Goal: Task Accomplishment & Management: Manage account settings

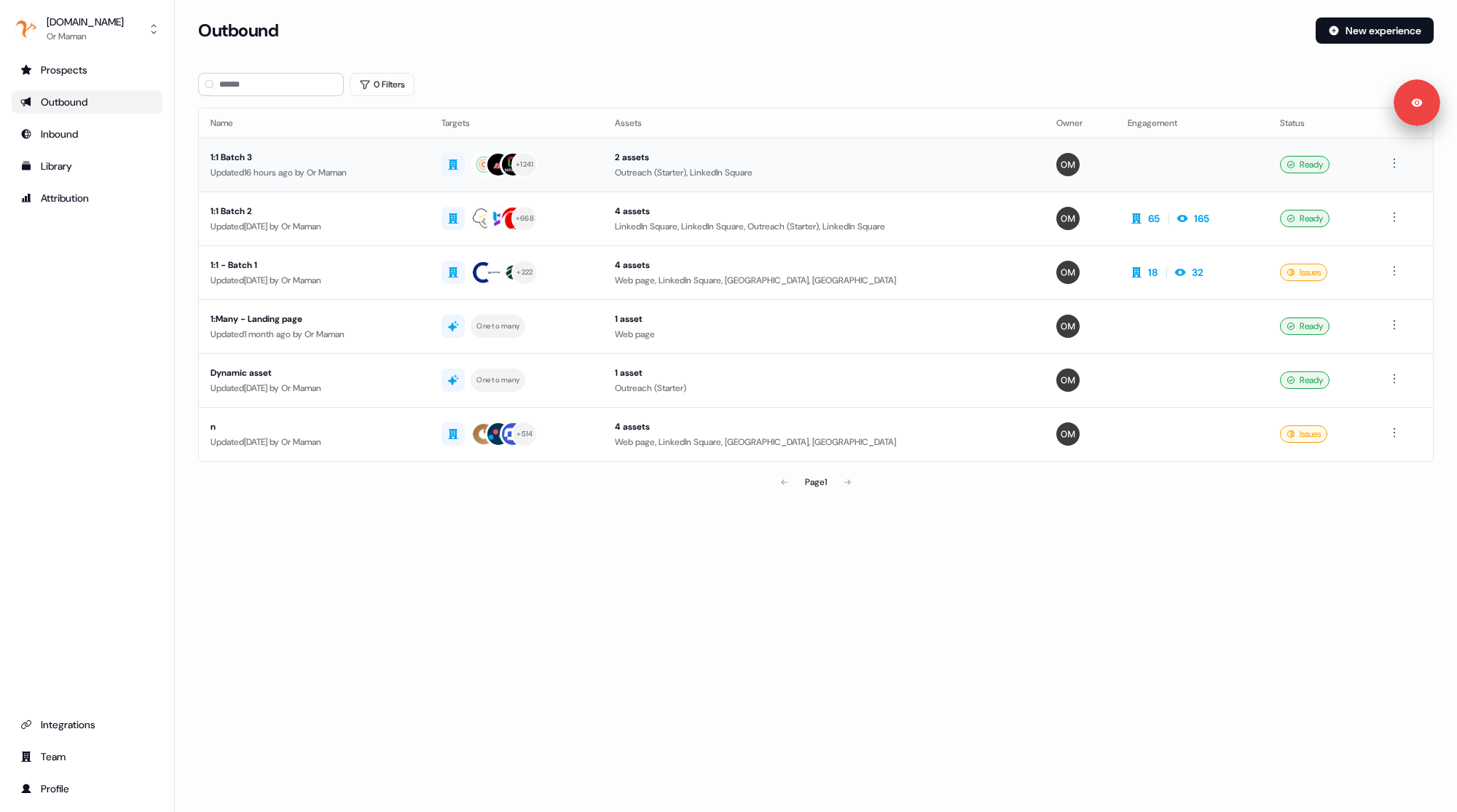
click at [408, 174] on div "Updated 16 hours ago by Or Maman" at bounding box center [315, 172] width 208 height 15
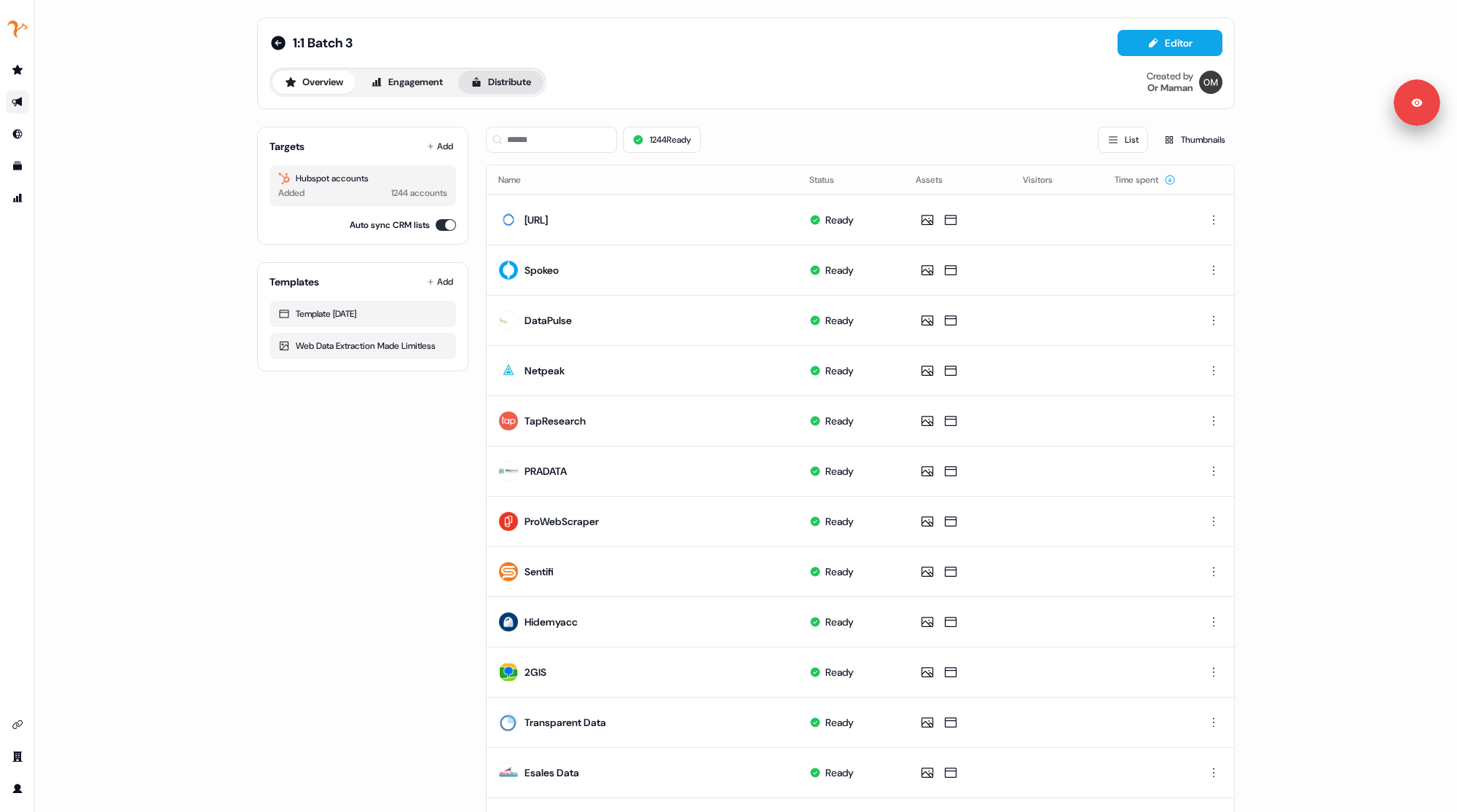
click at [498, 86] on button "Distribute" at bounding box center [501, 82] width 85 height 23
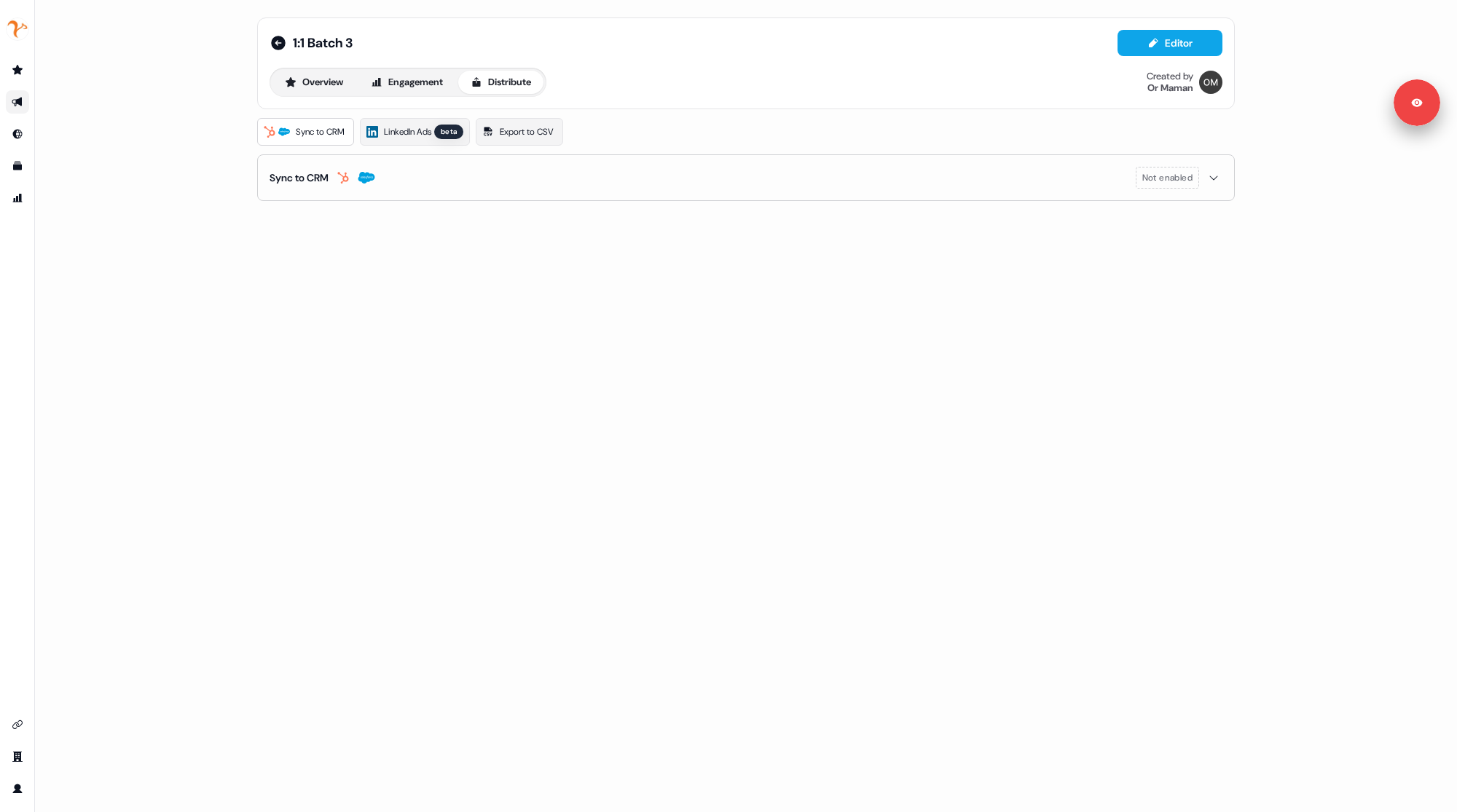
click at [328, 129] on span "Sync to CRM" at bounding box center [320, 131] width 49 height 15
click at [430, 130] on span "LinkedIn Ads" at bounding box center [408, 131] width 48 height 15
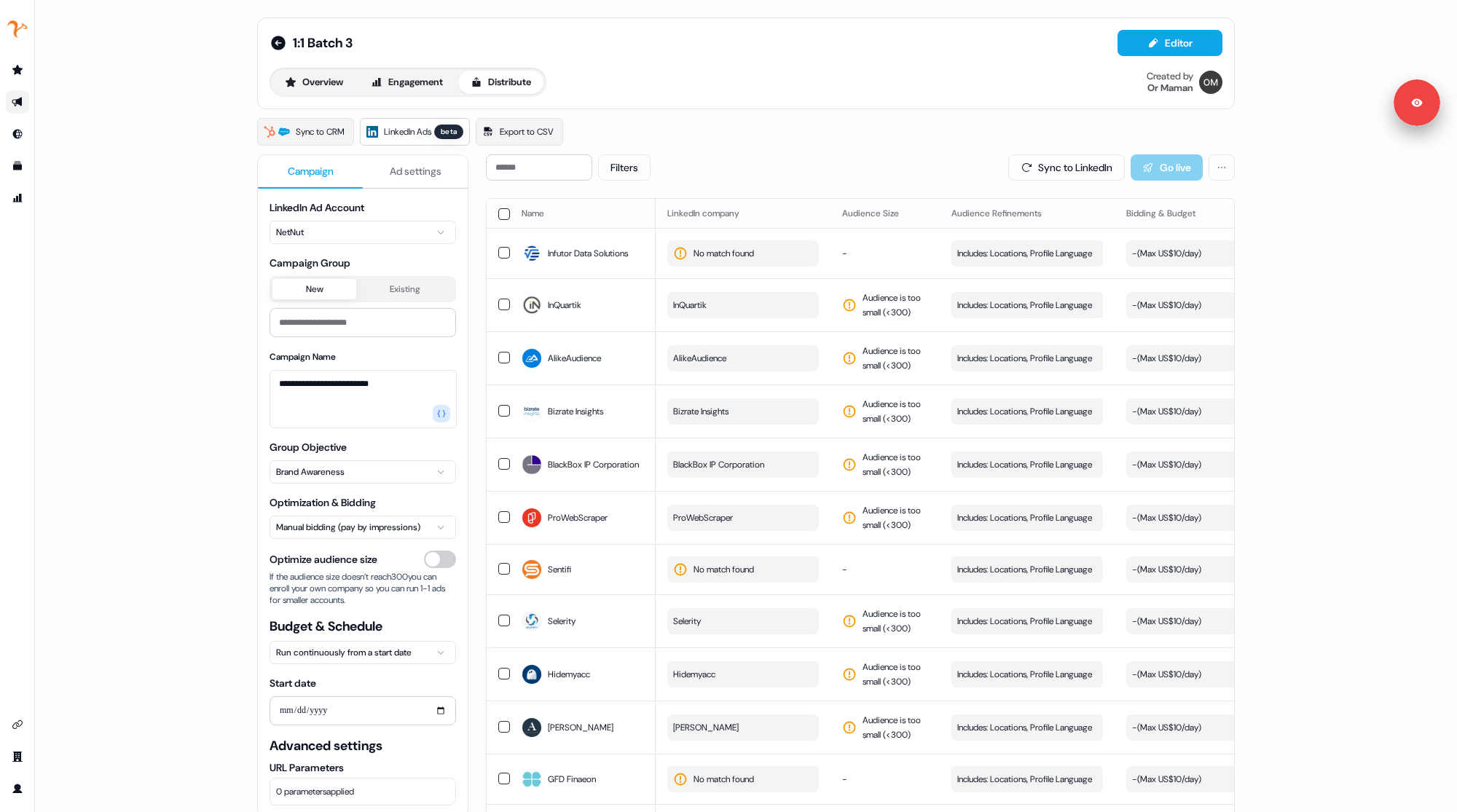
click at [836, 156] on div "Filters Sync to LinkedIn Go live" at bounding box center [861, 167] width 749 height 26
click at [498, 211] on button "button" at bounding box center [504, 214] width 12 height 12
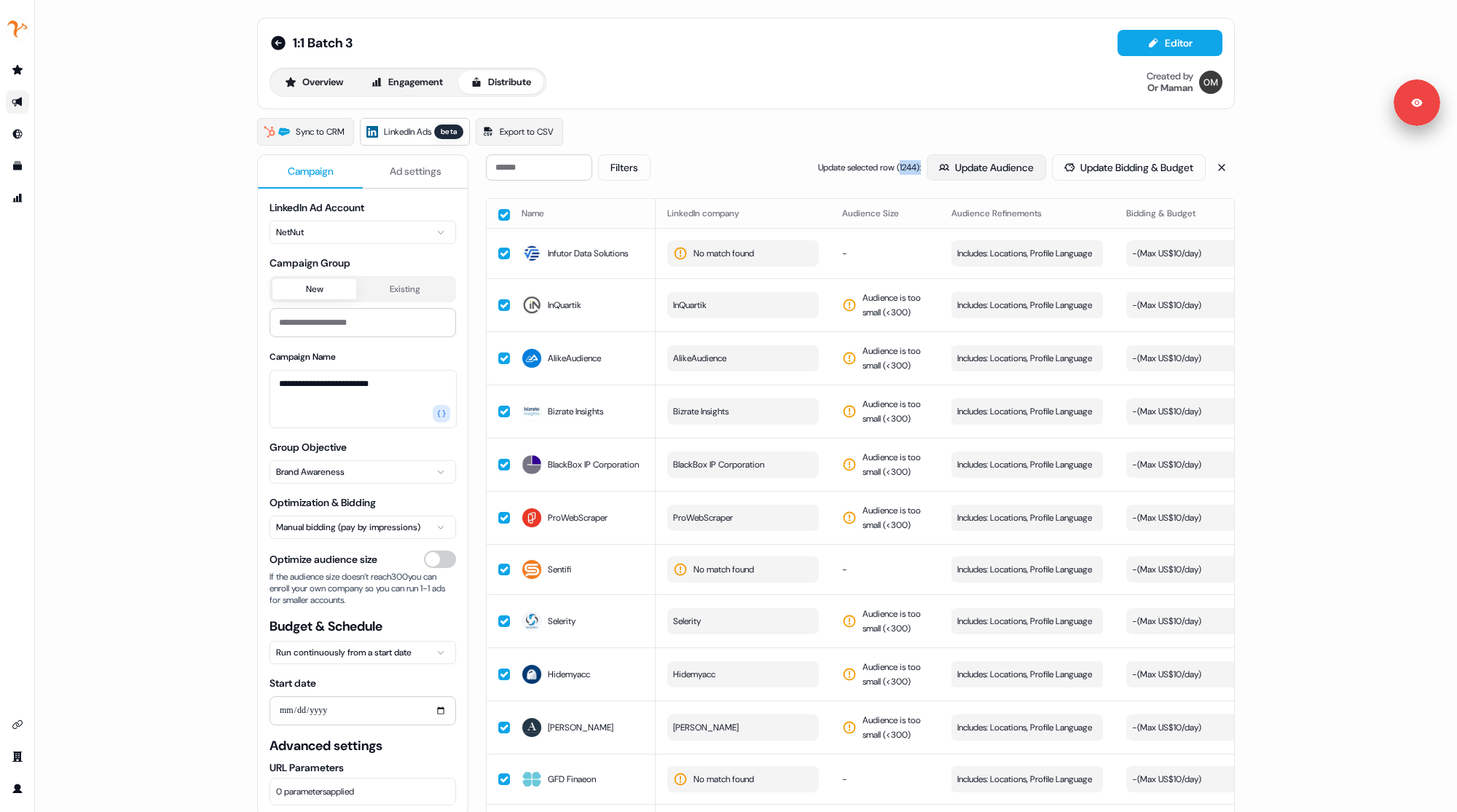
drag, startPoint x: 884, startPoint y: 167, endPoint x: 937, endPoint y: 166, distance: 53.0
click at [937, 166] on div "Update selected row ( 1244 ): Update Audience Update Bidding & Budget" at bounding box center [1011, 167] width 387 height 26
click at [791, 159] on div "Filters Update selected row ( 1244 ): Update Audience Update Bidding & Budget" at bounding box center [861, 167] width 749 height 26
click at [642, 165] on button "Filters" at bounding box center [624, 167] width 52 height 26
click at [730, 266] on button "Clear" at bounding box center [720, 268] width 48 height 26
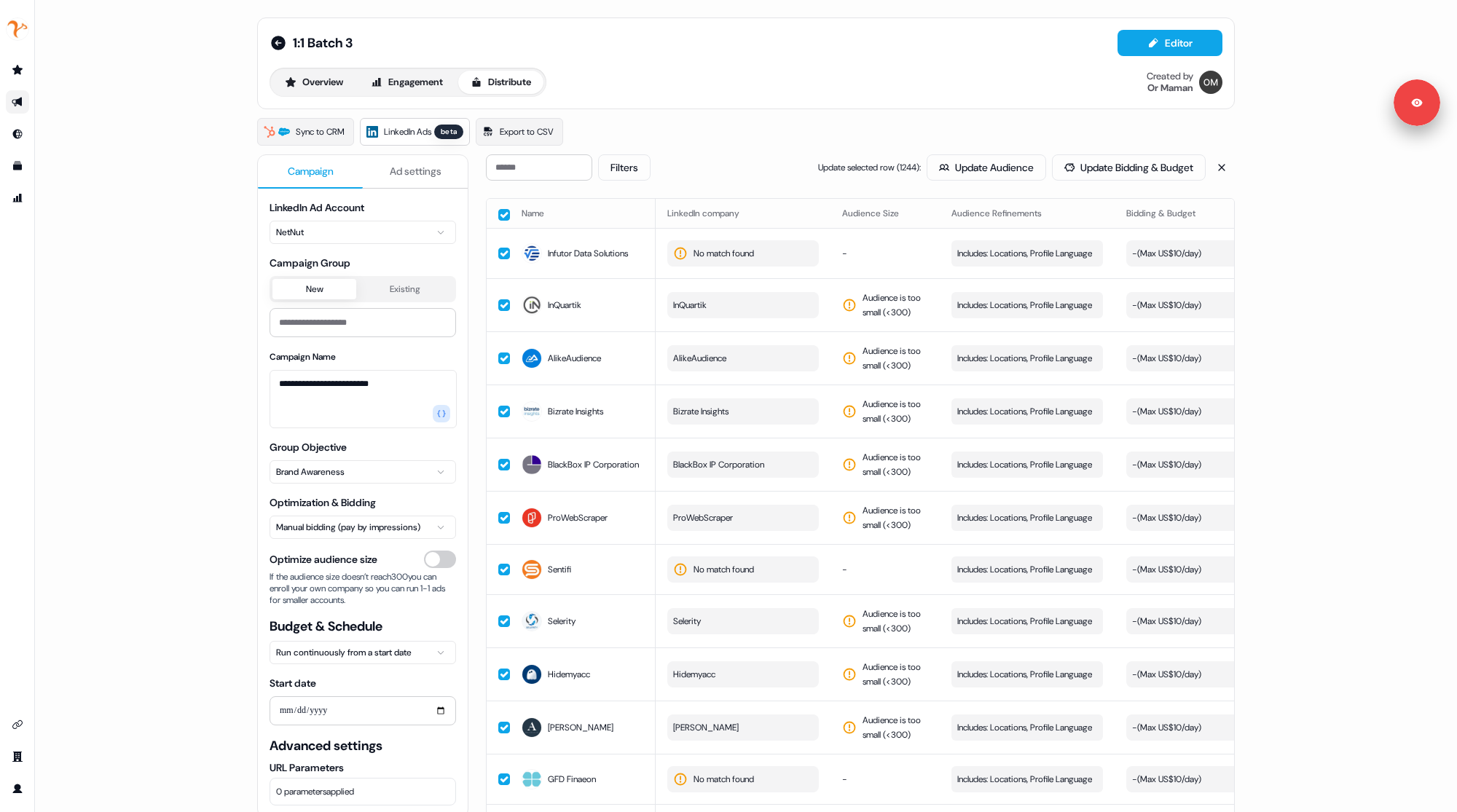
click at [499, 218] on button "button" at bounding box center [504, 214] width 12 height 12
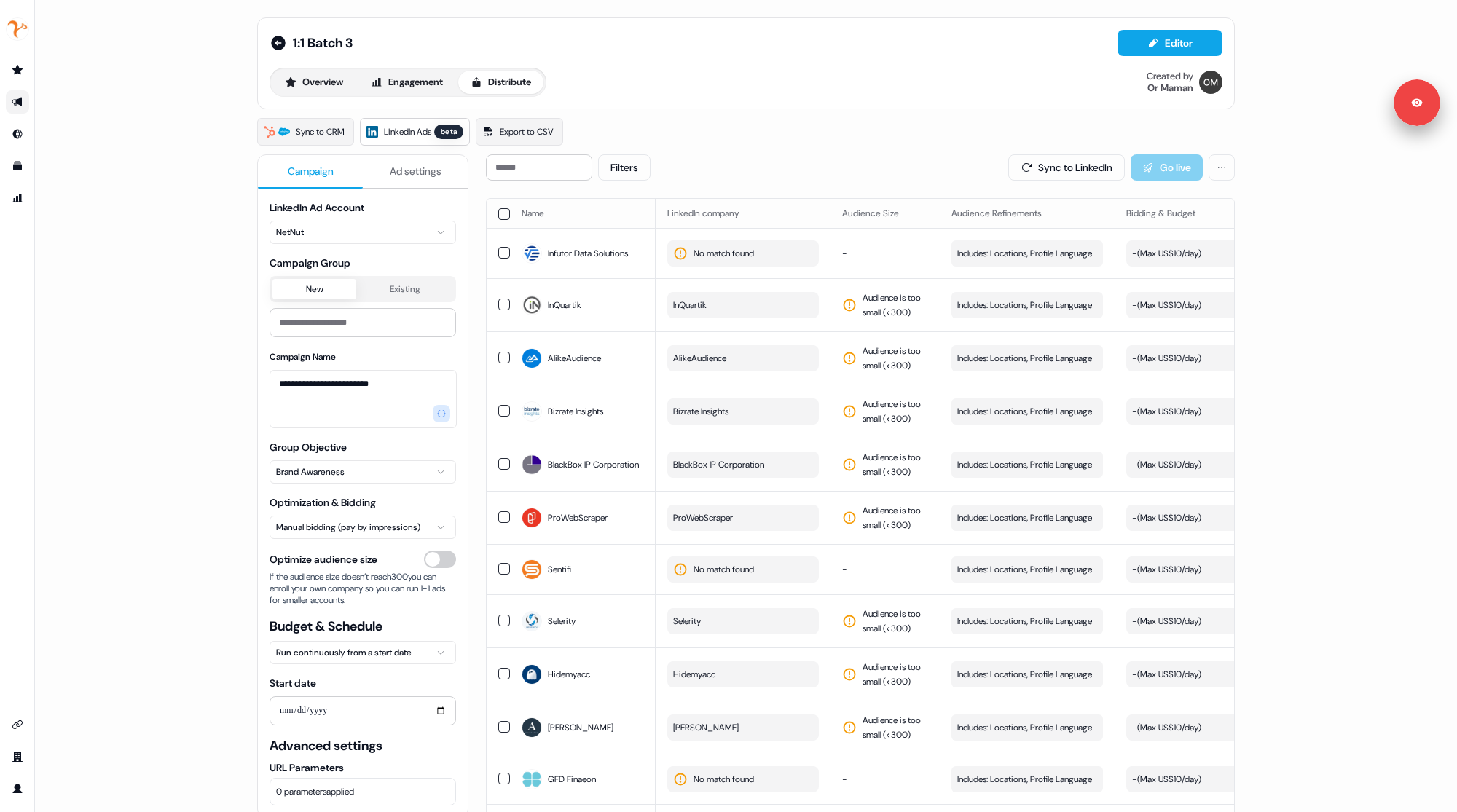
click at [502, 211] on button "button" at bounding box center [504, 214] width 12 height 12
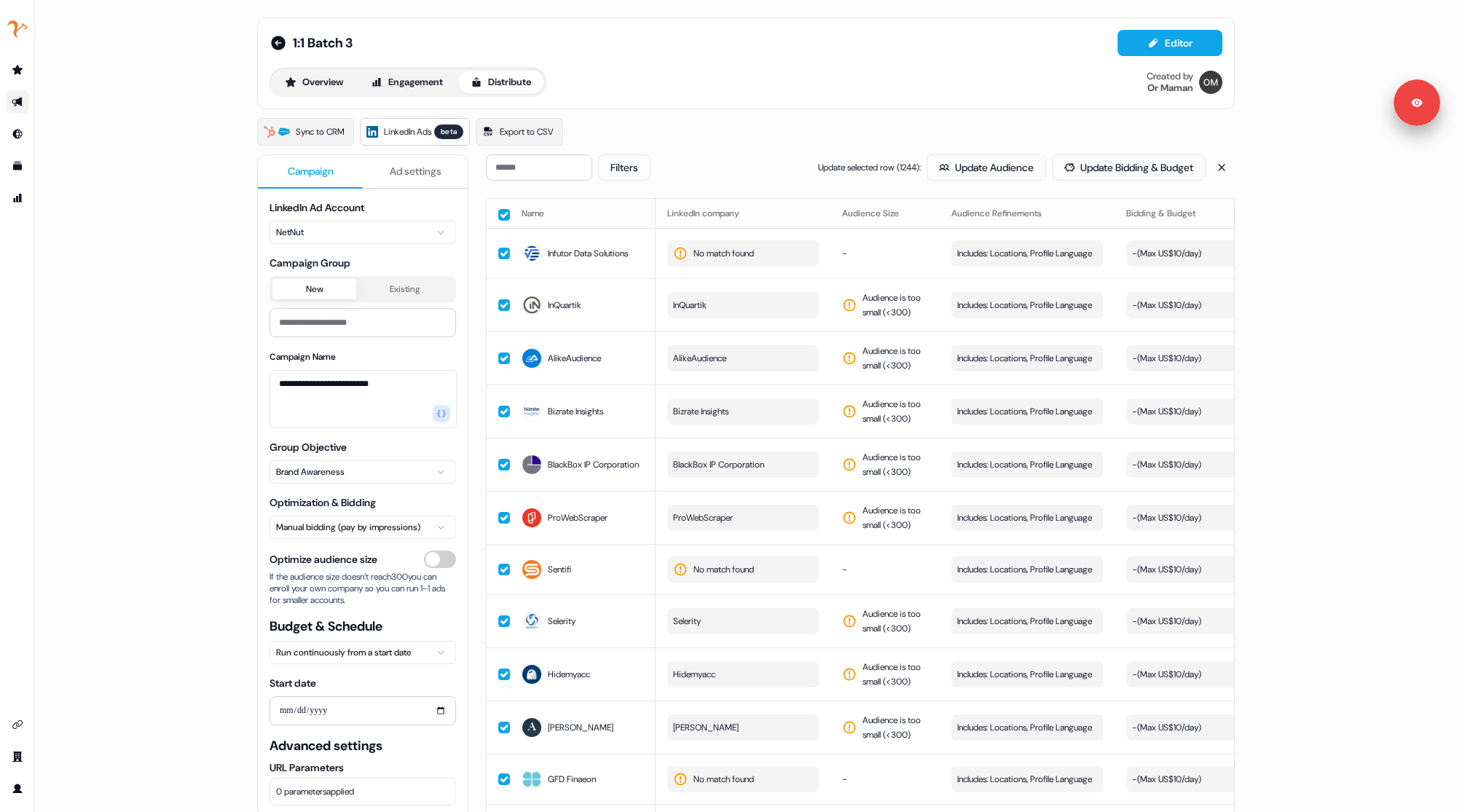
click at [758, 168] on div "Filters Update selected row ( 1244 ): Update Audience Update Bidding & Budget" at bounding box center [861, 167] width 749 height 26
click at [631, 162] on button "Filters" at bounding box center [624, 167] width 52 height 26
click at [621, 239] on button "No issues" at bounding box center [621, 241] width 12 height 12
click at [767, 271] on button "Apply" at bounding box center [774, 268] width 52 height 26
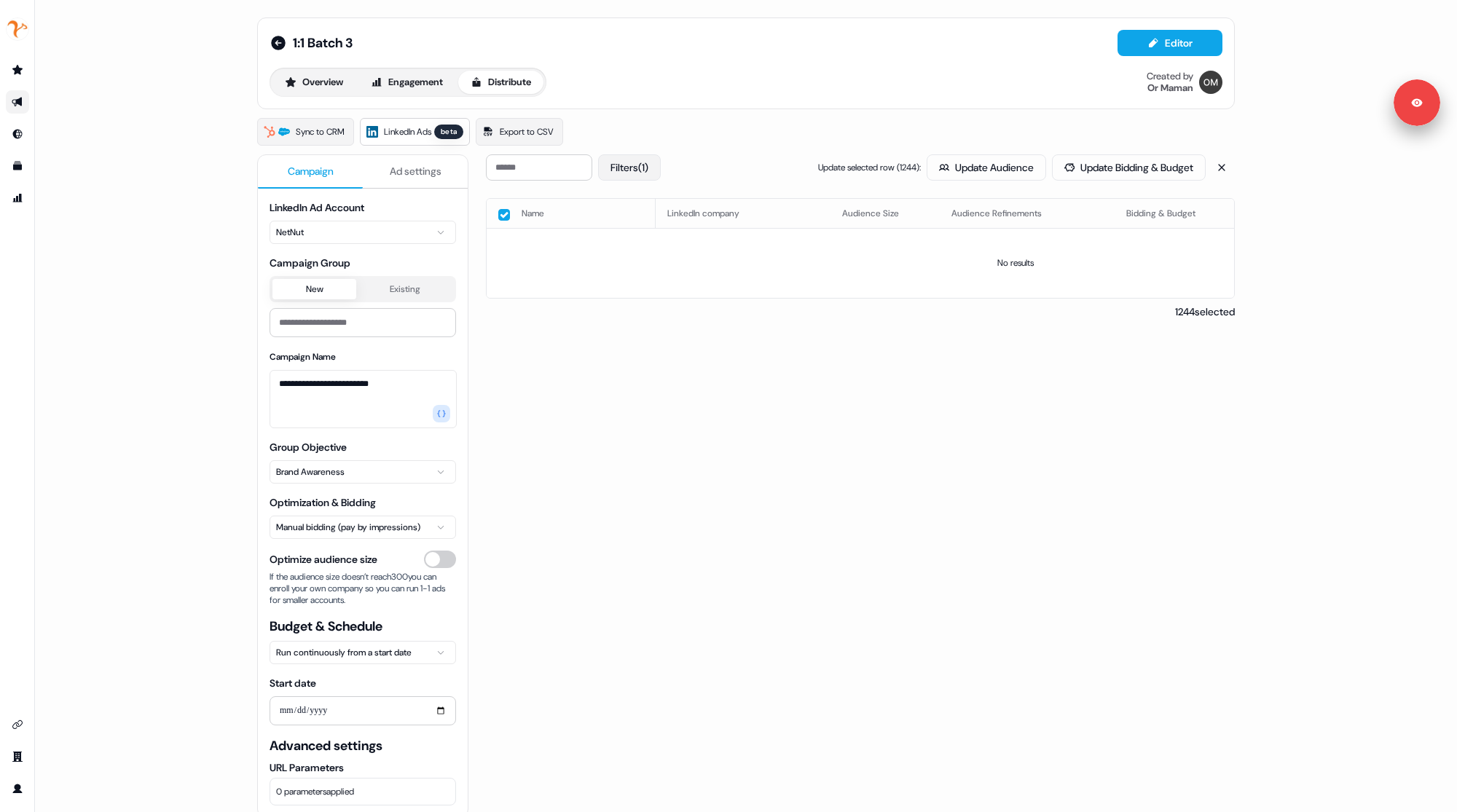
click at [628, 165] on button "Filters (1)" at bounding box center [629, 167] width 63 height 26
click at [621, 217] on button "Failed" at bounding box center [621, 220] width 12 height 12
click at [766, 271] on button "Apply" at bounding box center [774, 268] width 52 height 26
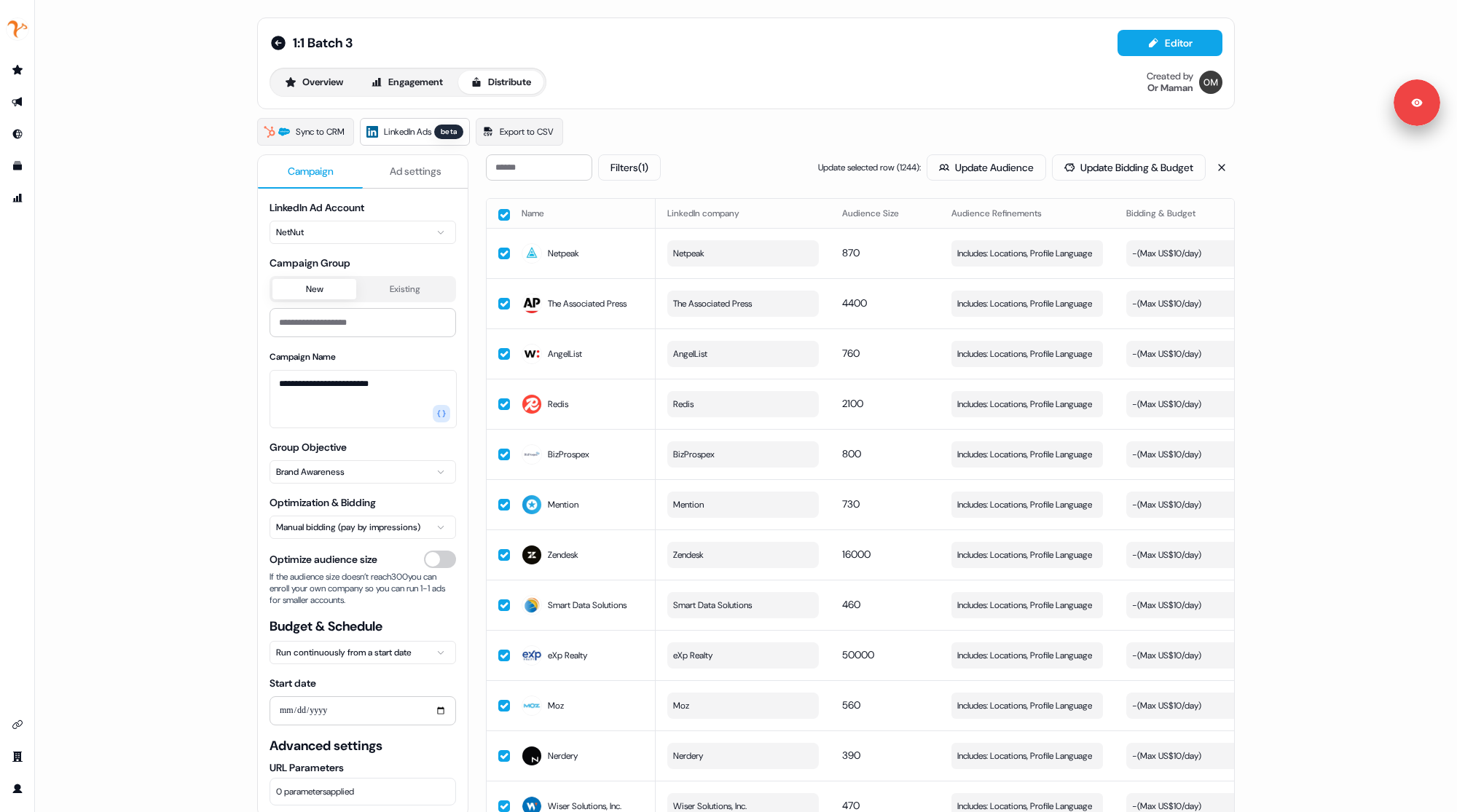
click at [505, 214] on button "button" at bounding box center [504, 214] width 12 height 12
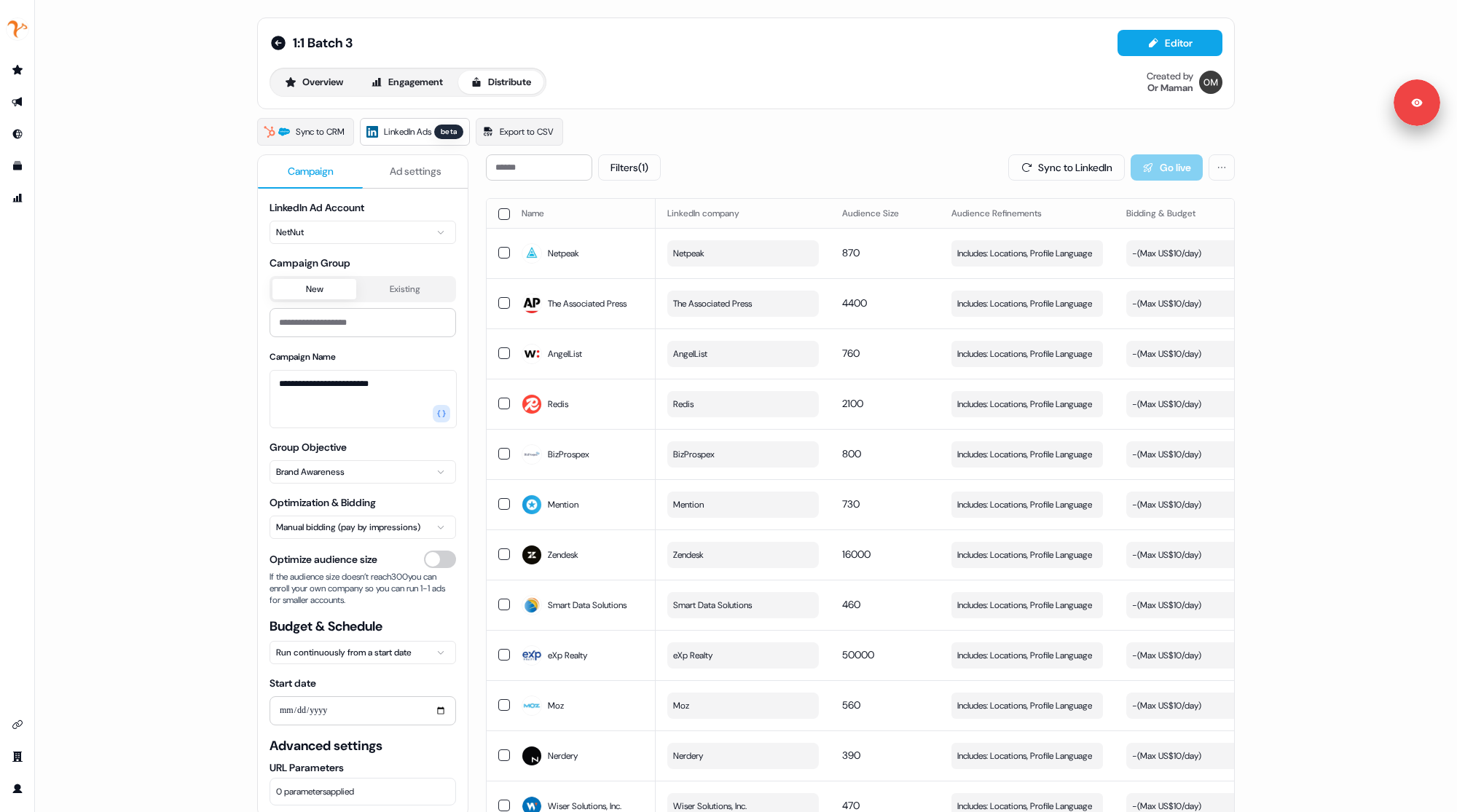
click at [505, 214] on button "button" at bounding box center [504, 214] width 12 height 12
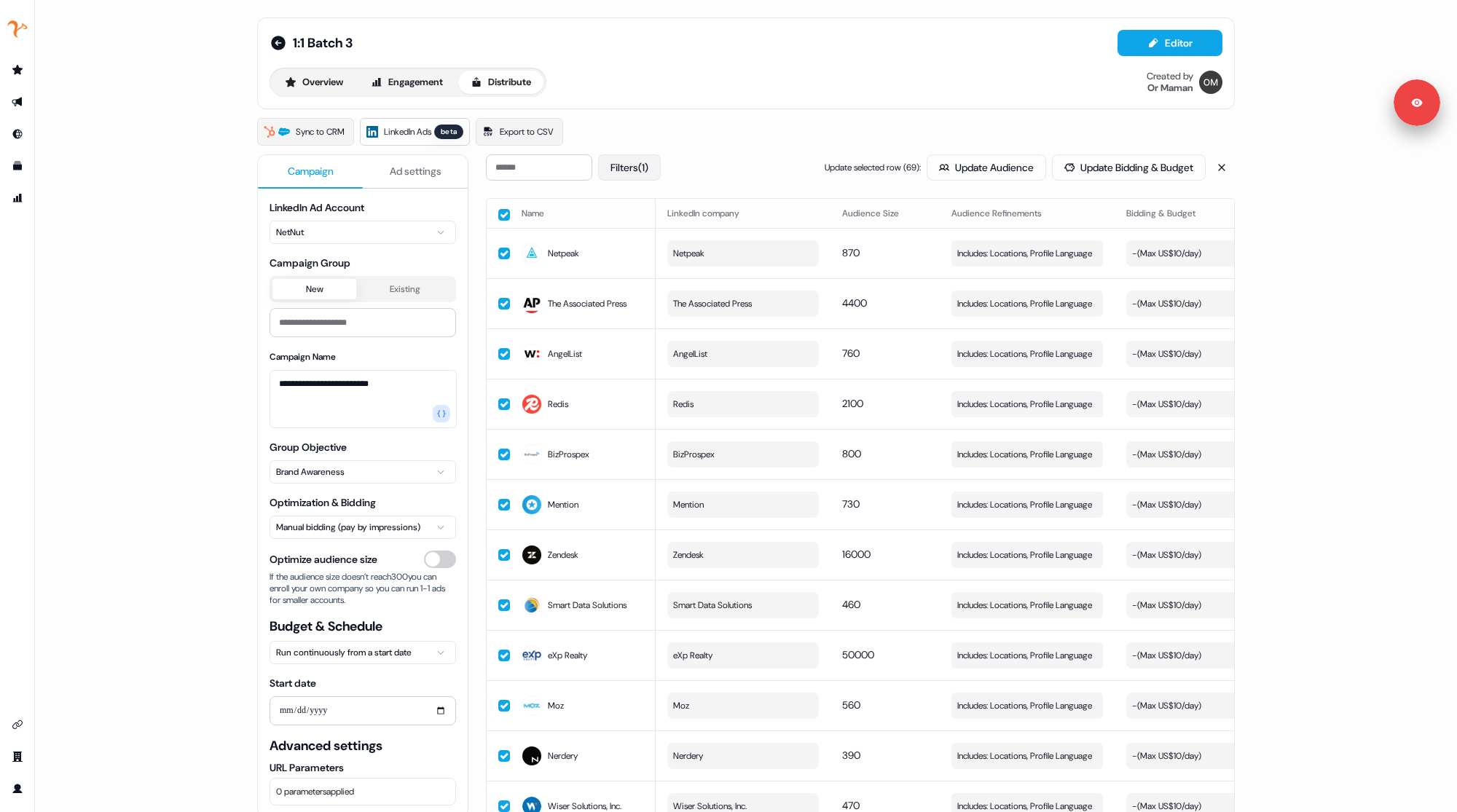
click at [629, 165] on button "Filters (1)" at bounding box center [629, 167] width 63 height 26
click at [624, 202] on button "Action needed" at bounding box center [621, 200] width 12 height 12
click at [762, 268] on button "Apply" at bounding box center [774, 268] width 52 height 26
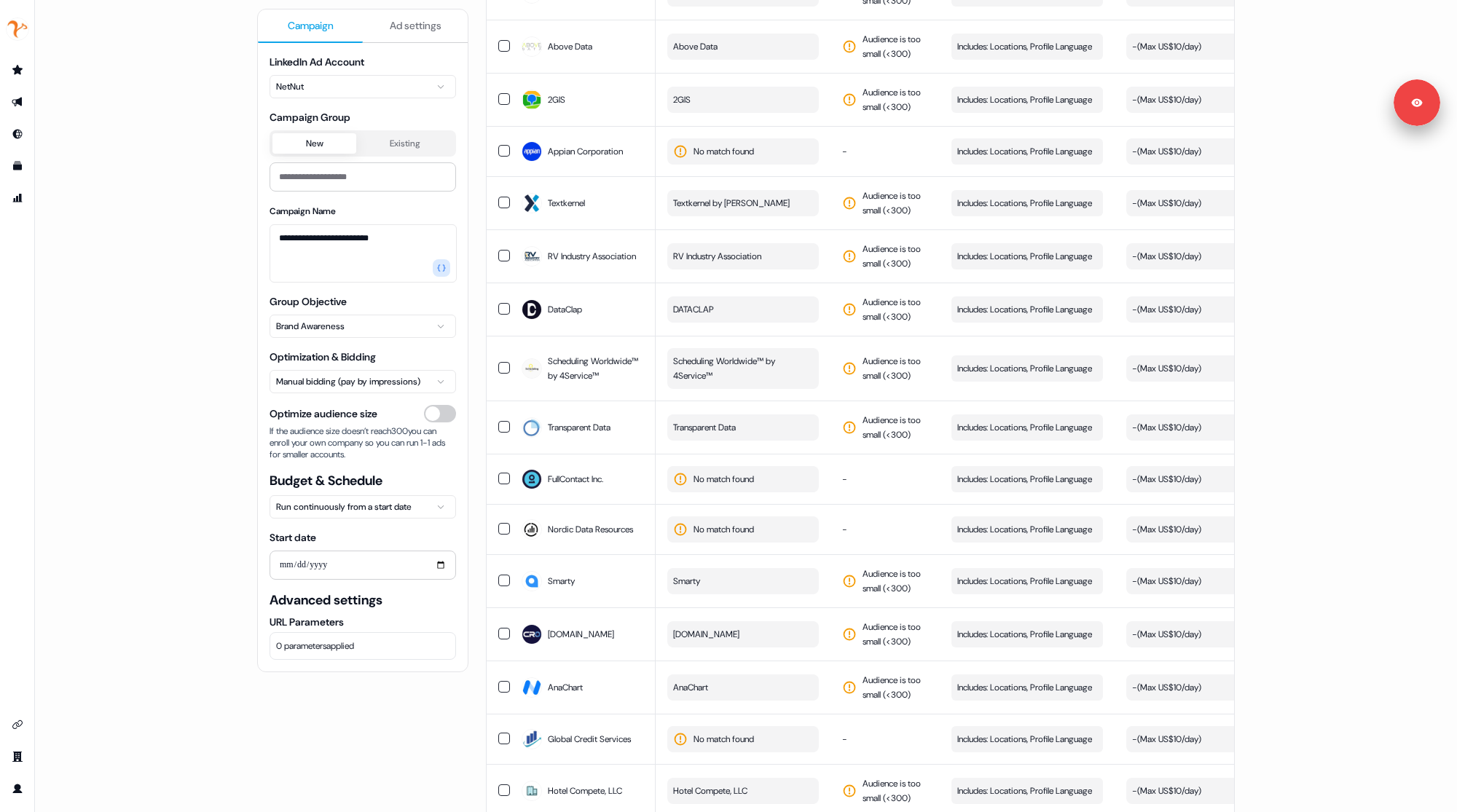
scroll to position [905, 0]
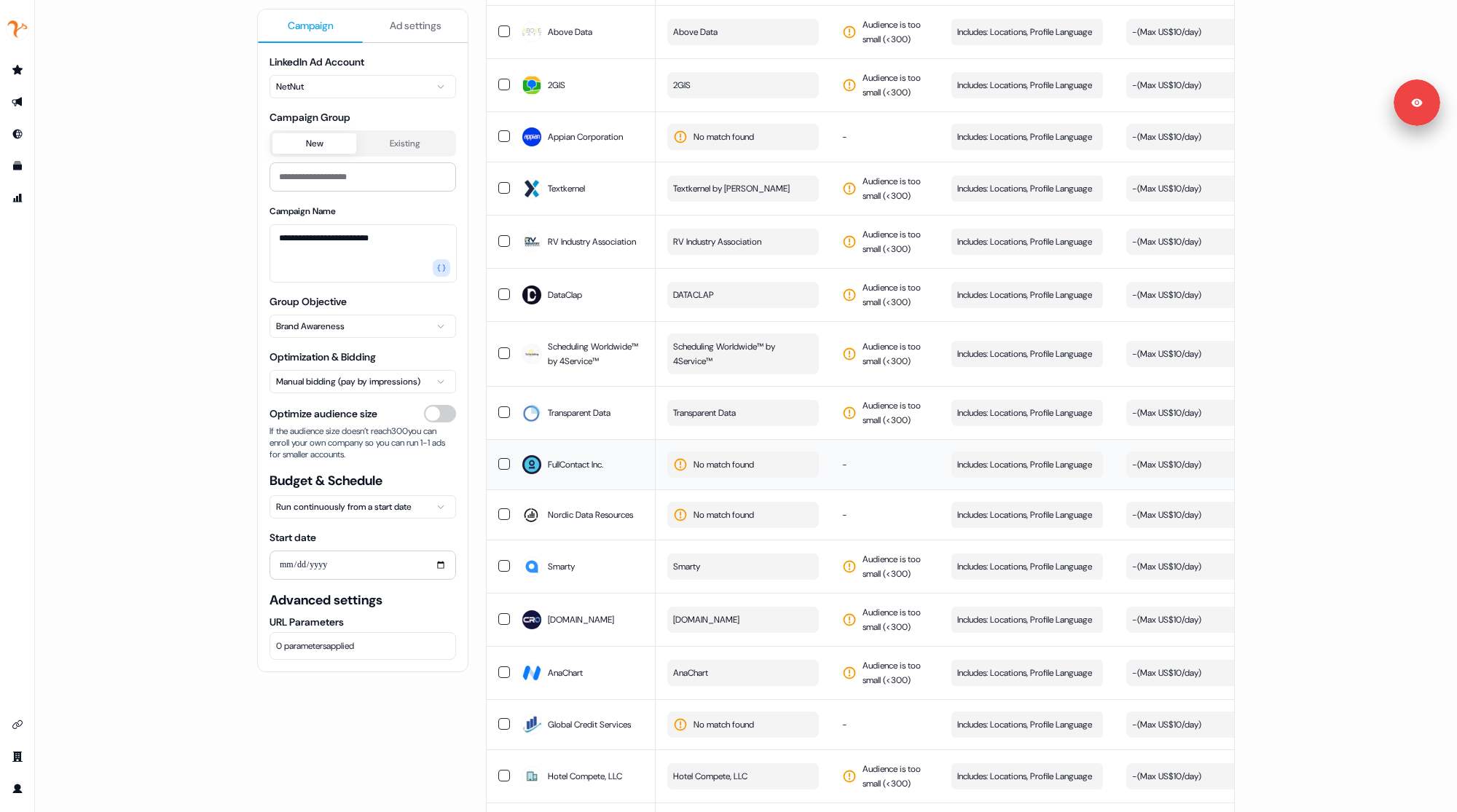
click at [705, 463] on span "No match found" at bounding box center [724, 464] width 60 height 15
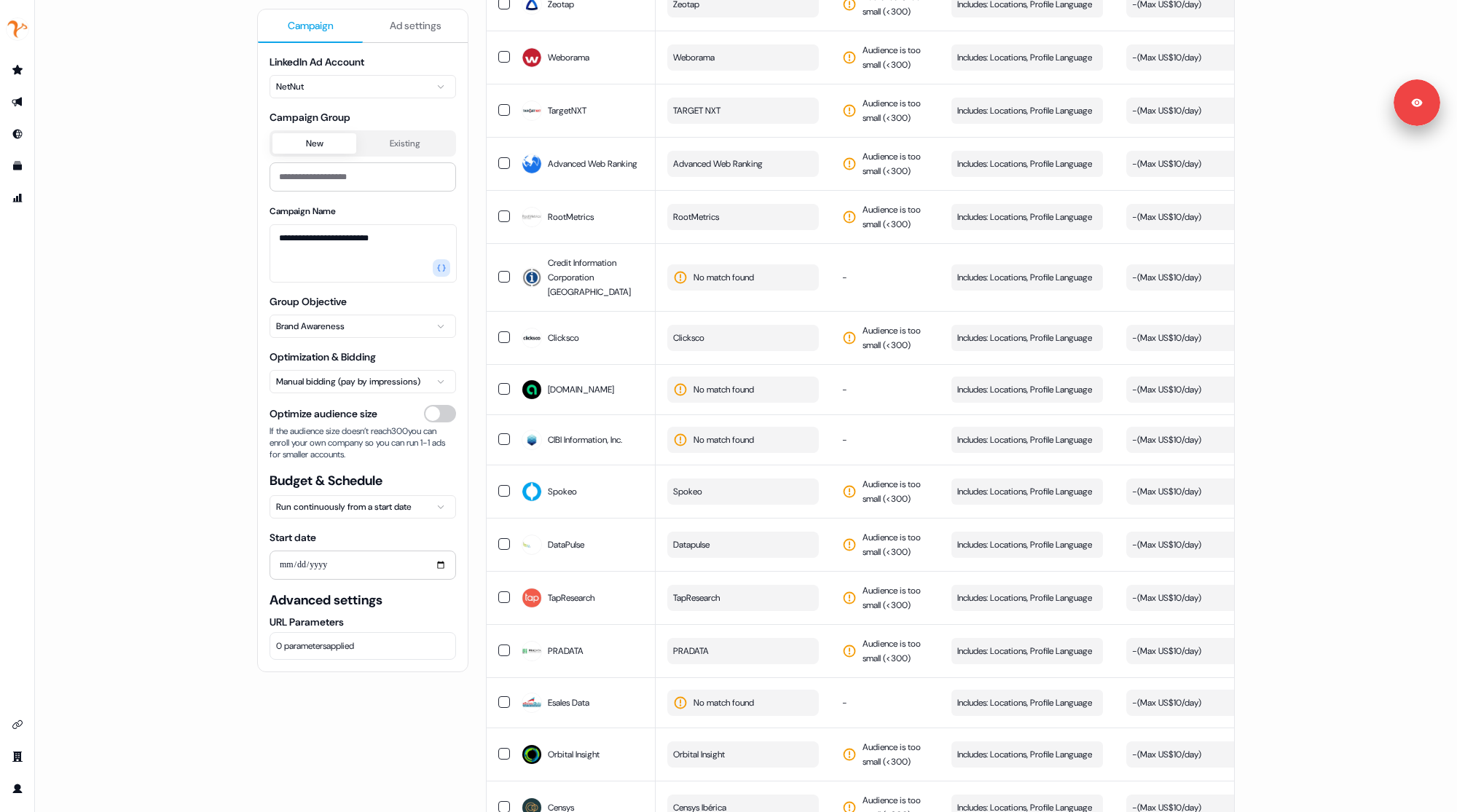
scroll to position [2343, 0]
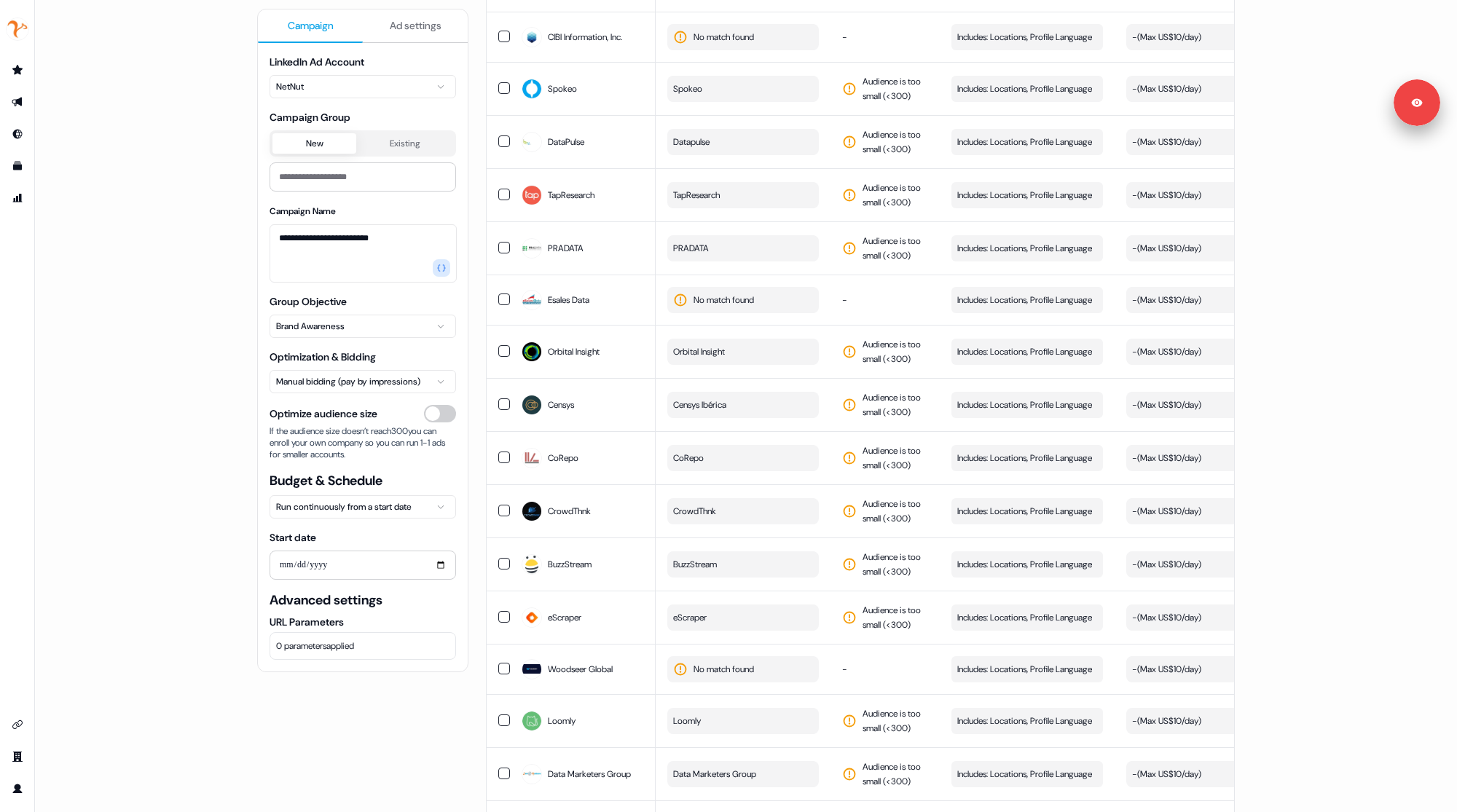
click at [346, 682] on div "**********" at bounding box center [363, 406] width 212 height 812
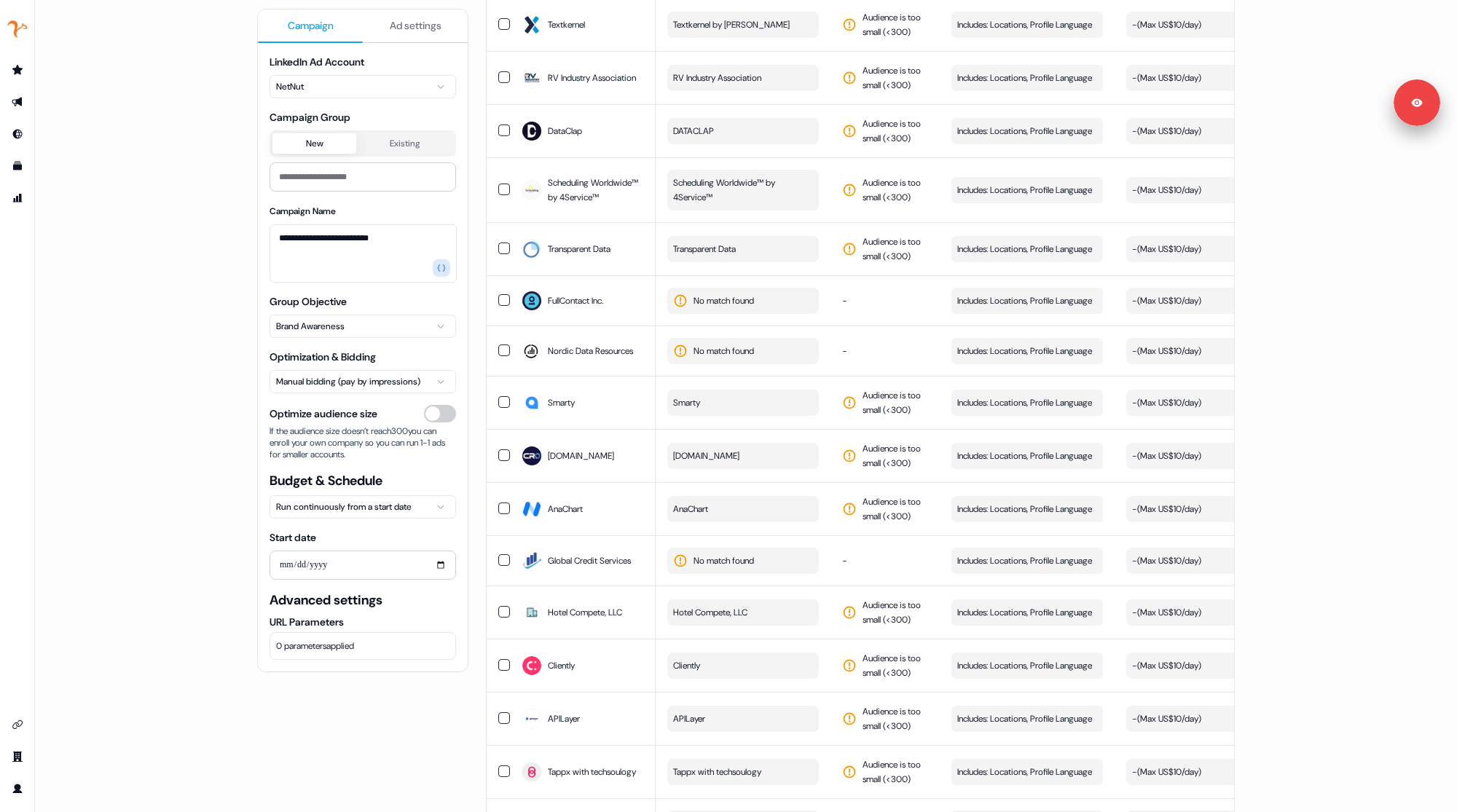
scroll to position [0, 0]
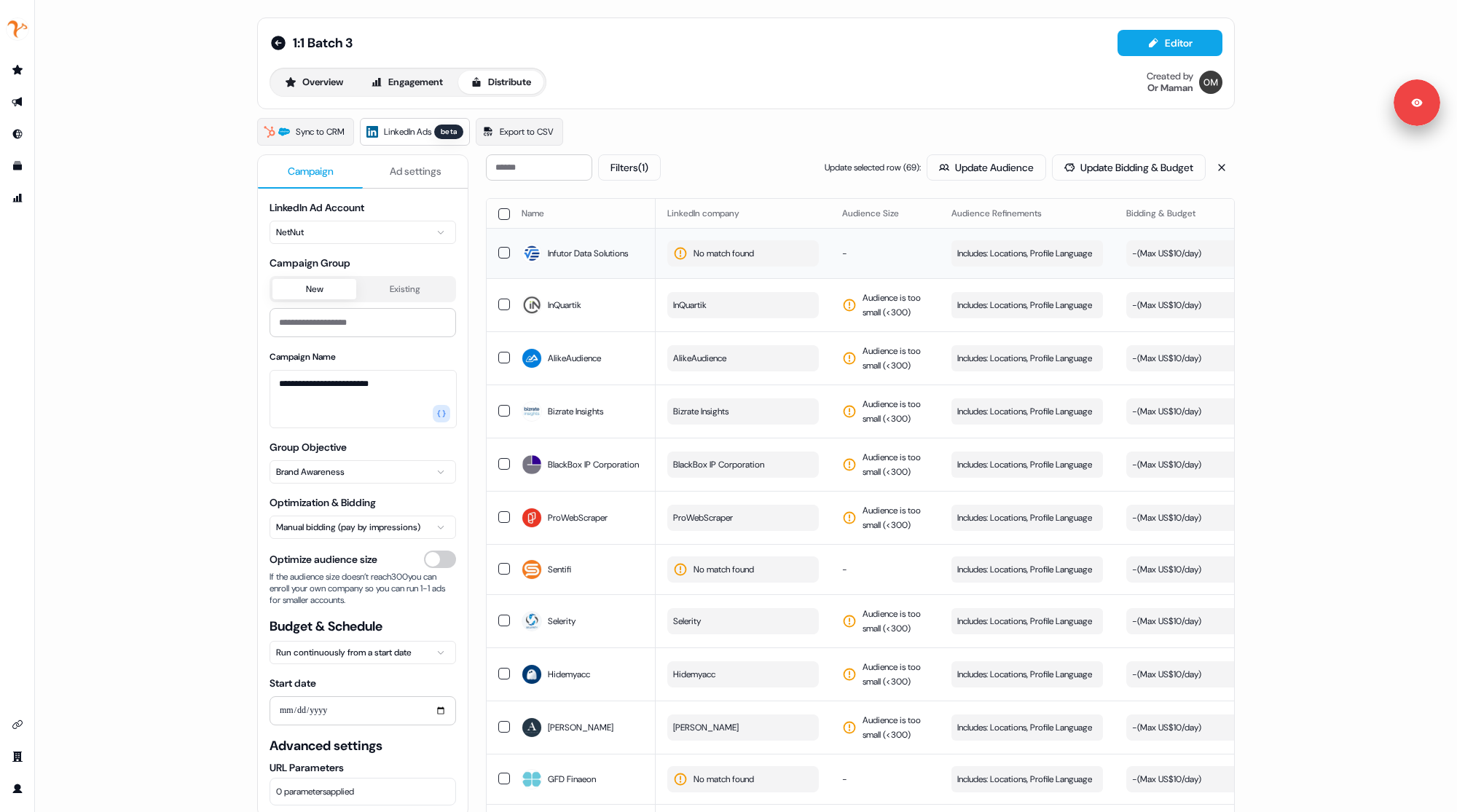
click at [717, 250] on span "No match found" at bounding box center [724, 253] width 60 height 15
click at [717, 275] on input at bounding box center [769, 282] width 209 height 29
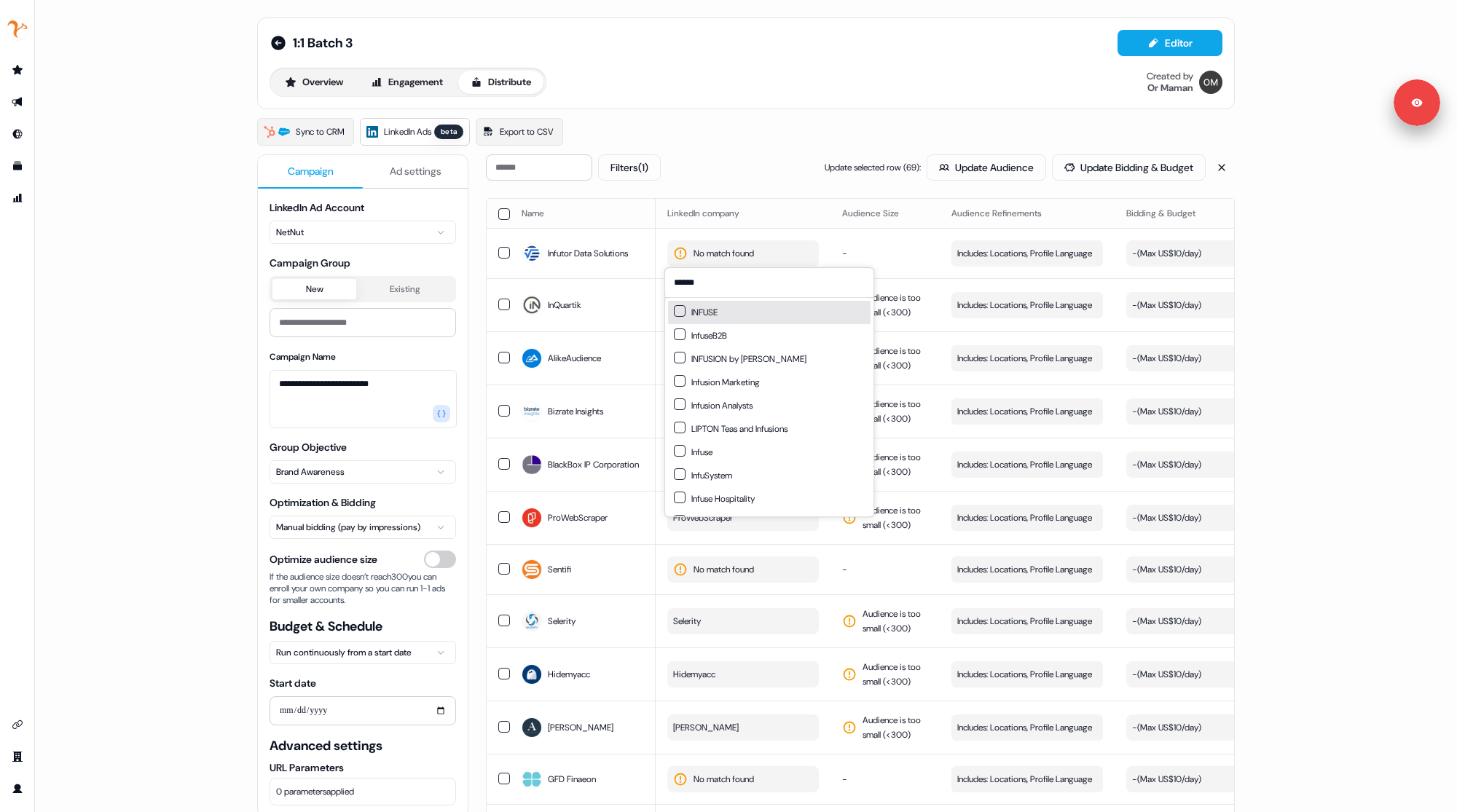
type input "*******"
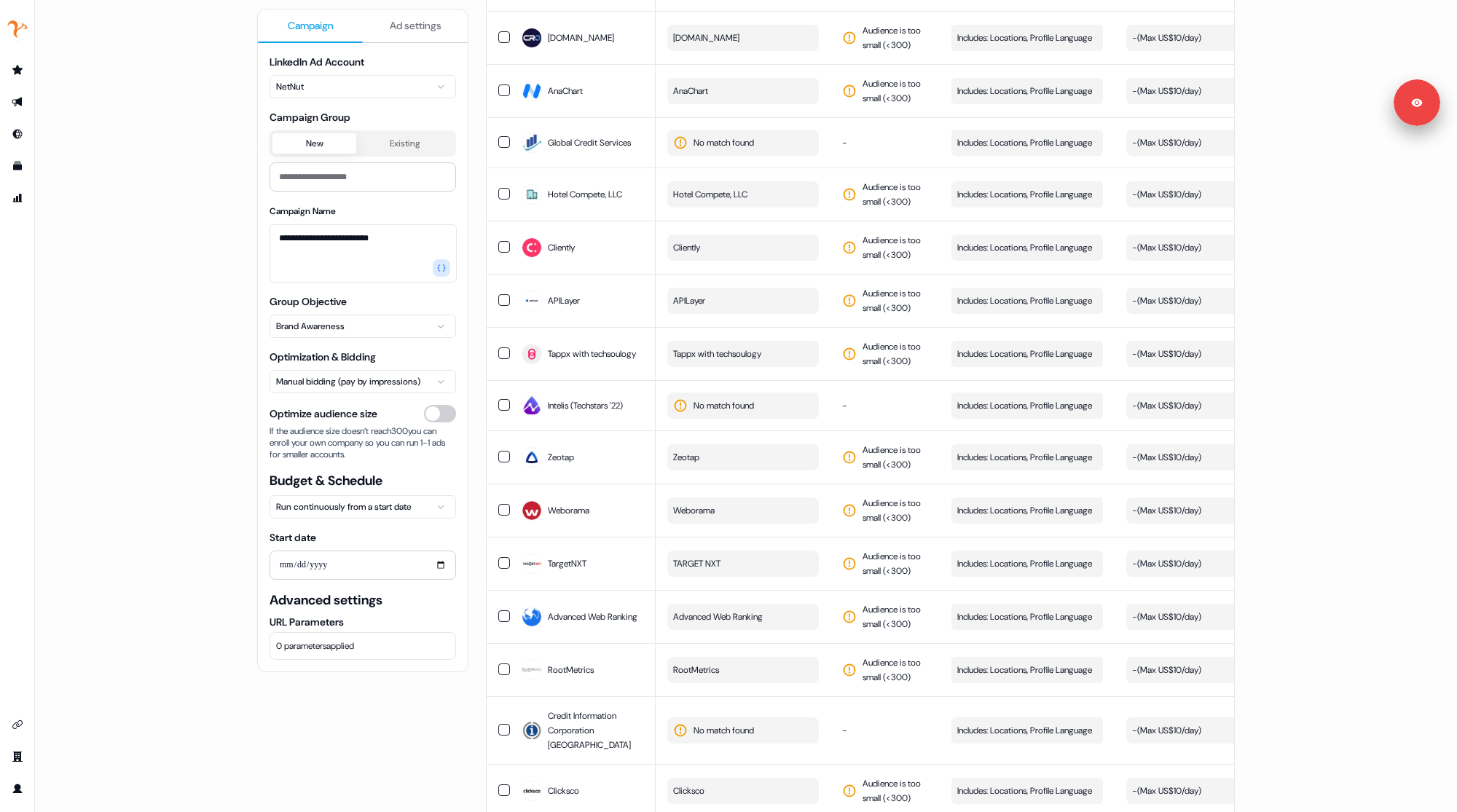
scroll to position [1497, 0]
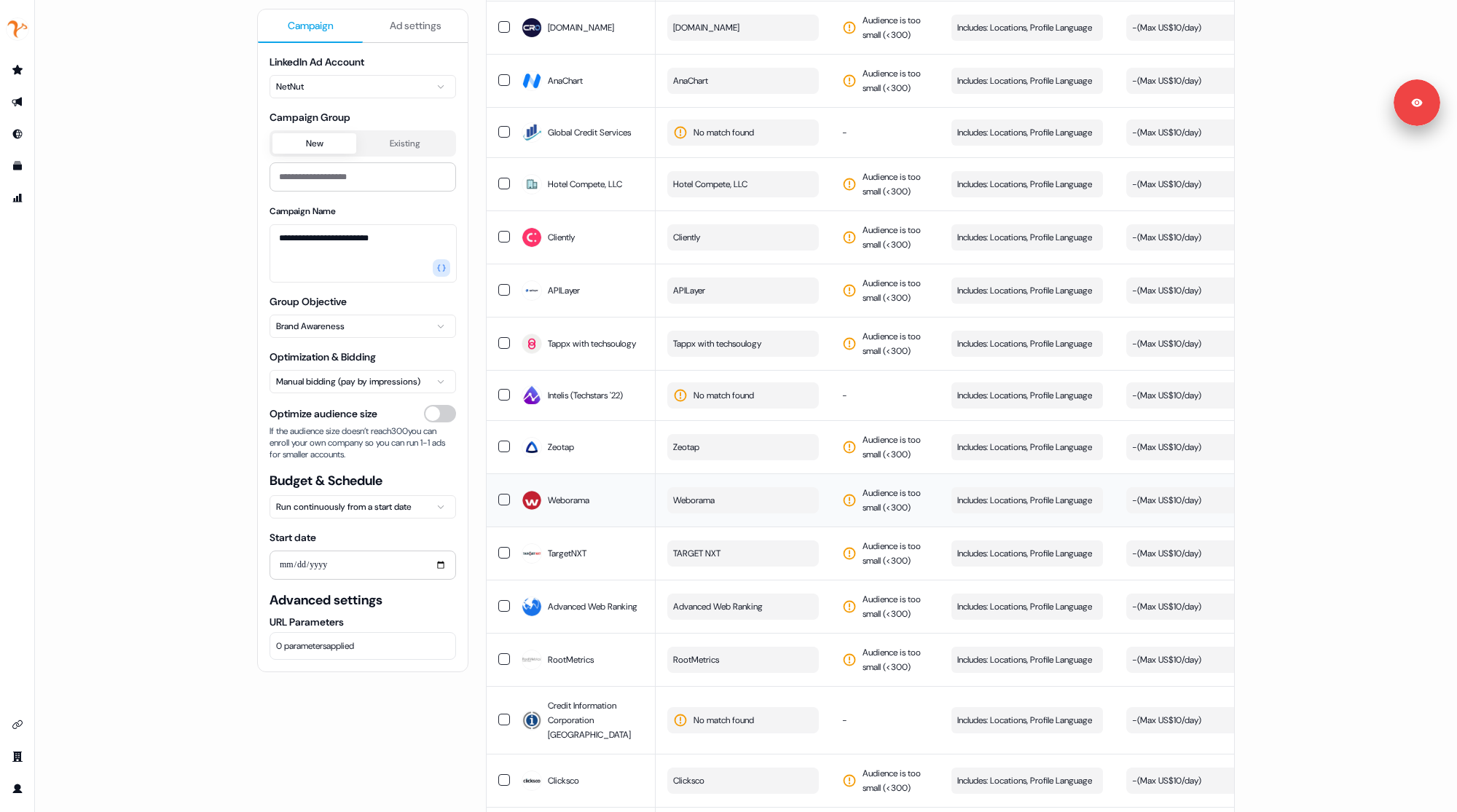
click at [691, 493] on span "Weborama" at bounding box center [694, 500] width 42 height 15
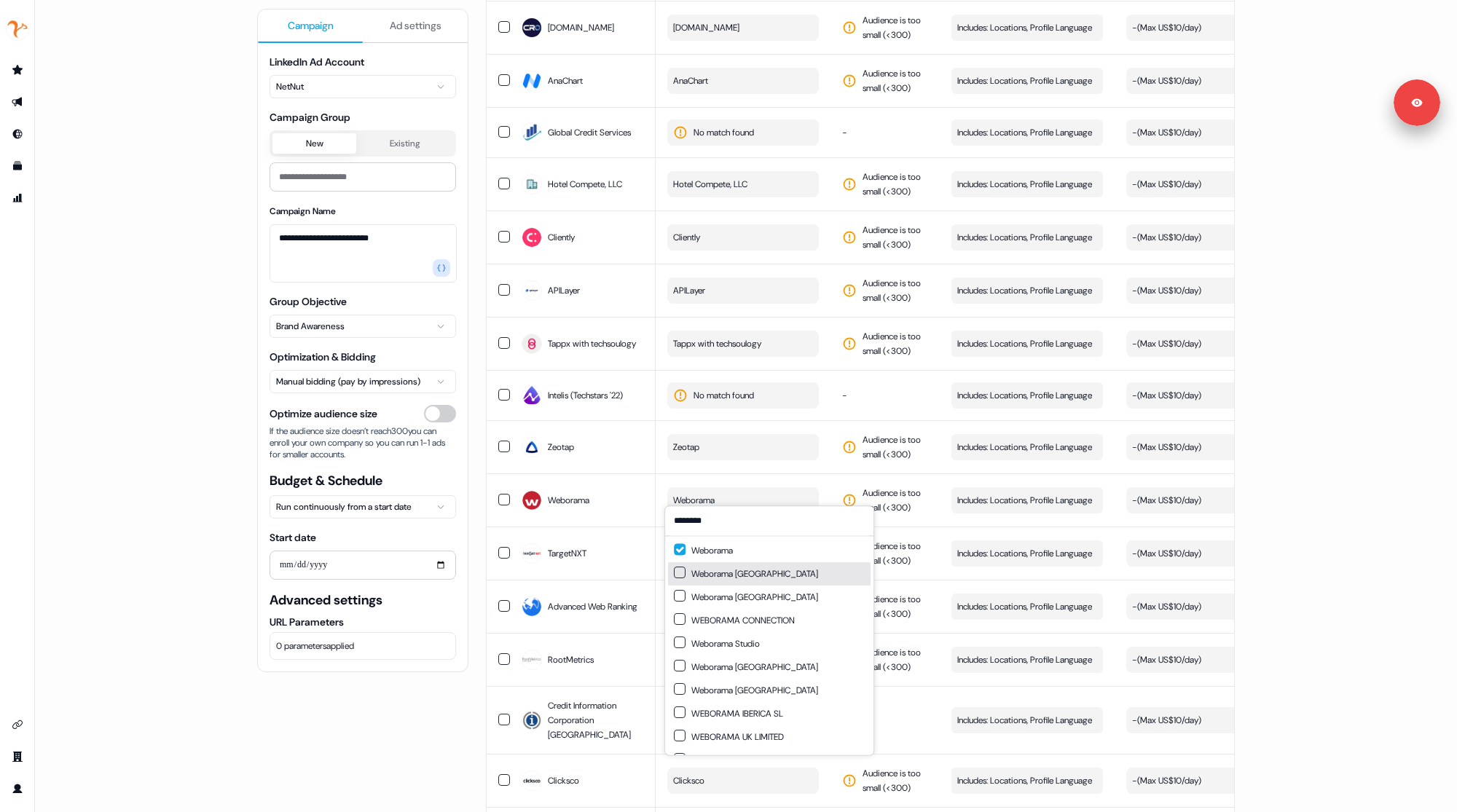
type input "********"
click at [681, 571] on button "Suggestions" at bounding box center [679, 572] width 12 height 12
click at [679, 597] on button "Suggestions" at bounding box center [679, 596] width 12 height 12
click at [678, 665] on button "Suggestions" at bounding box center [679, 666] width 12 height 12
click at [677, 686] on button "Suggestions" at bounding box center [679, 689] width 12 height 12
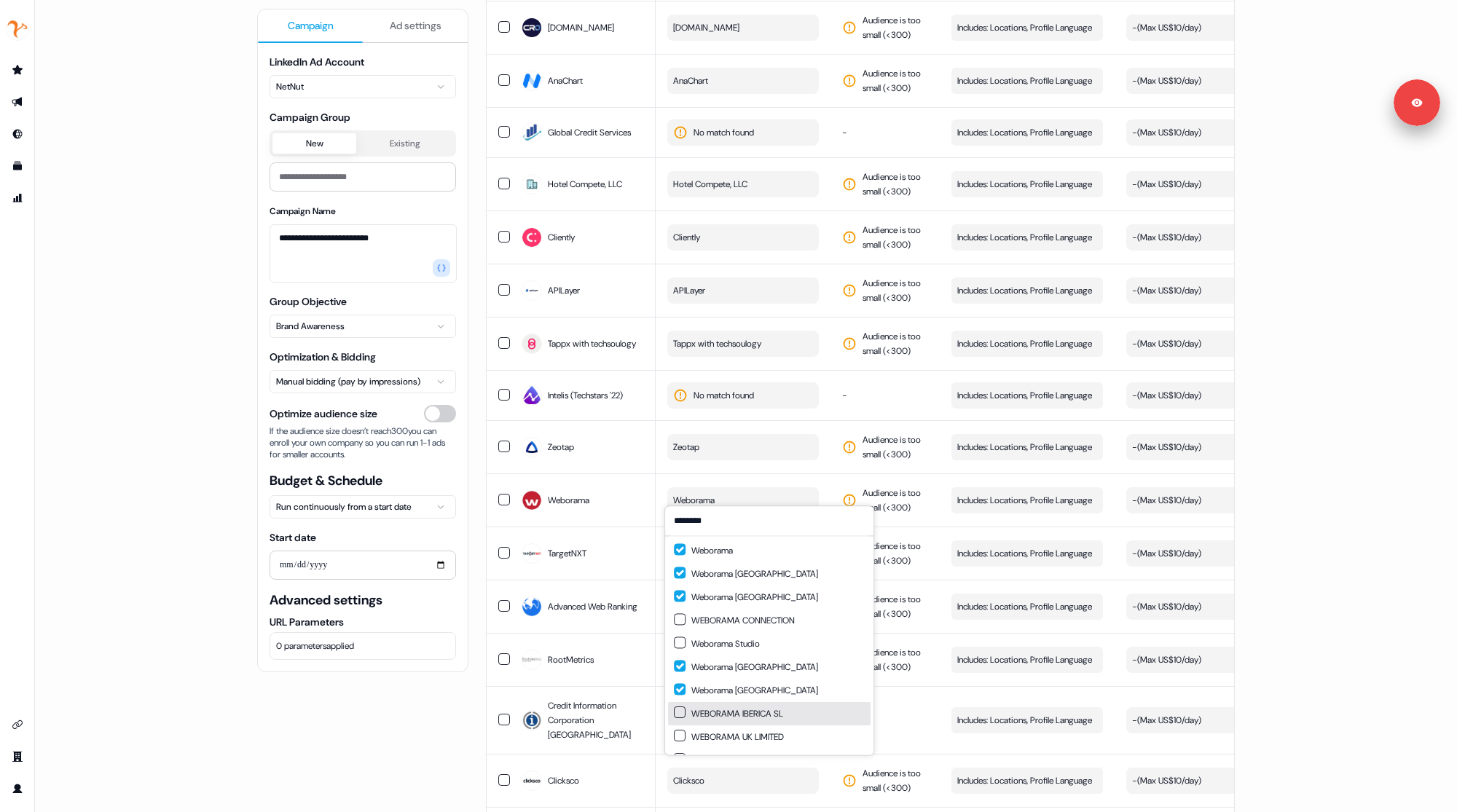
click at [681, 711] on button "Suggestions" at bounding box center [679, 712] width 12 height 12
click at [682, 734] on button "Suggestions" at bounding box center [679, 735] width 12 height 12
click at [679, 622] on button "Suggestions" at bounding box center [679, 619] width 12 height 12
click at [679, 645] on button "Suggestions" at bounding box center [679, 642] width 12 height 12
click at [681, 621] on button "Suggestions" at bounding box center [679, 619] width 12 height 12
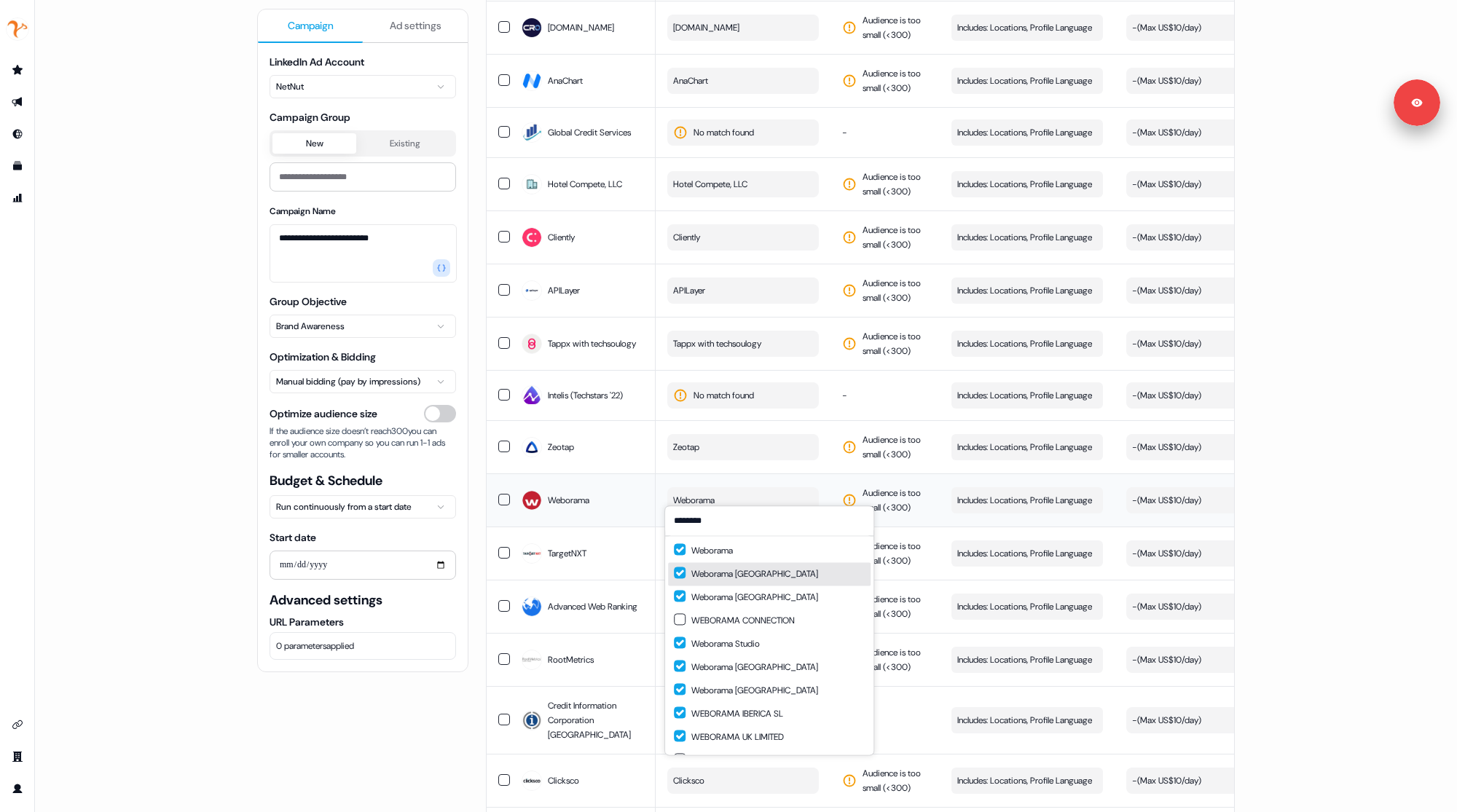
click at [419, 743] on div "**********" at bounding box center [363, 406] width 212 height 812
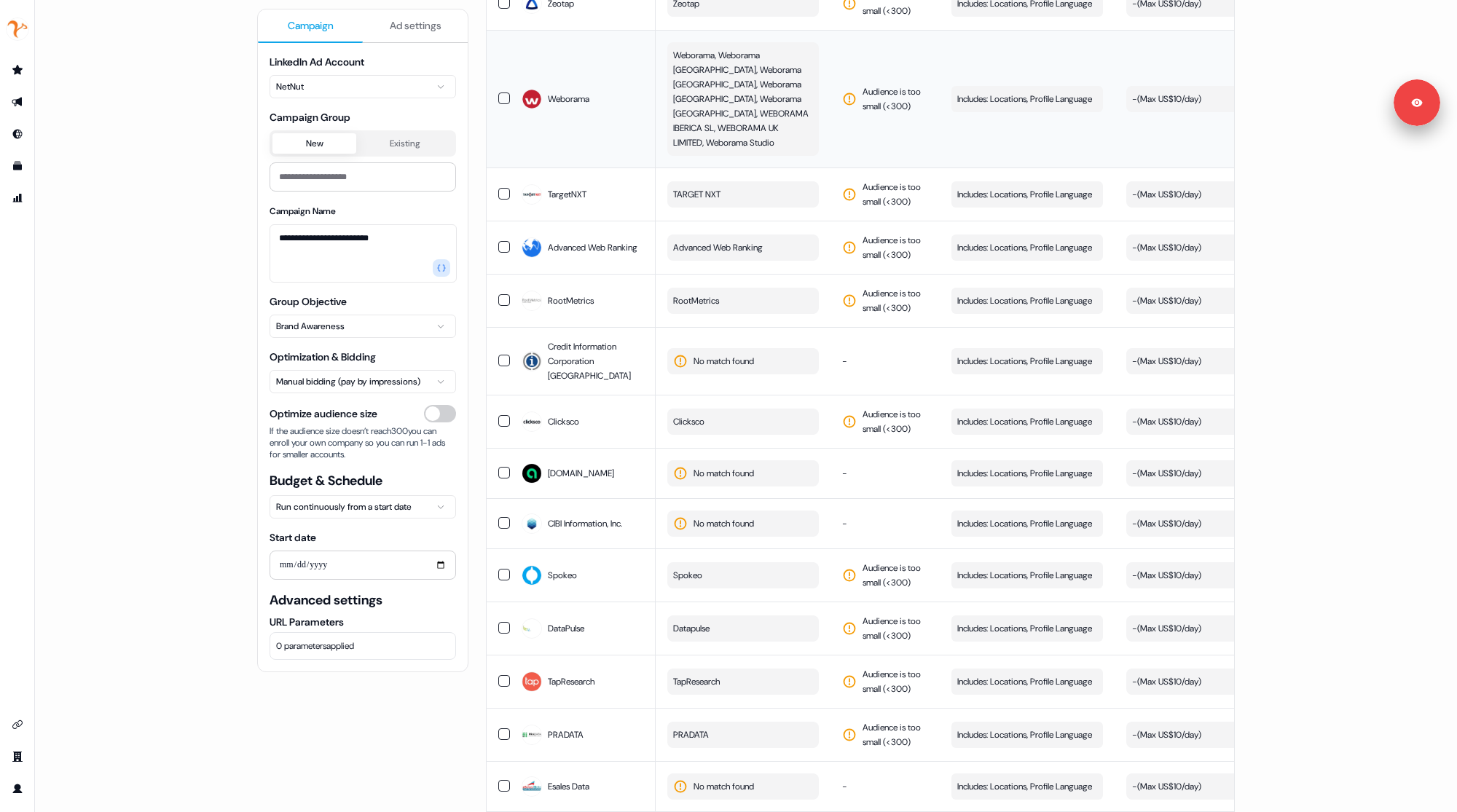
scroll to position [1942, 0]
click at [729, 614] on button "Datapulse" at bounding box center [744, 627] width 151 height 26
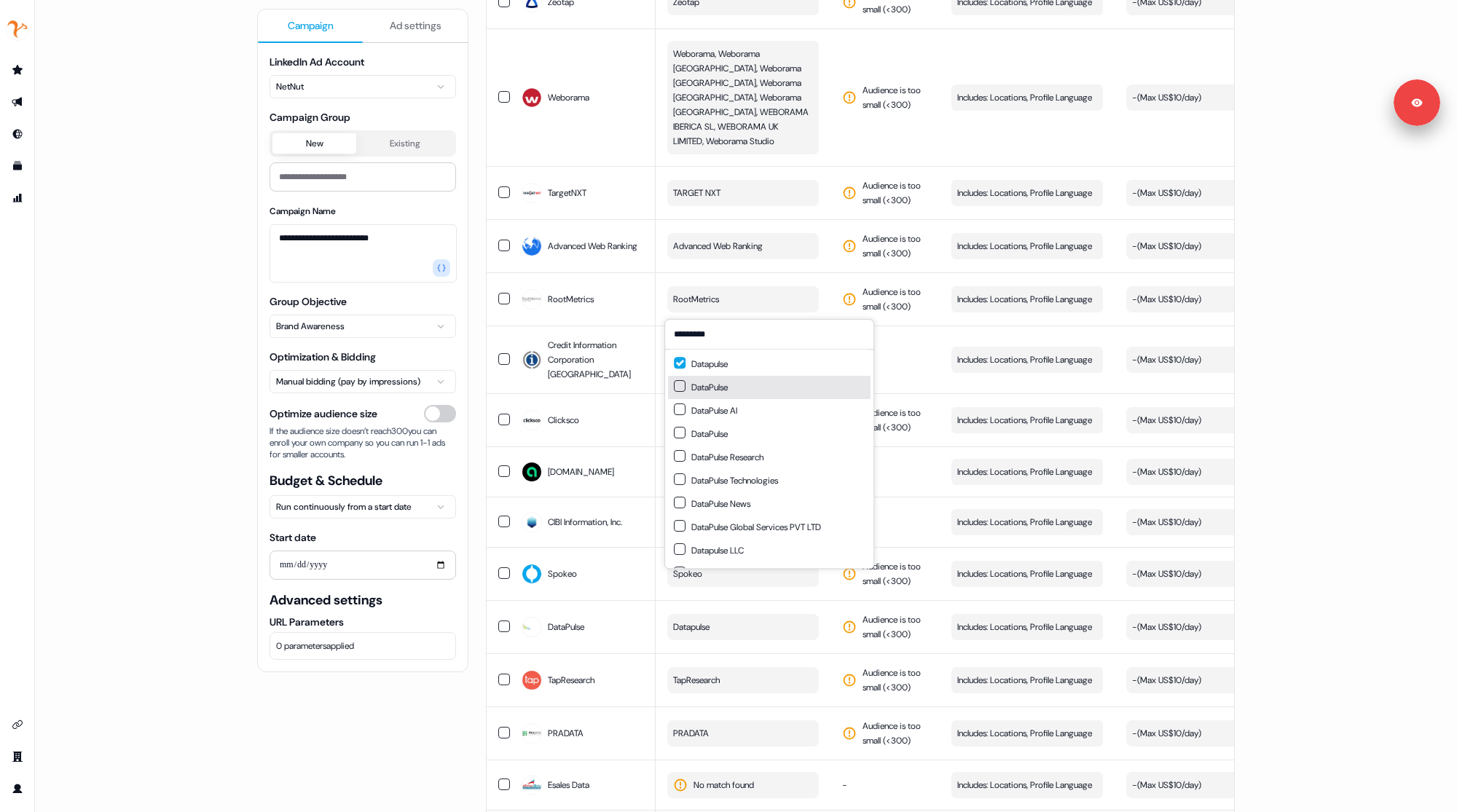
type input "*********"
click at [682, 389] on button "Suggestions" at bounding box center [679, 386] width 12 height 12
click at [682, 434] on button "Suggestions" at bounding box center [679, 433] width 12 height 12
click at [679, 407] on button "Suggestions" at bounding box center [679, 409] width 12 height 12
click at [406, 685] on div "**********" at bounding box center [363, 406] width 212 height 812
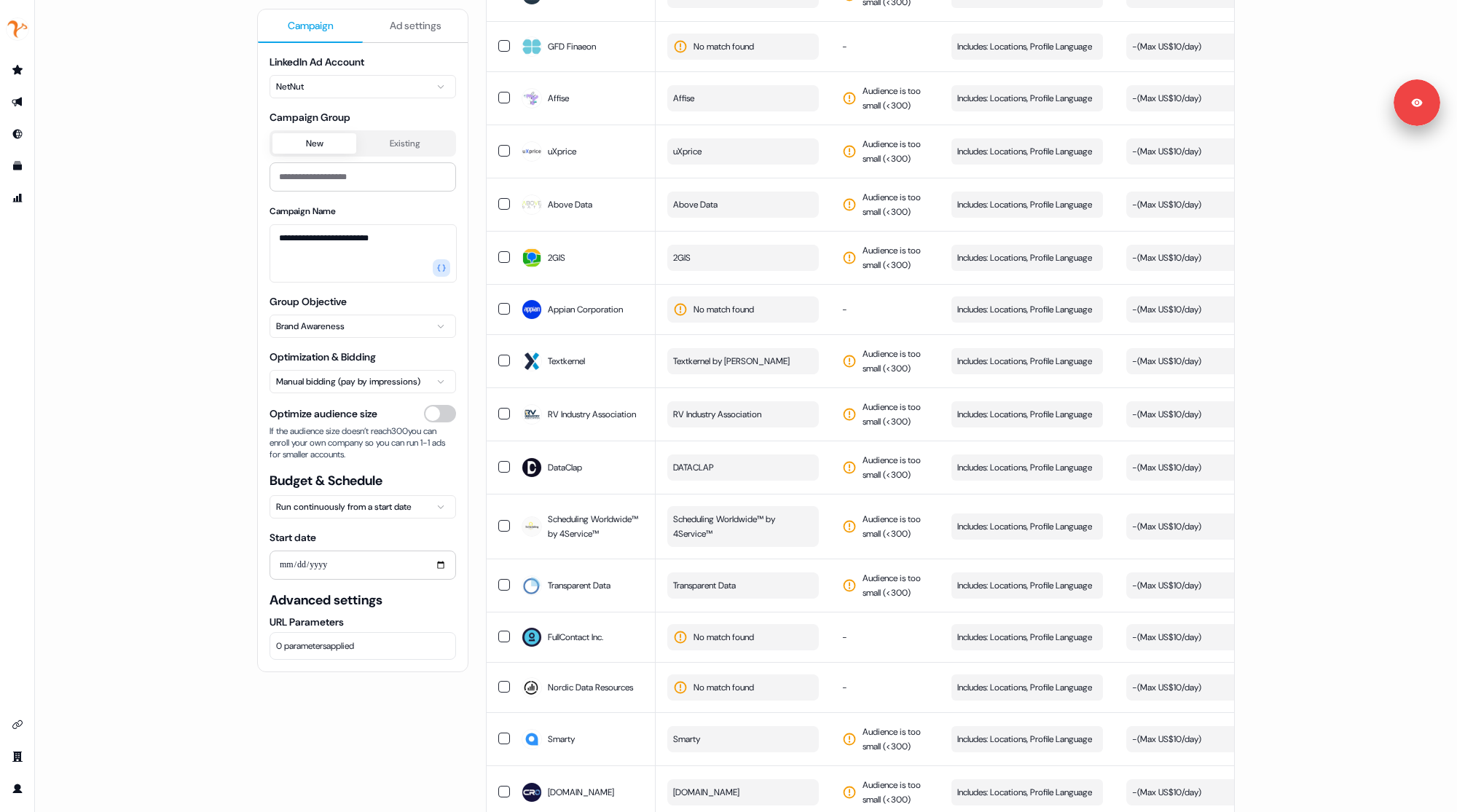
scroll to position [0, 0]
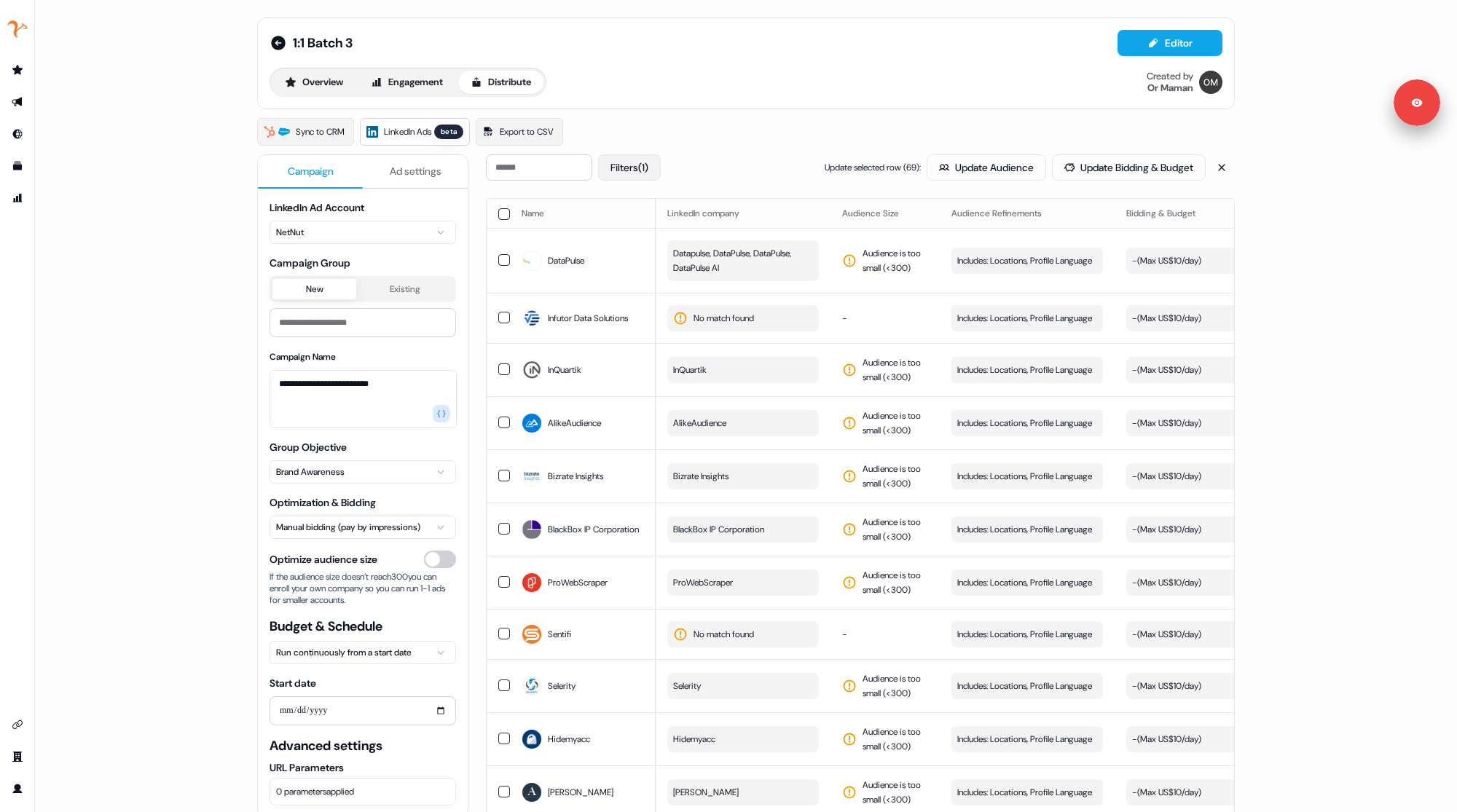
click at [628, 168] on button "Filters (1)" at bounding box center [629, 167] width 63 height 26
click at [726, 127] on div "Sync to CRM LinkedIn Ads beta Export to CSV" at bounding box center [745, 132] width 977 height 28
drag, startPoint x: 893, startPoint y: 168, endPoint x: 901, endPoint y: 168, distance: 8.0
click at [901, 168] on span "Update selected row ( 69 ):" at bounding box center [873, 167] width 96 height 15
click at [794, 171] on div "Filters (1) Update selected row ( 69 ): Update Audience Update Bidding & Budget" at bounding box center [861, 167] width 749 height 26
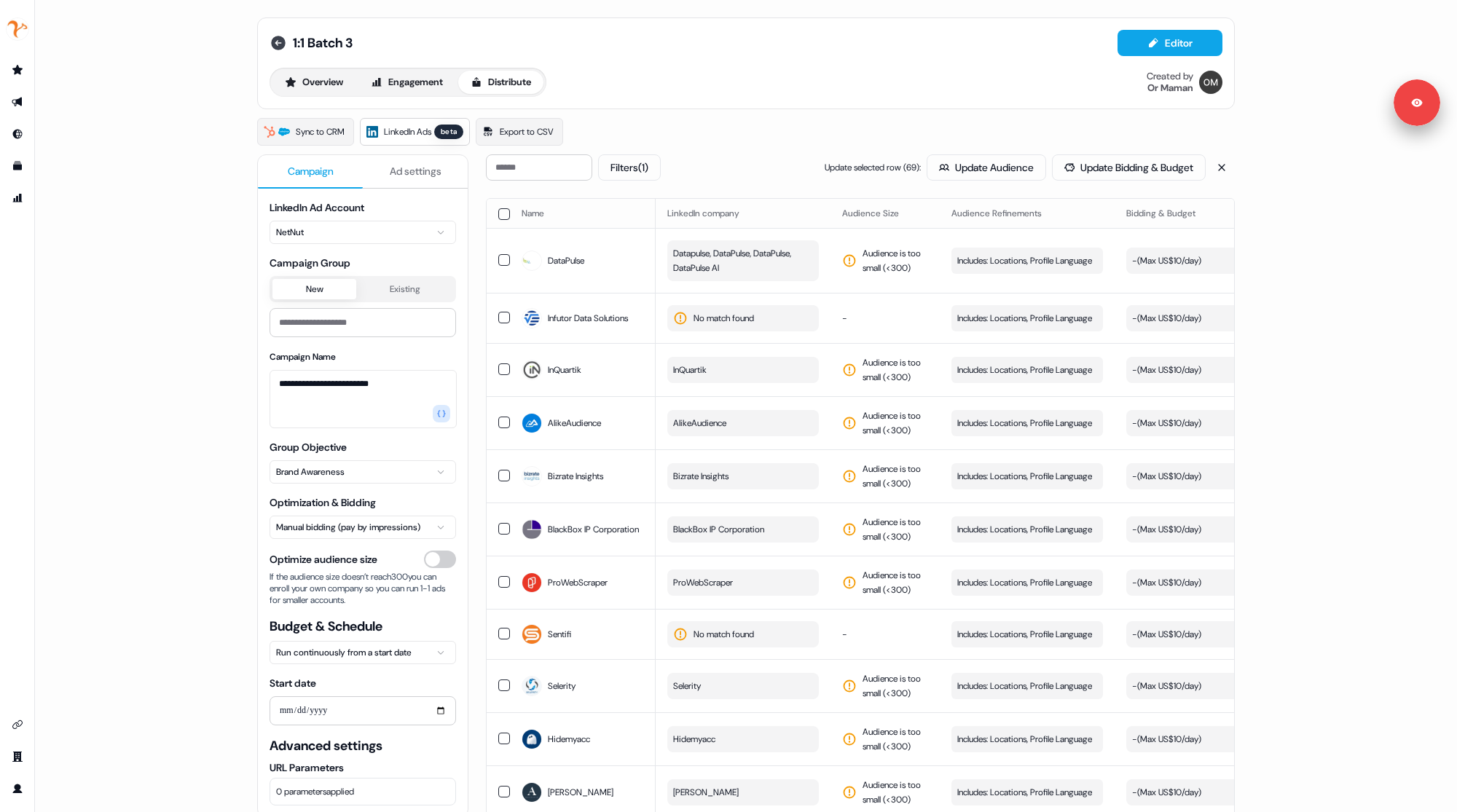
click at [272, 40] on icon at bounding box center [278, 43] width 15 height 15
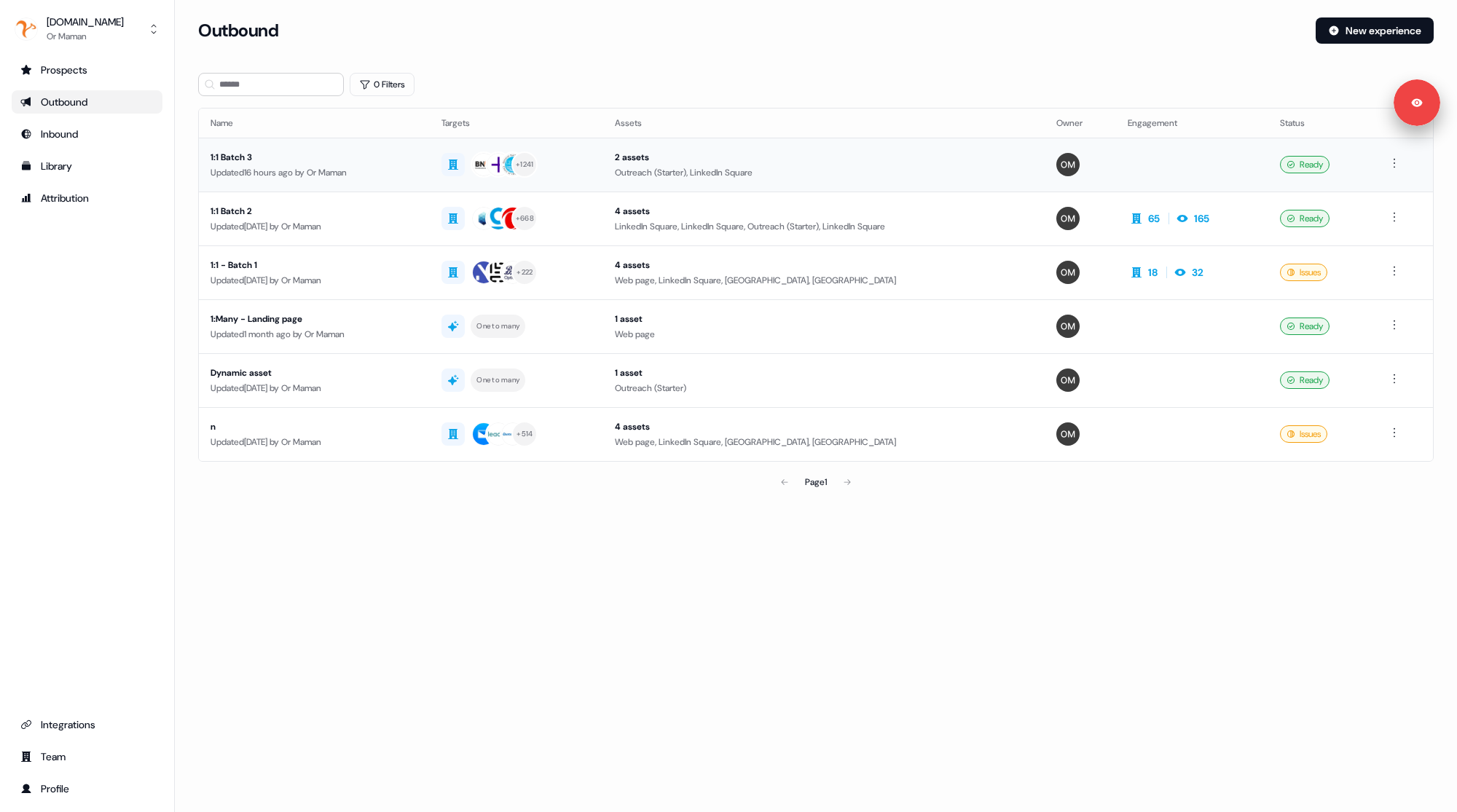
click at [336, 177] on div "Updated 16 hours ago by Or Maman" at bounding box center [315, 172] width 208 height 15
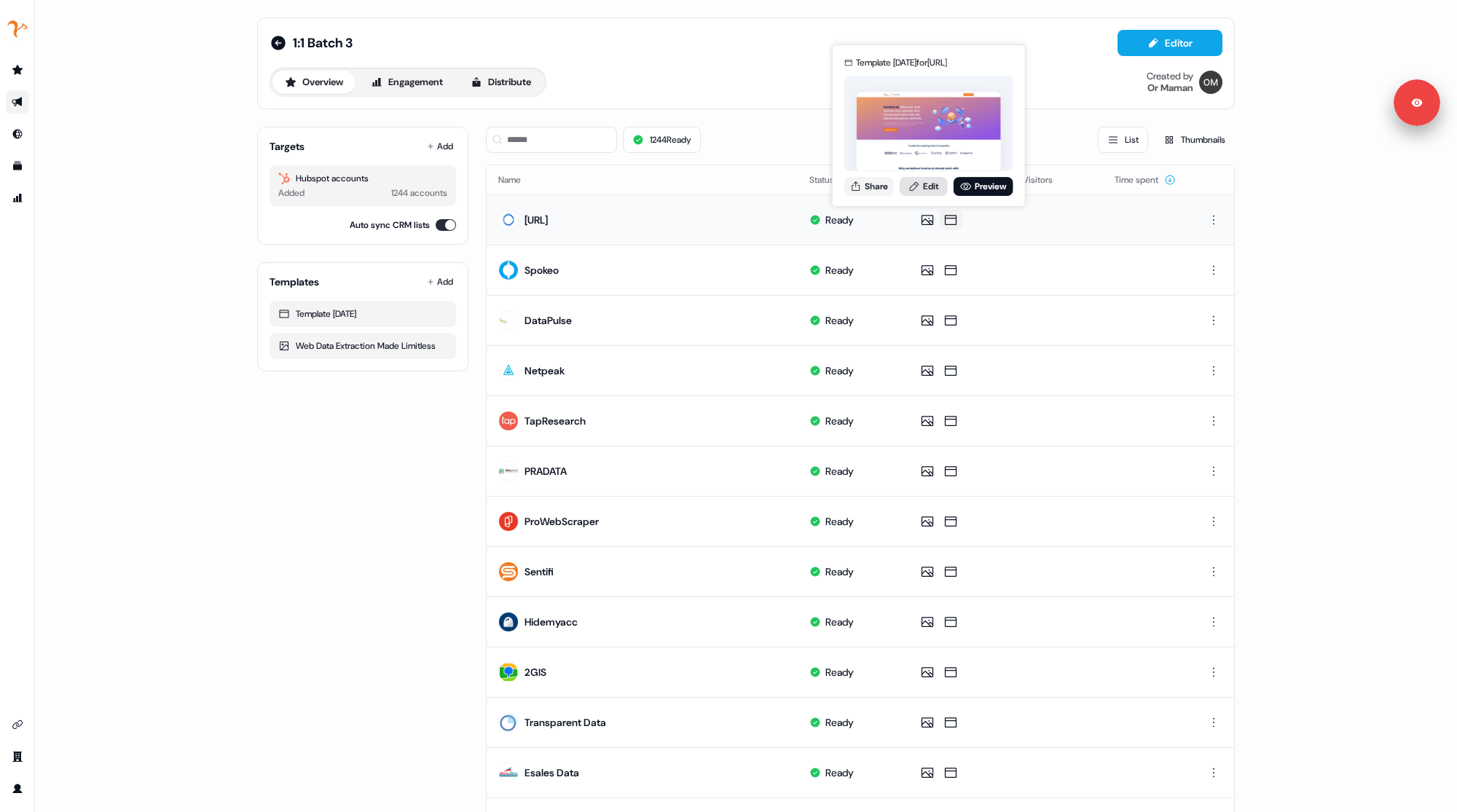
click at [928, 189] on link "Edit" at bounding box center [924, 186] width 49 height 19
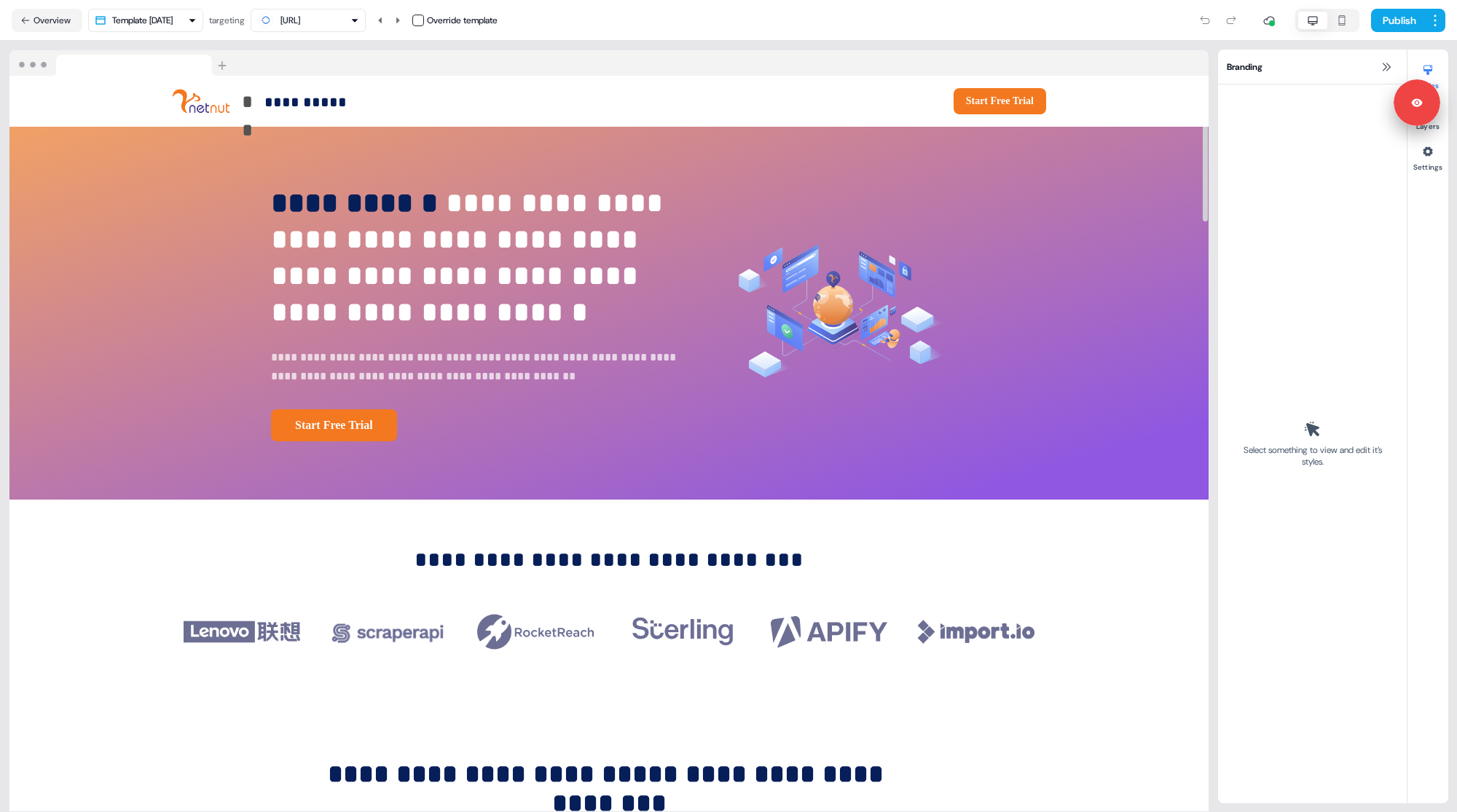
click at [1381, 69] on icon at bounding box center [1387, 67] width 12 height 12
click at [1390, 68] on icon at bounding box center [1387, 67] width 8 height 8
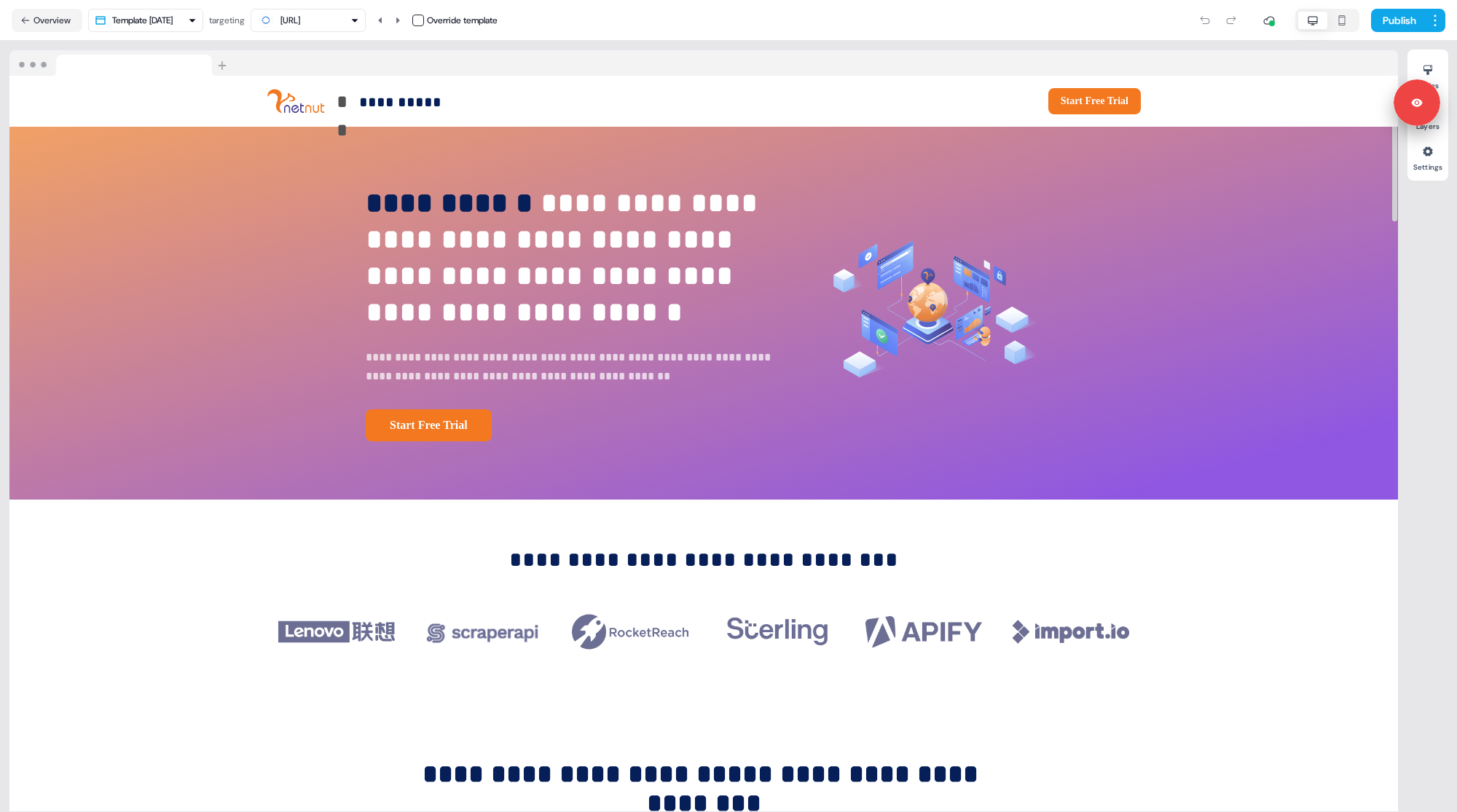
click at [696, 43] on div "**********" at bounding box center [704, 426] width 1407 height 771
click at [83, 16] on button "Overview" at bounding box center [47, 20] width 71 height 23
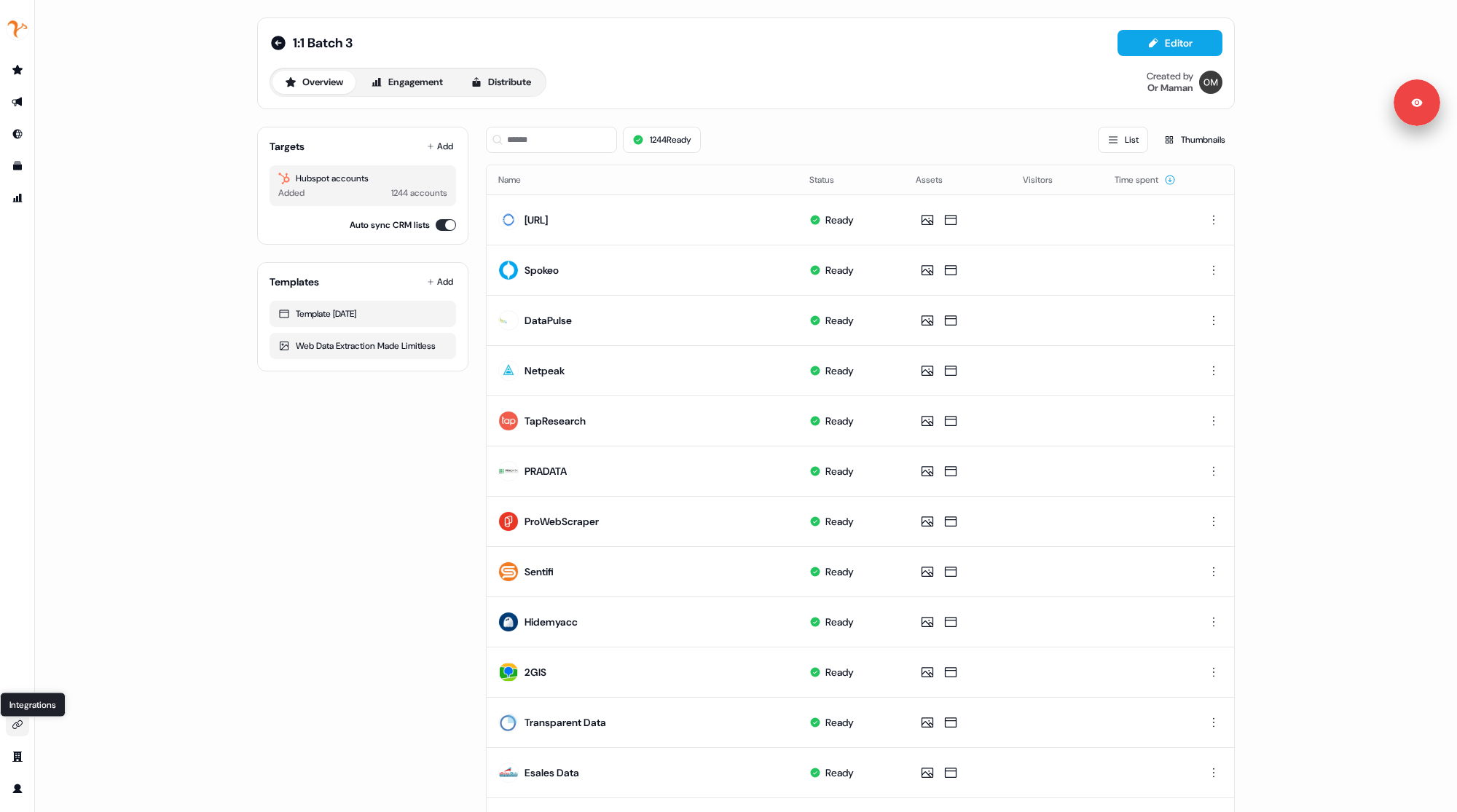
click at [18, 726] on icon "Go to integrations" at bounding box center [17, 724] width 11 height 9
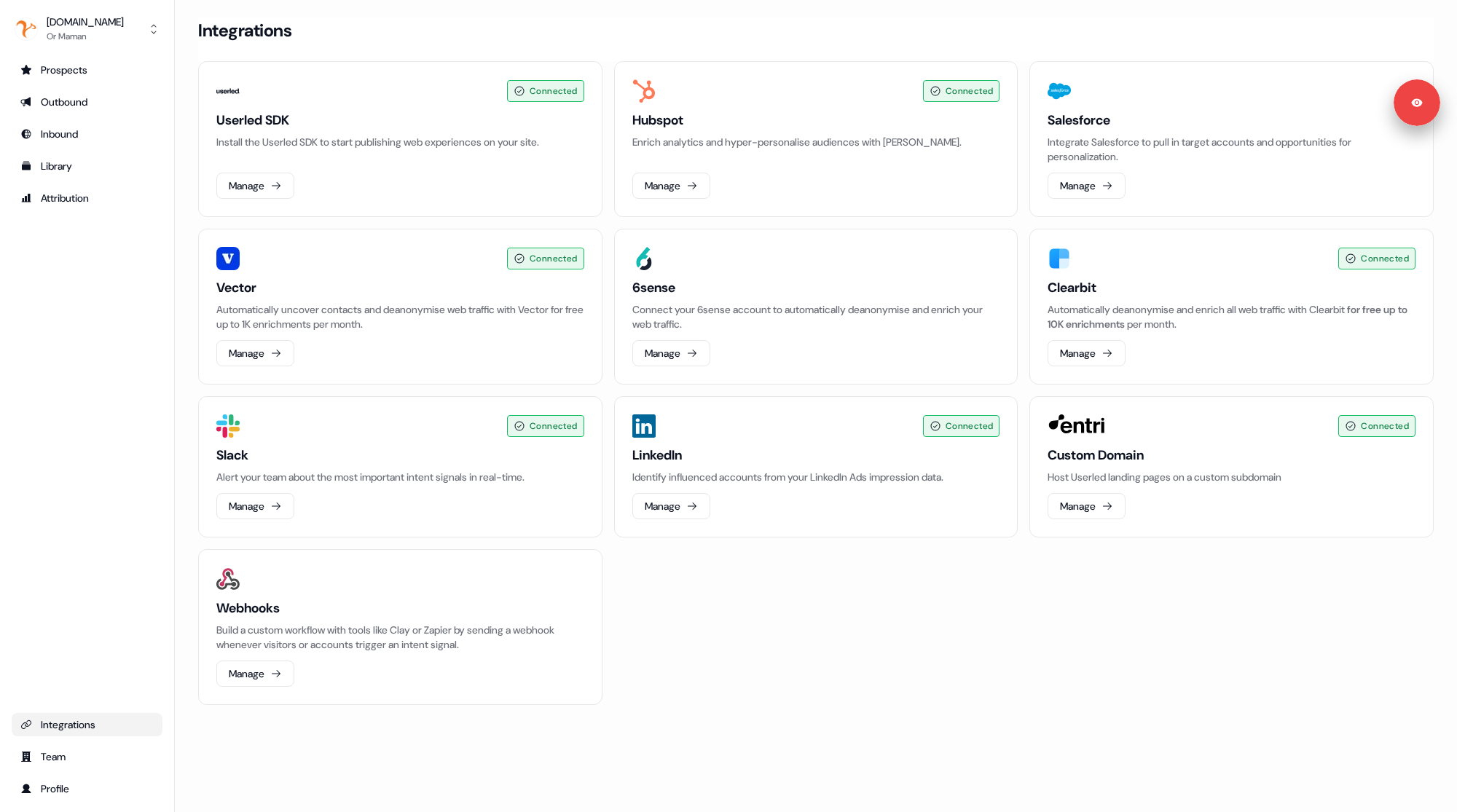
click at [1089, 288] on h3 "Clearbit" at bounding box center [1232, 288] width 368 height 17
click at [92, 106] on div "Outbound" at bounding box center [86, 102] width 133 height 15
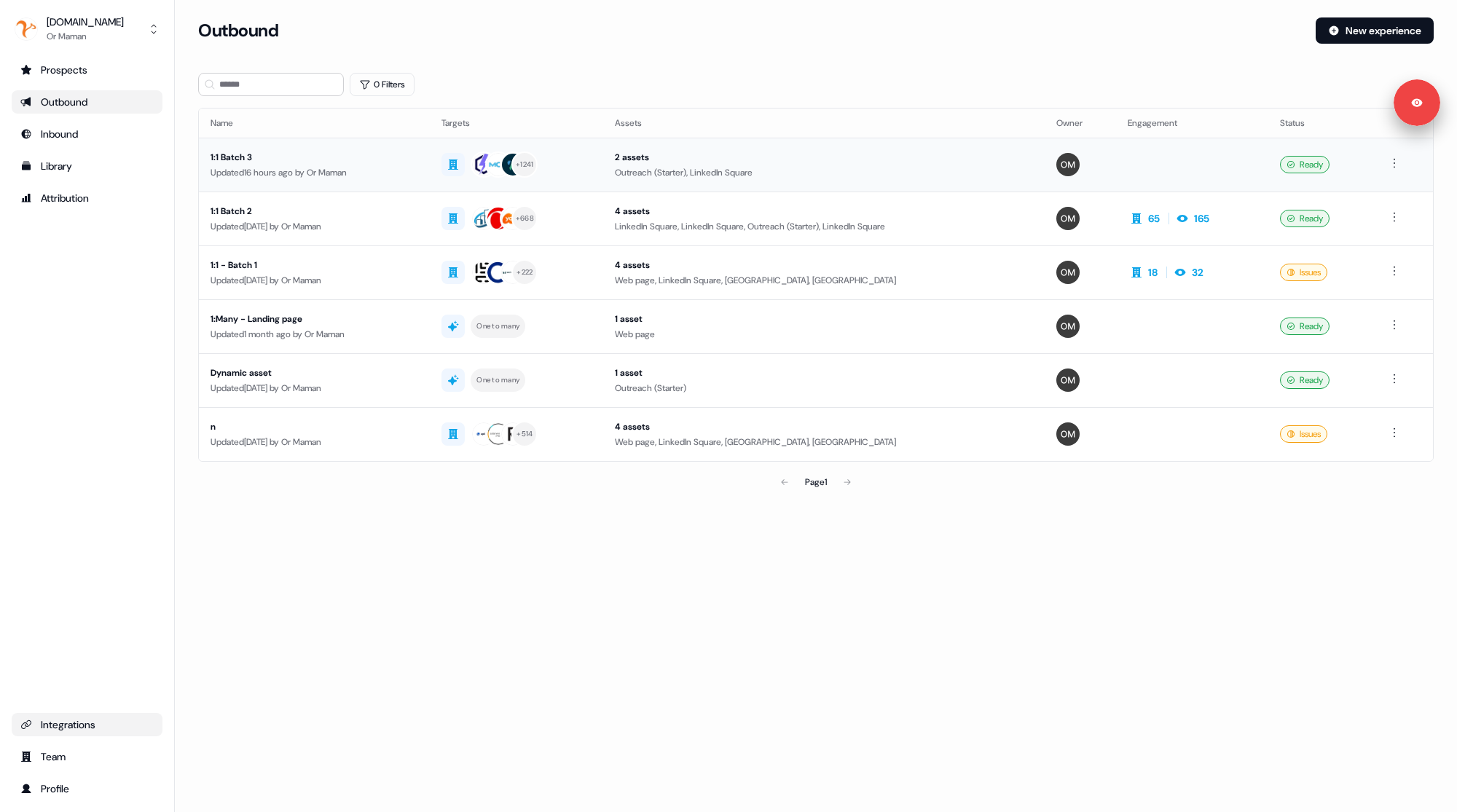
click at [393, 160] on div "1:1 Batch 3" at bounding box center [315, 157] width 208 height 15
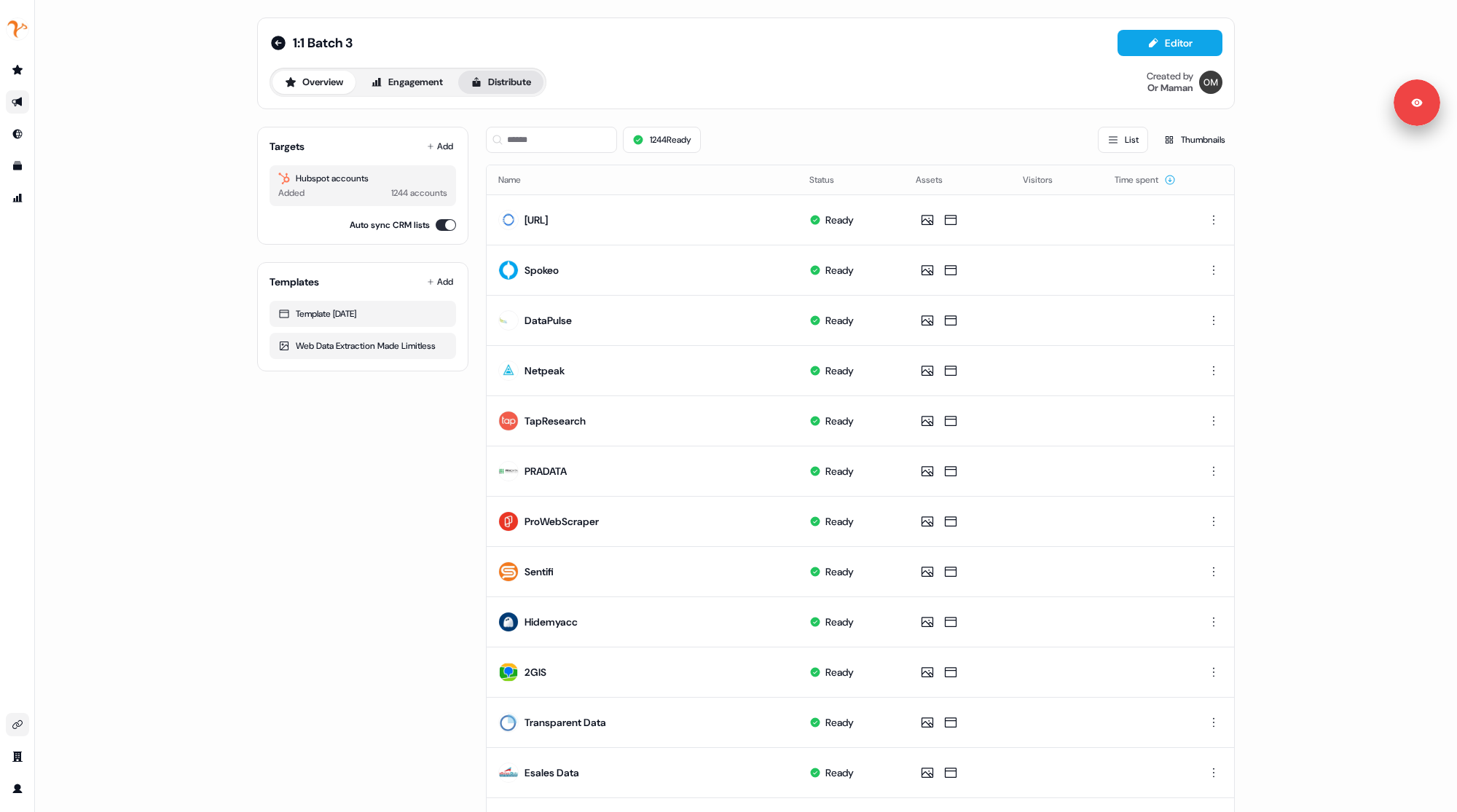
click at [510, 76] on button "Distribute" at bounding box center [501, 82] width 85 height 23
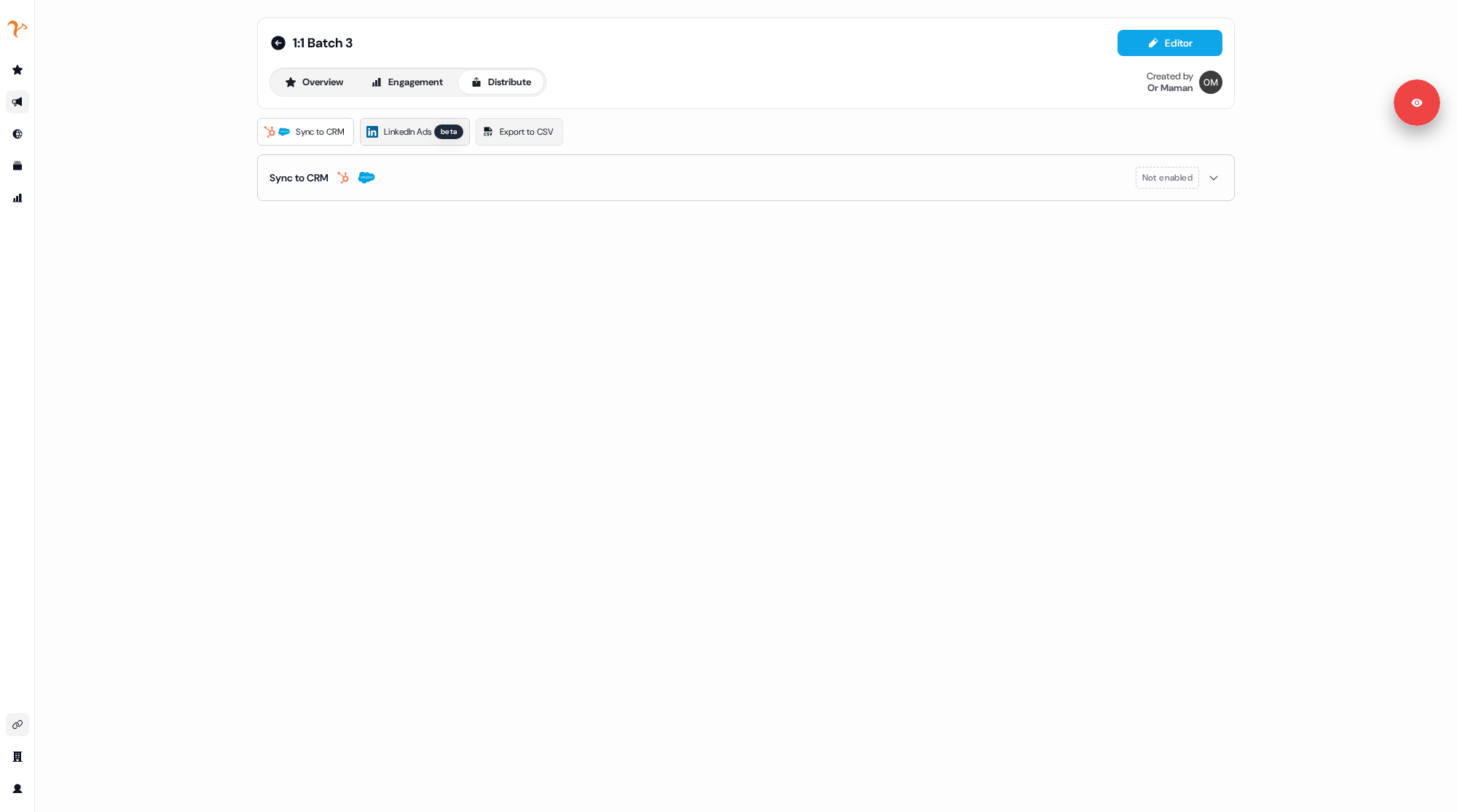
click at [425, 127] on span "LinkedIn Ads" at bounding box center [408, 131] width 48 height 15
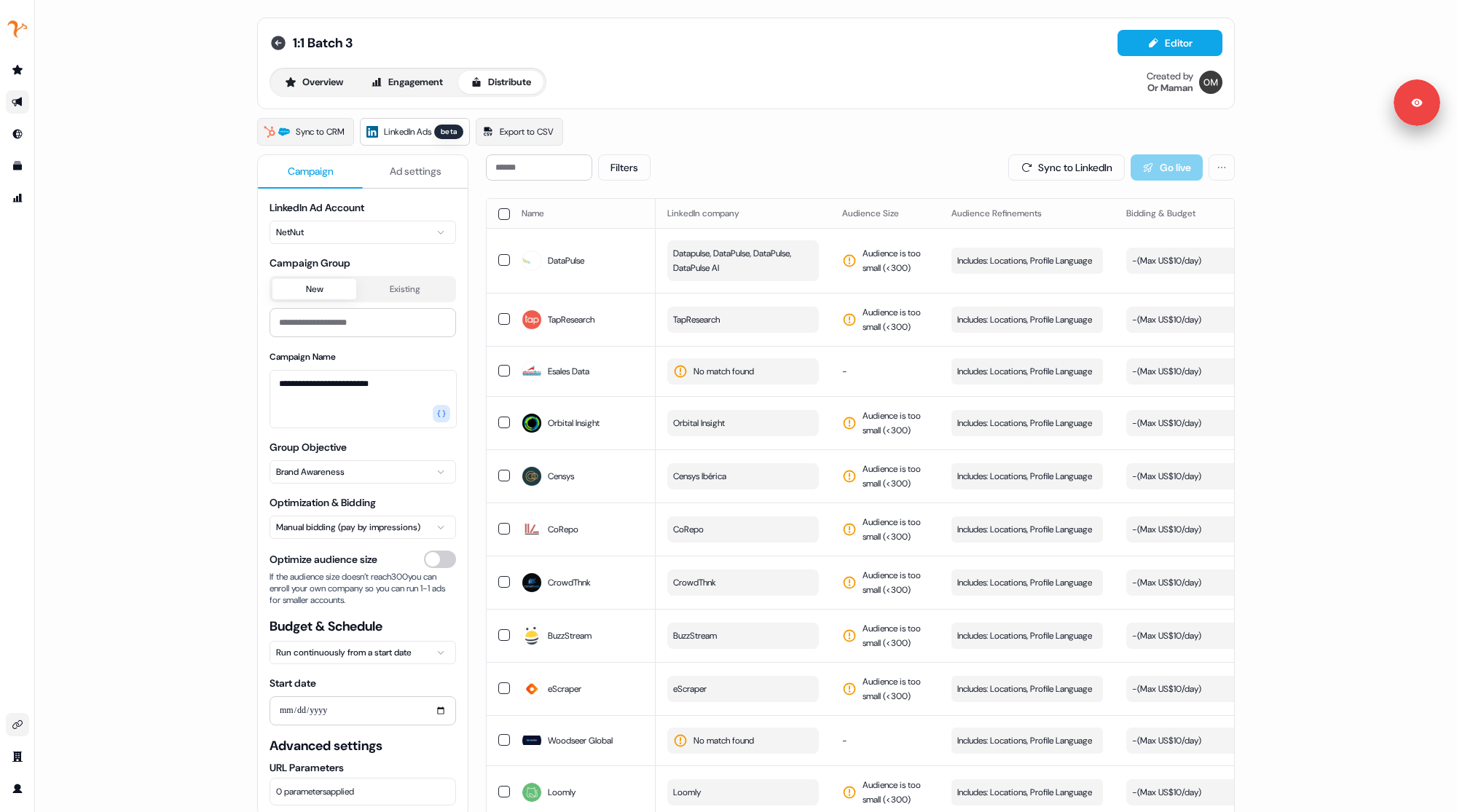
click at [279, 49] on icon at bounding box center [278, 43] width 15 height 15
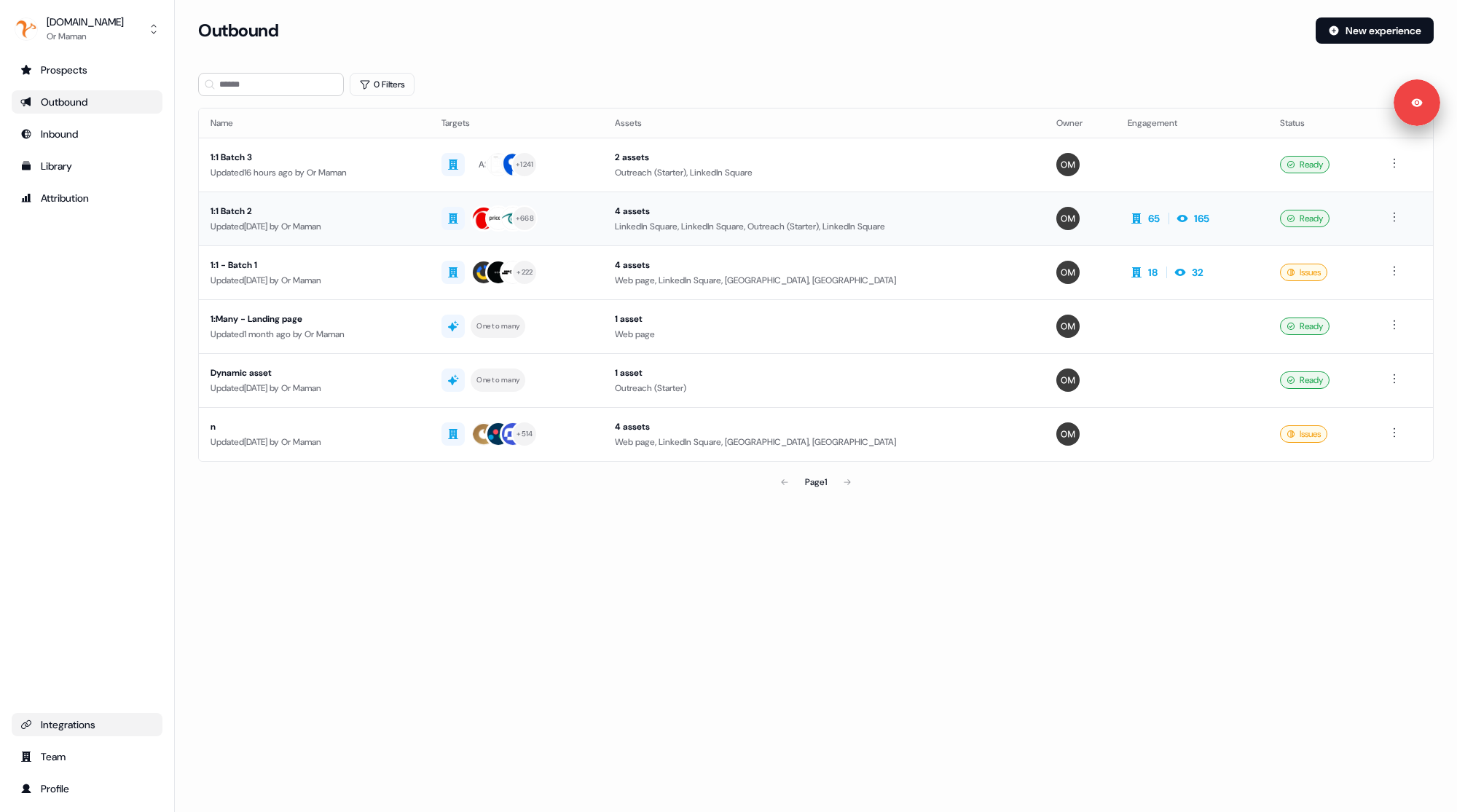
click at [300, 224] on div "Updated 2 days ago by Or Maman" at bounding box center [315, 226] width 208 height 15
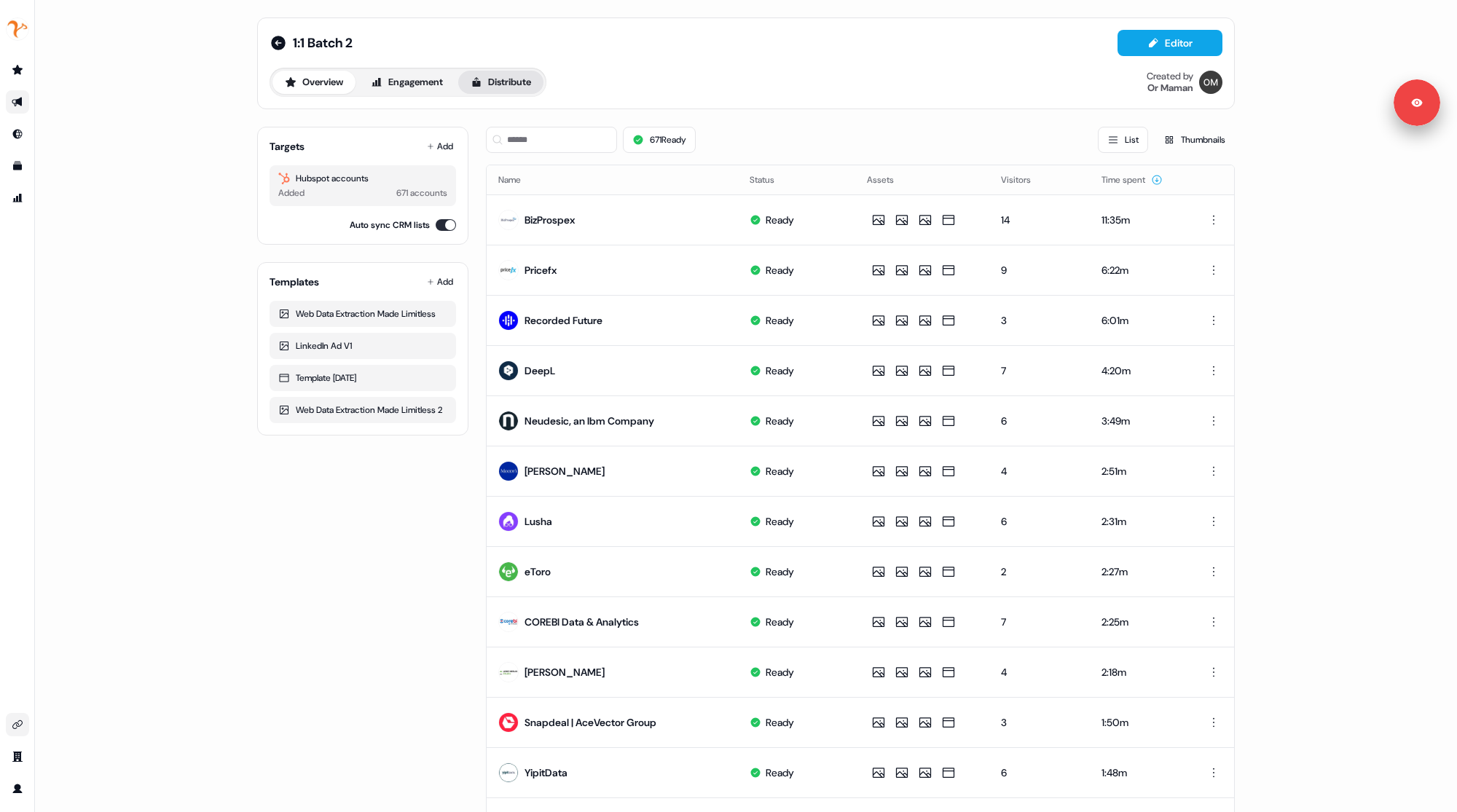
click at [501, 88] on button "Distribute" at bounding box center [501, 82] width 85 height 23
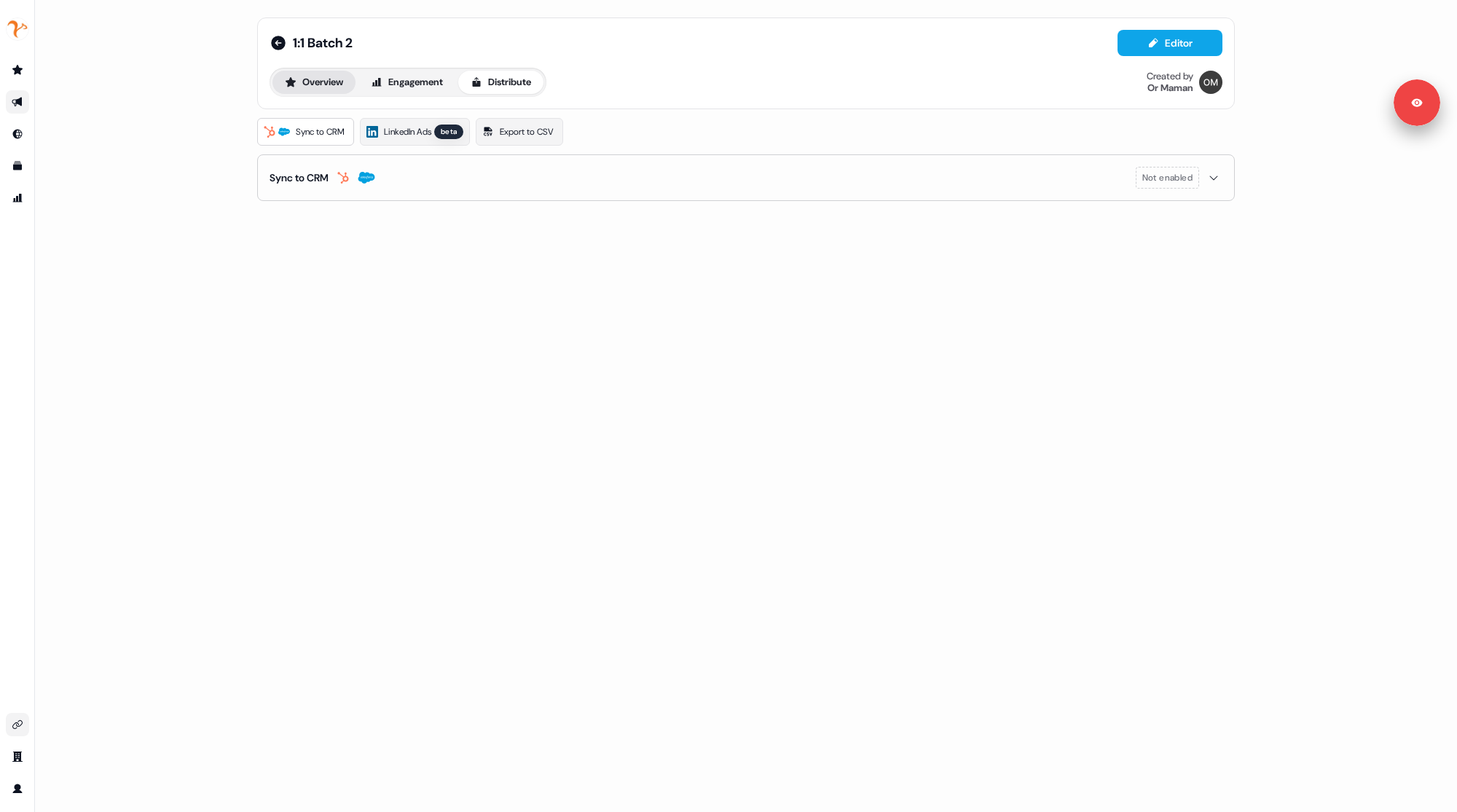
click at [328, 83] on button "Overview" at bounding box center [315, 82] width 83 height 23
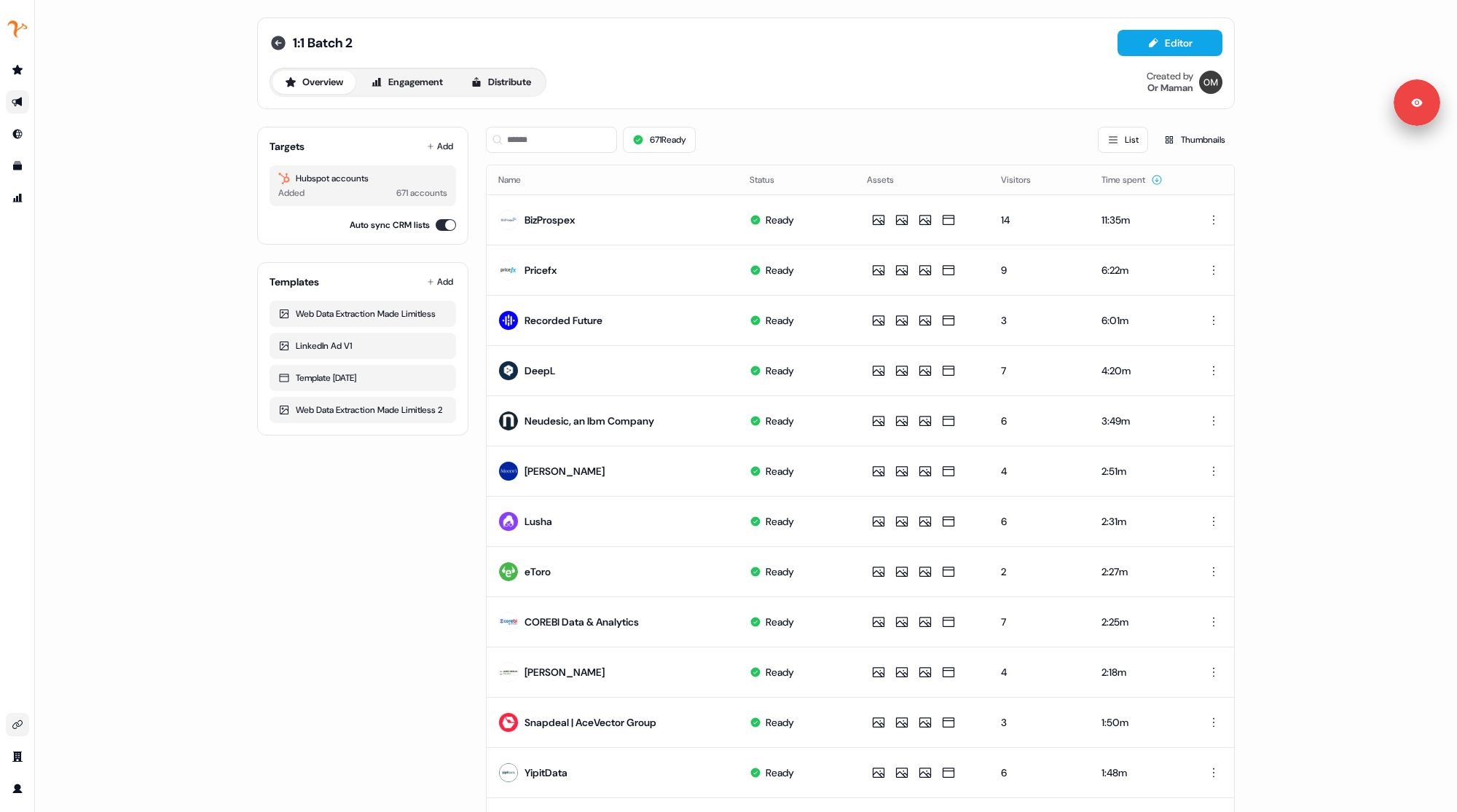
click at [277, 43] on icon at bounding box center [278, 43] width 15 height 15
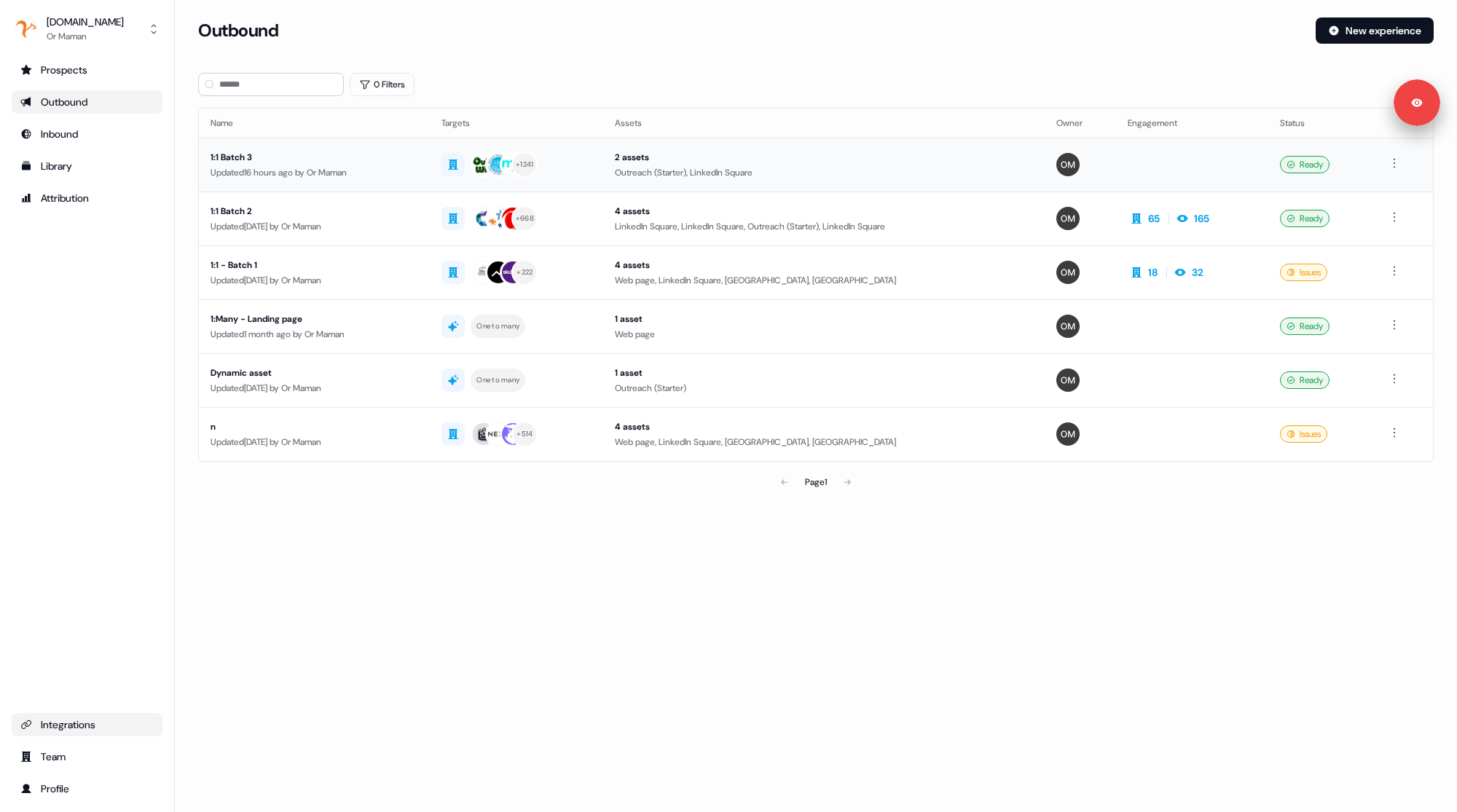
click at [402, 165] on div "Updated 16 hours ago by Or Maman" at bounding box center [315, 172] width 208 height 15
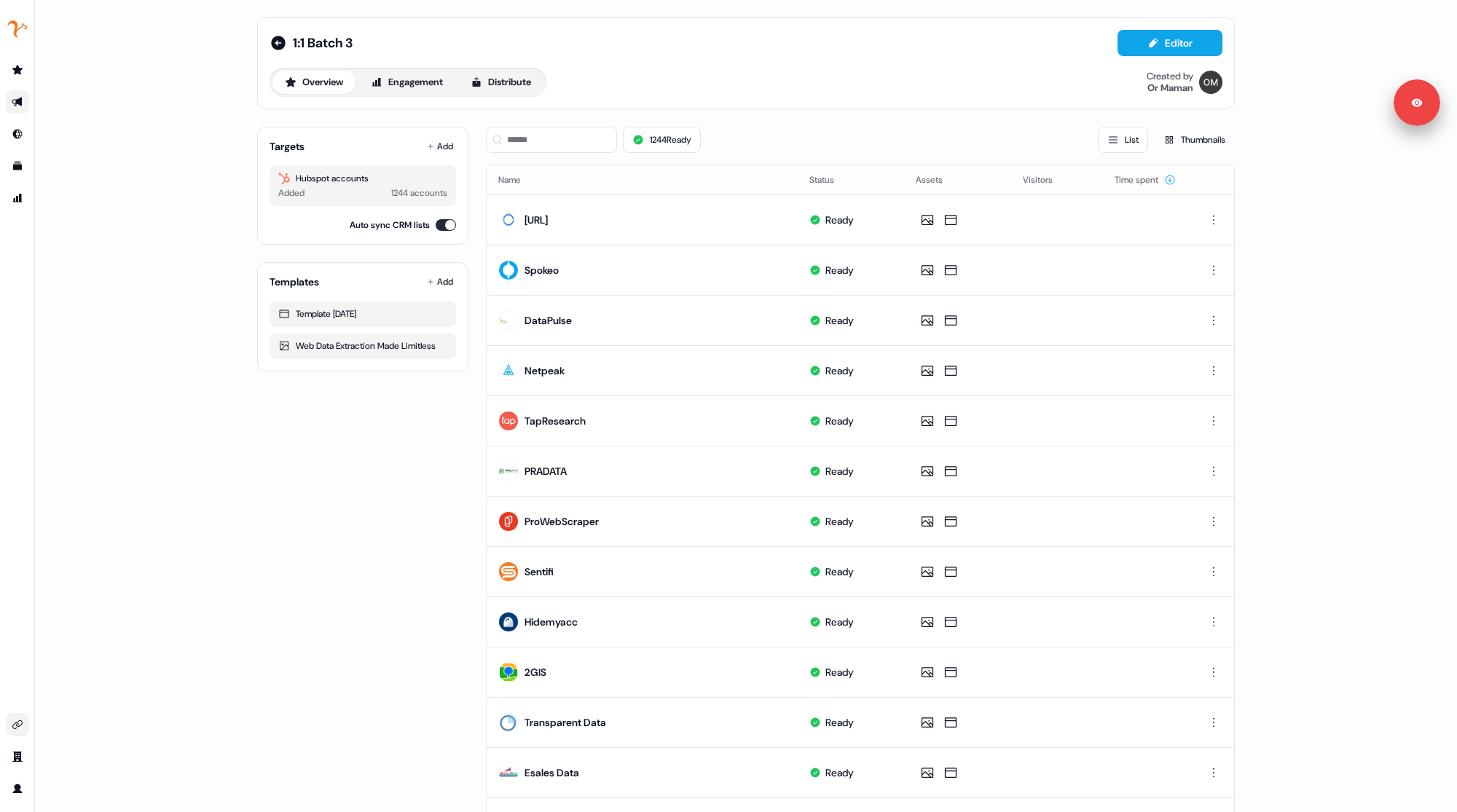
click at [761, 87] on div "Overview Engagement Distribute Created by Or Maman" at bounding box center [746, 82] width 953 height 29
click at [298, 346] on div "Web Data Extraction Made Limitless" at bounding box center [363, 345] width 169 height 15
drag, startPoint x: 294, startPoint y: 345, endPoint x: 386, endPoint y: 341, distance: 92.1
click at [386, 341] on div "Web Data Extraction Made Limitless" at bounding box center [363, 345] width 169 height 15
click at [315, 310] on div "Template 3.7.25" at bounding box center [363, 313] width 169 height 15
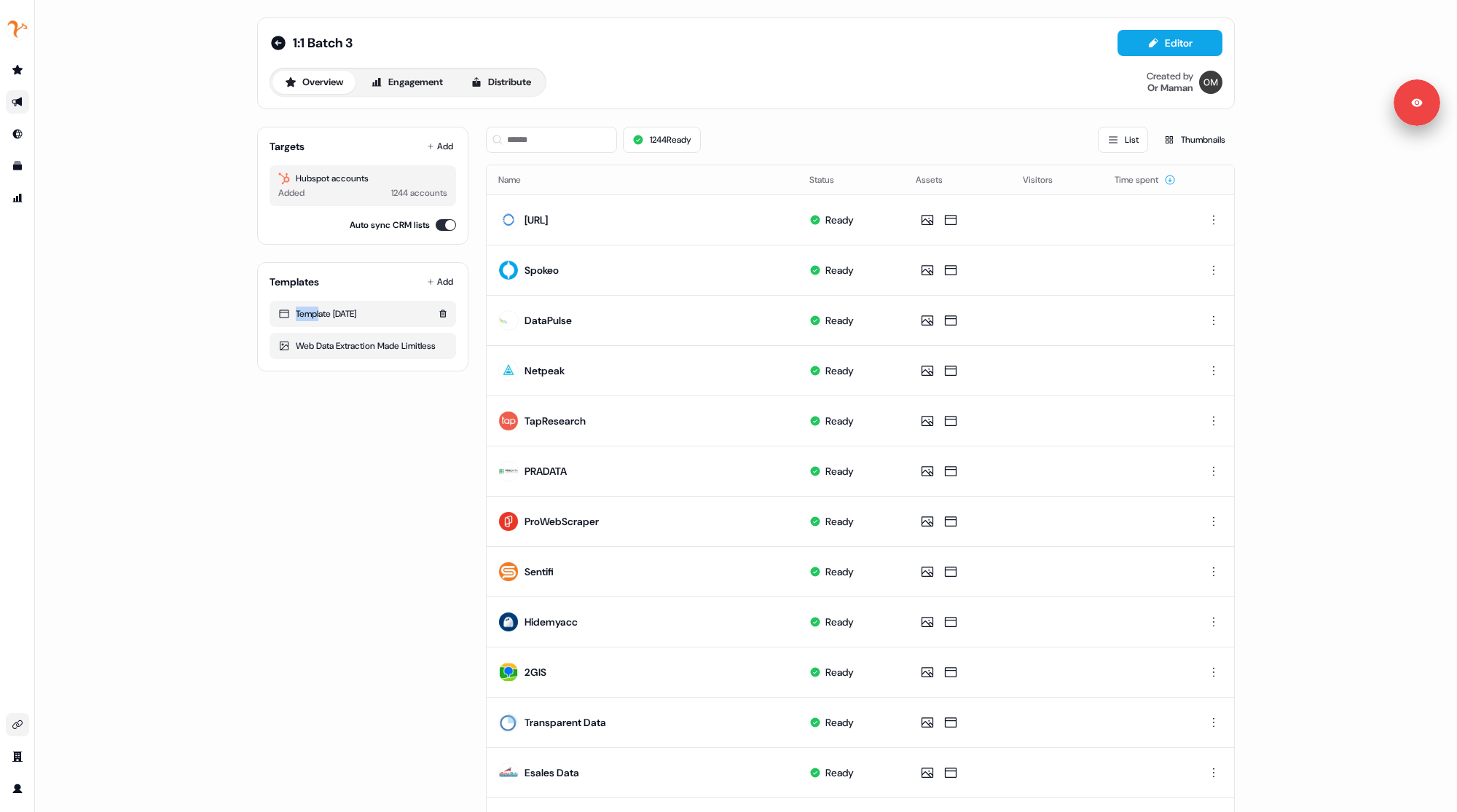
drag, startPoint x: 291, startPoint y: 311, endPoint x: 318, endPoint y: 311, distance: 27.0
click at [318, 311] on div "Template 3.7.25" at bounding box center [363, 313] width 169 height 15
drag, startPoint x: 291, startPoint y: 341, endPoint x: 448, endPoint y: 363, distance: 158.5
click at [448, 363] on div "Templates Add Template 3.7.25 Web Data Extraction Made Limitless" at bounding box center [363, 316] width 212 height 110
drag, startPoint x: 381, startPoint y: 189, endPoint x: 425, endPoint y: 189, distance: 44.0
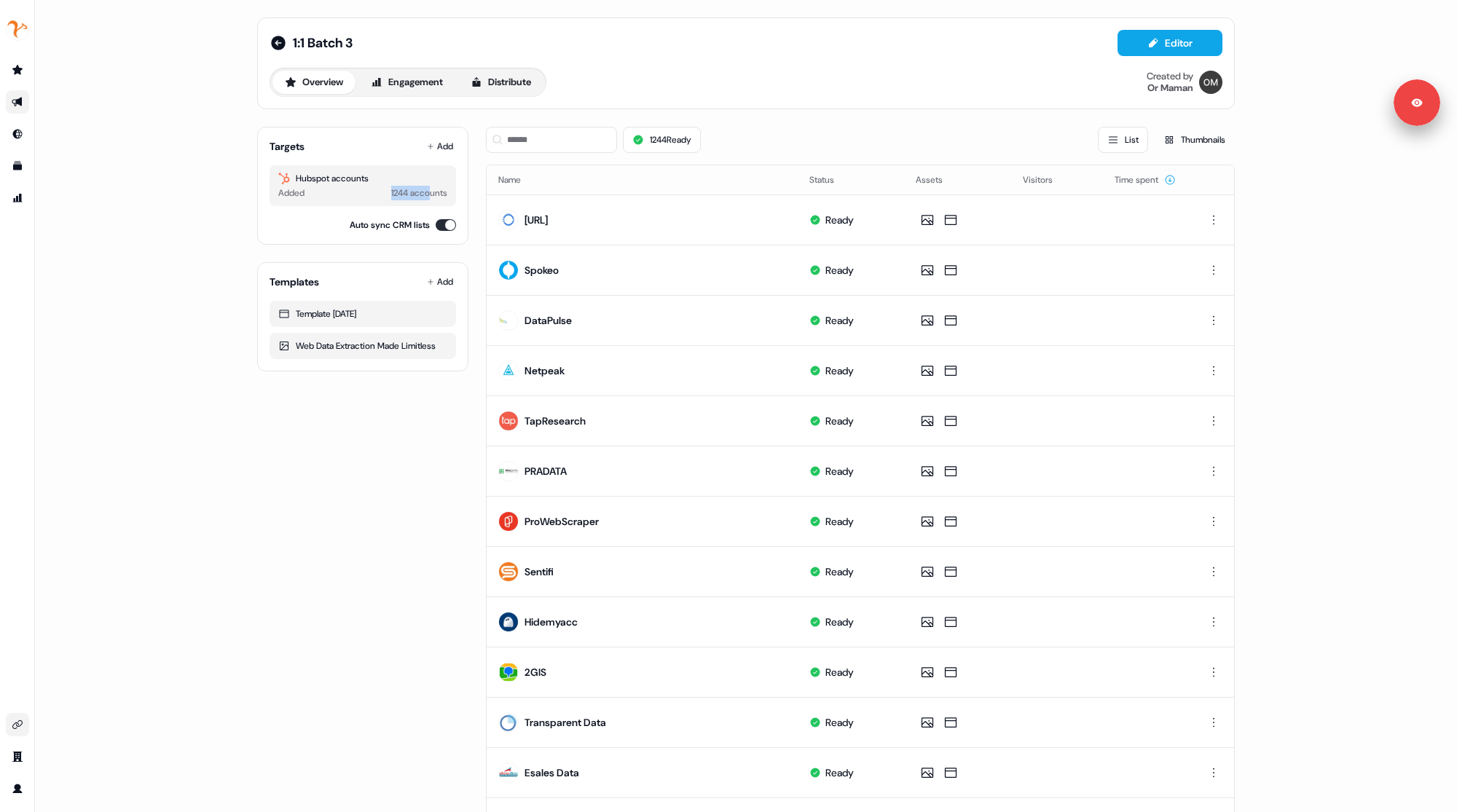
click at [425, 189] on div "Added 1244 accounts" at bounding box center [363, 192] width 169 height 15
click at [143, 344] on div "1:1 Batch 3 Editor Overview Engagement Distribute Created by Or Maman Targets A…" at bounding box center [745, 406] width 1422 height 812
click at [329, 464] on div "Targets Add Hubspot accounts Added 1244 accounts Auto sync CRM lists Templates …" at bounding box center [363, 672] width 212 height 1115
click at [277, 45] on icon at bounding box center [278, 43] width 15 height 15
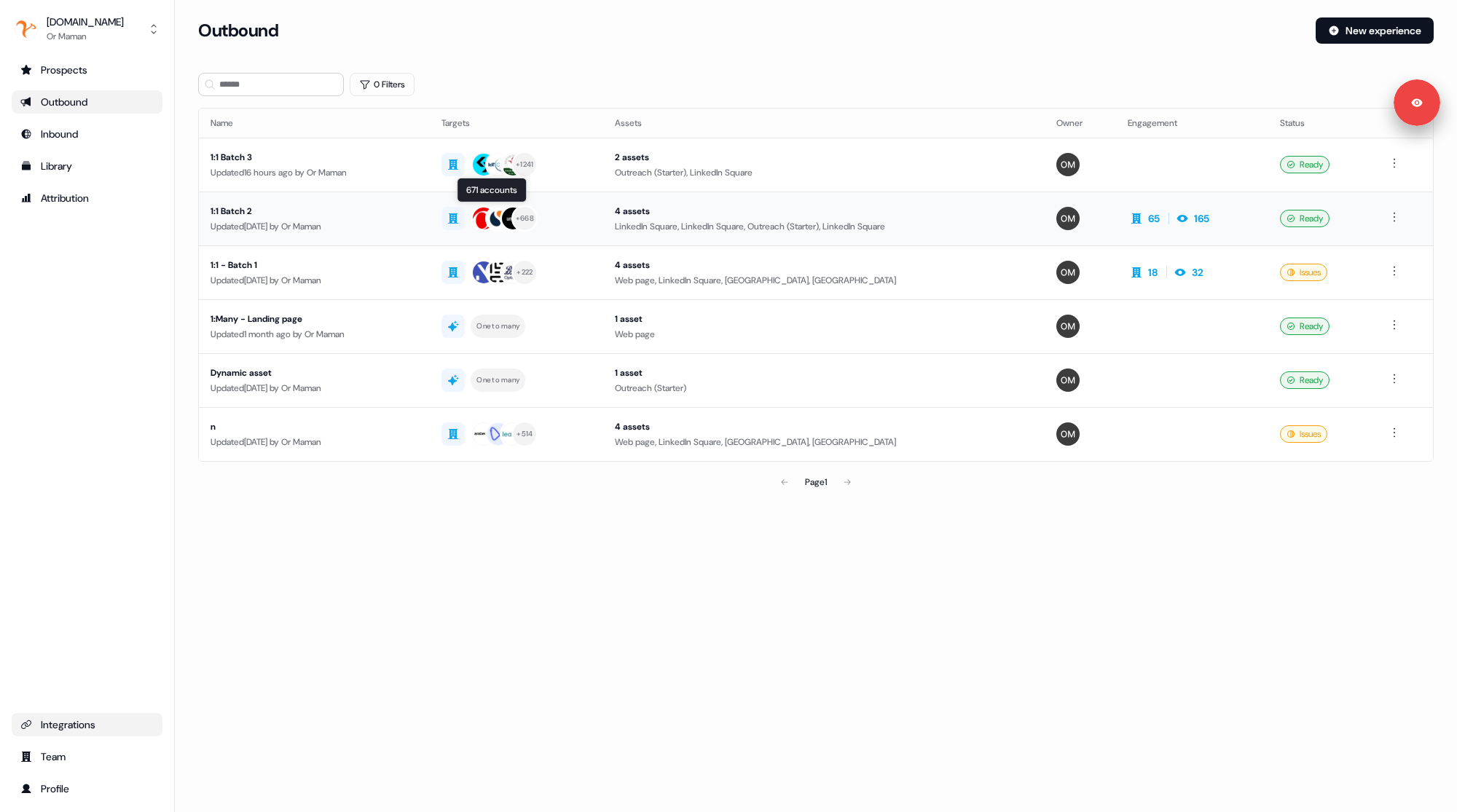
click at [418, 226] on div "Updated 2 days ago by Or Maman" at bounding box center [315, 226] width 208 height 15
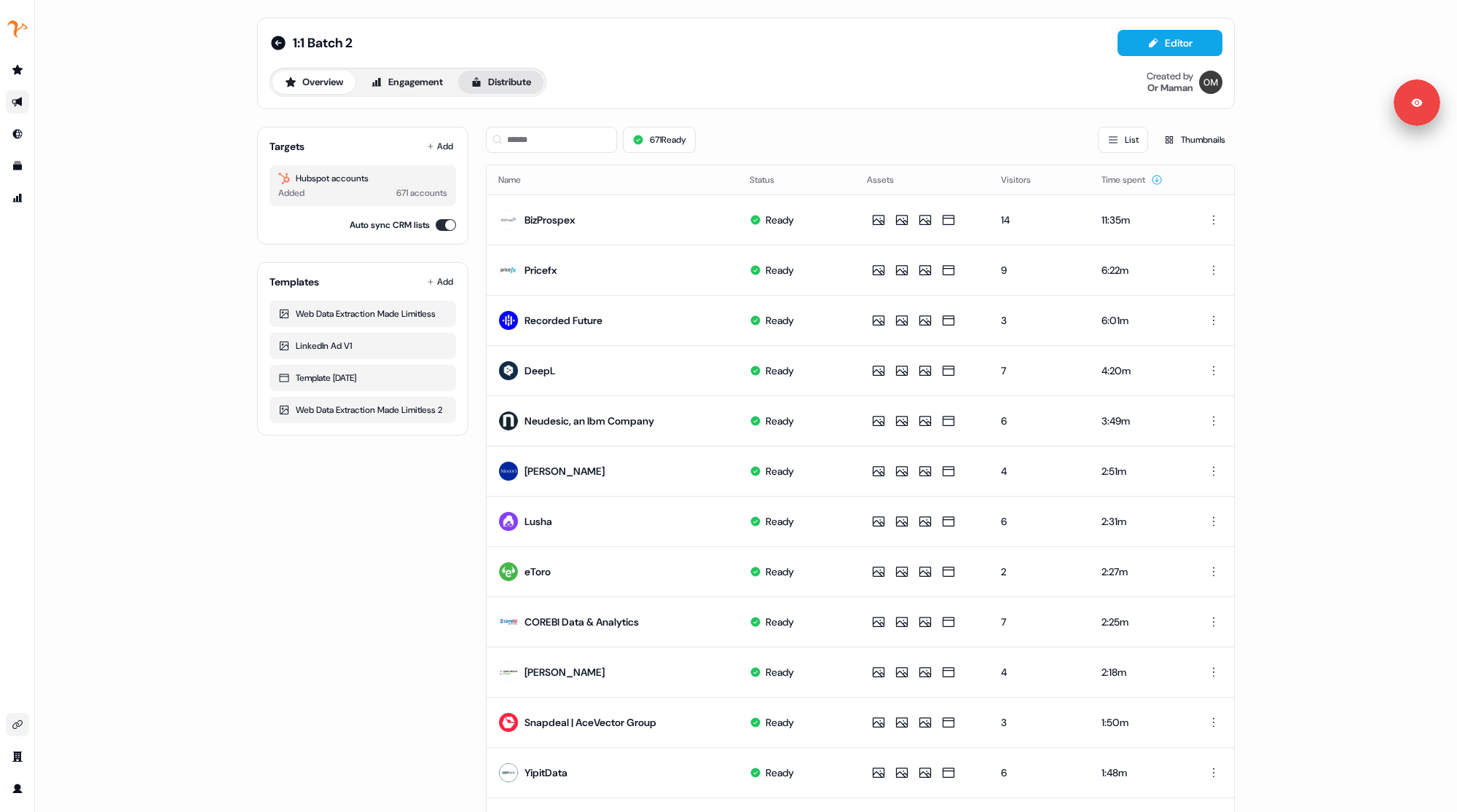
click at [500, 89] on button "Distribute" at bounding box center [501, 82] width 85 height 23
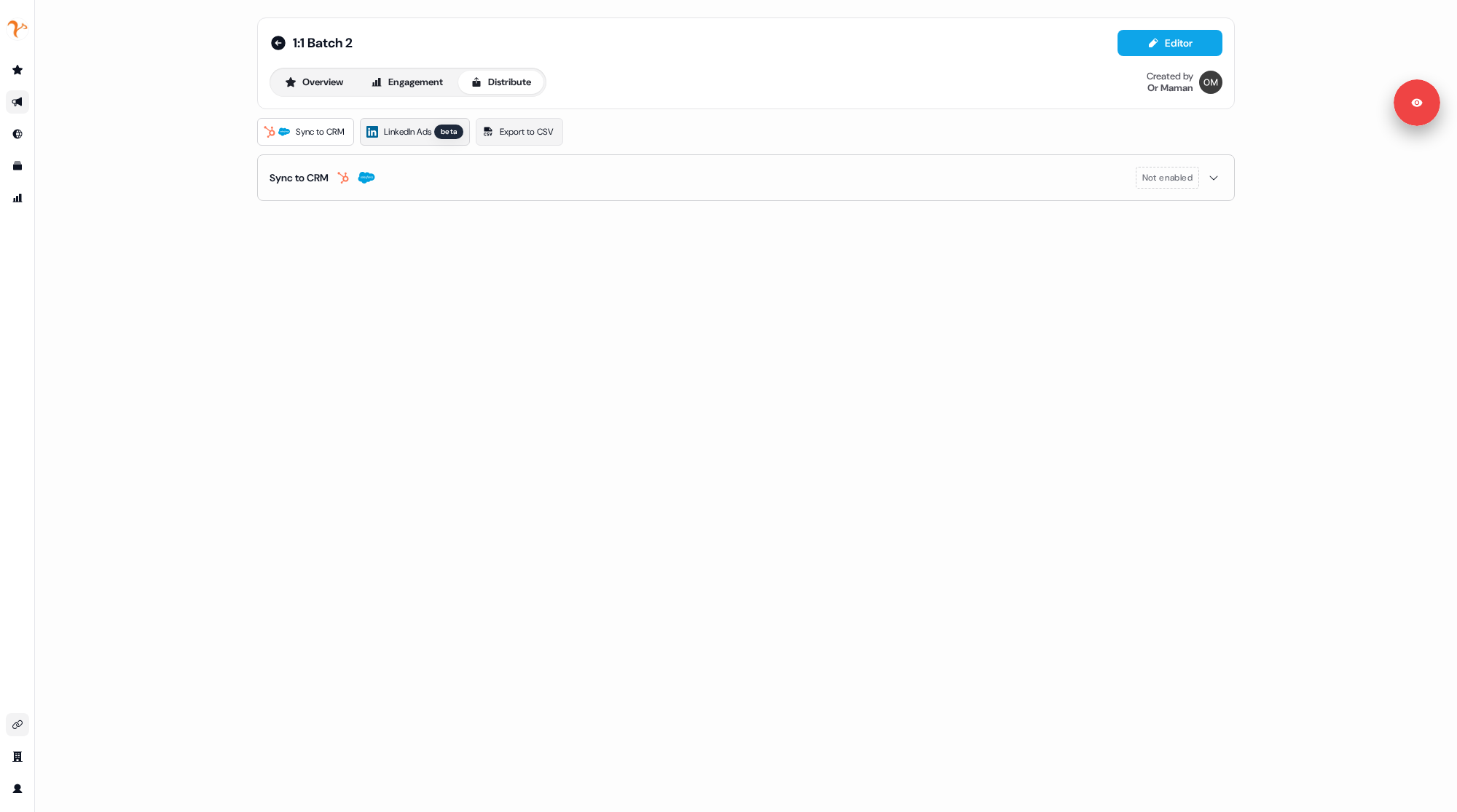
click at [396, 131] on span "LinkedIn Ads" at bounding box center [408, 131] width 48 height 15
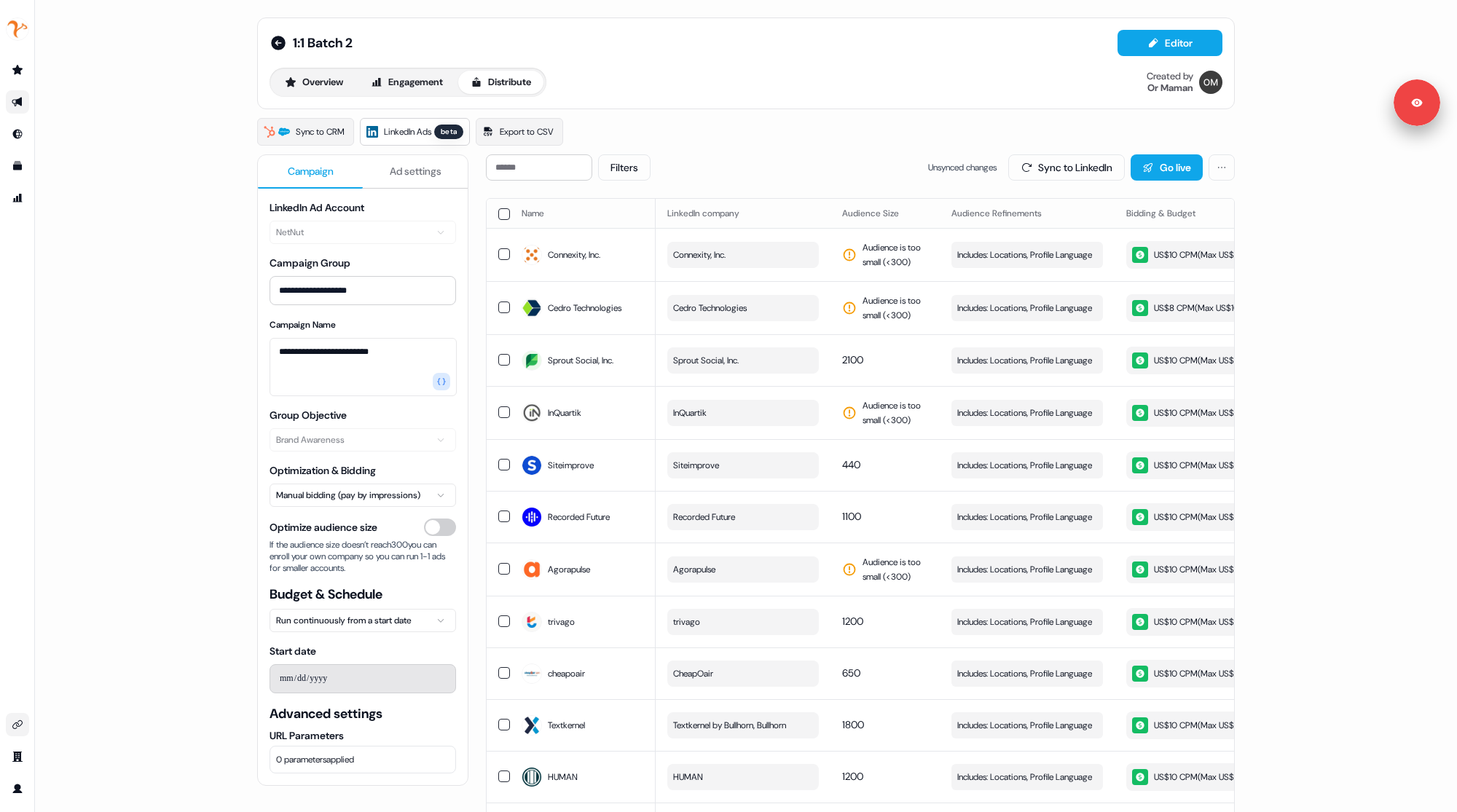
click at [498, 213] on button "button" at bounding box center [504, 214] width 12 height 12
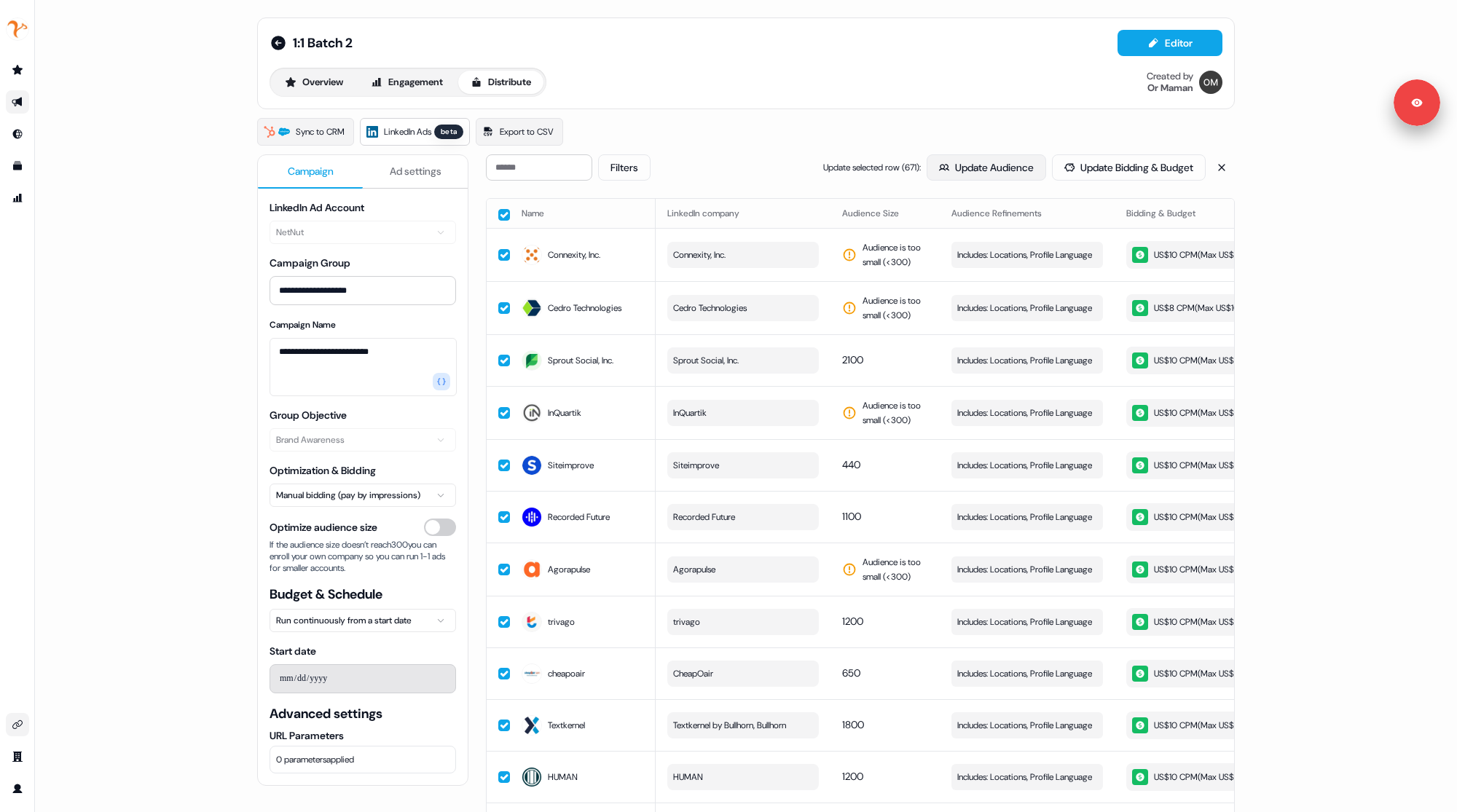
click at [983, 167] on button "Update Audience" at bounding box center [986, 167] width 119 height 26
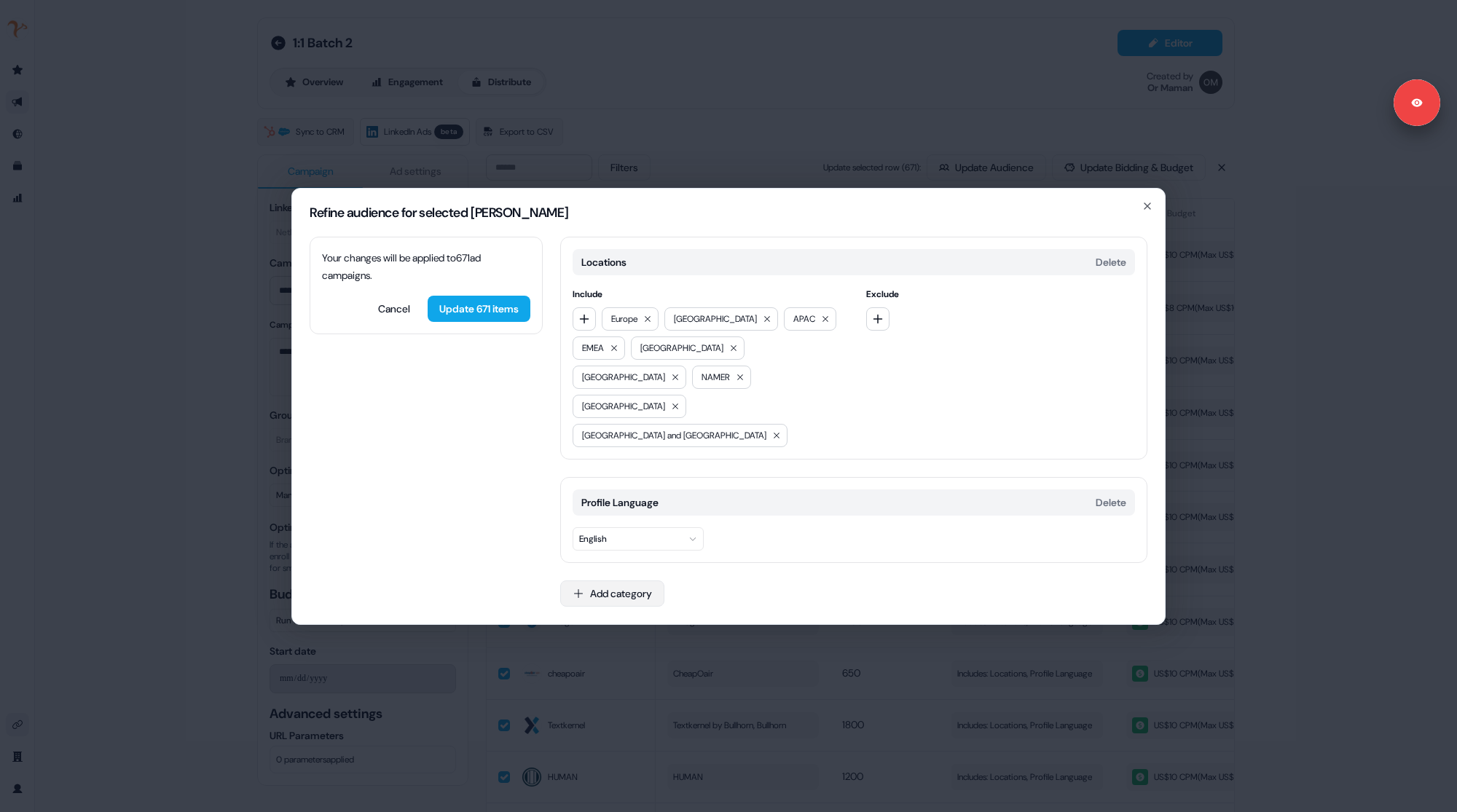
click at [615, 580] on button "Add category" at bounding box center [612, 593] width 104 height 26
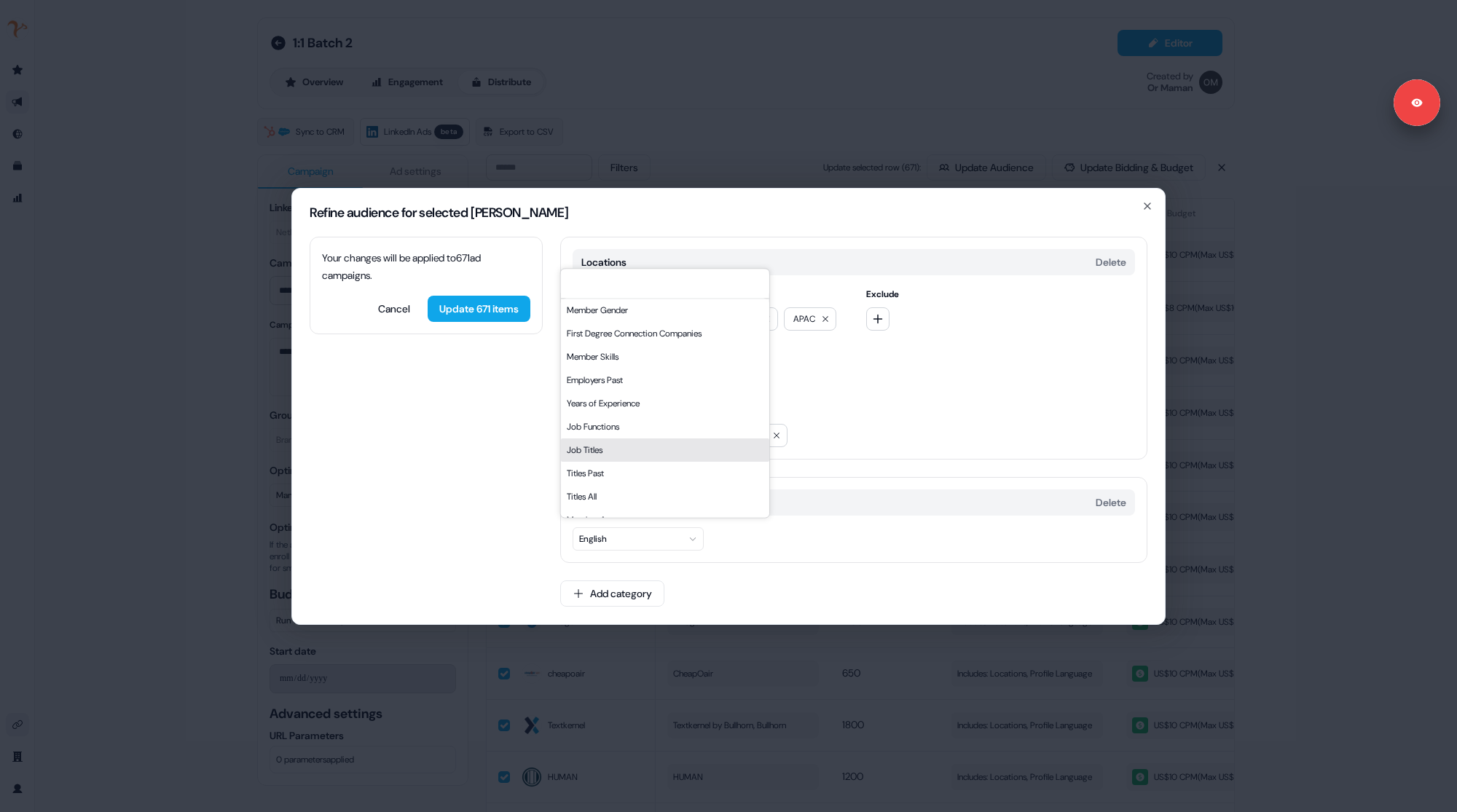
click at [586, 462] on div "Job Titles" at bounding box center [665, 450] width 209 height 23
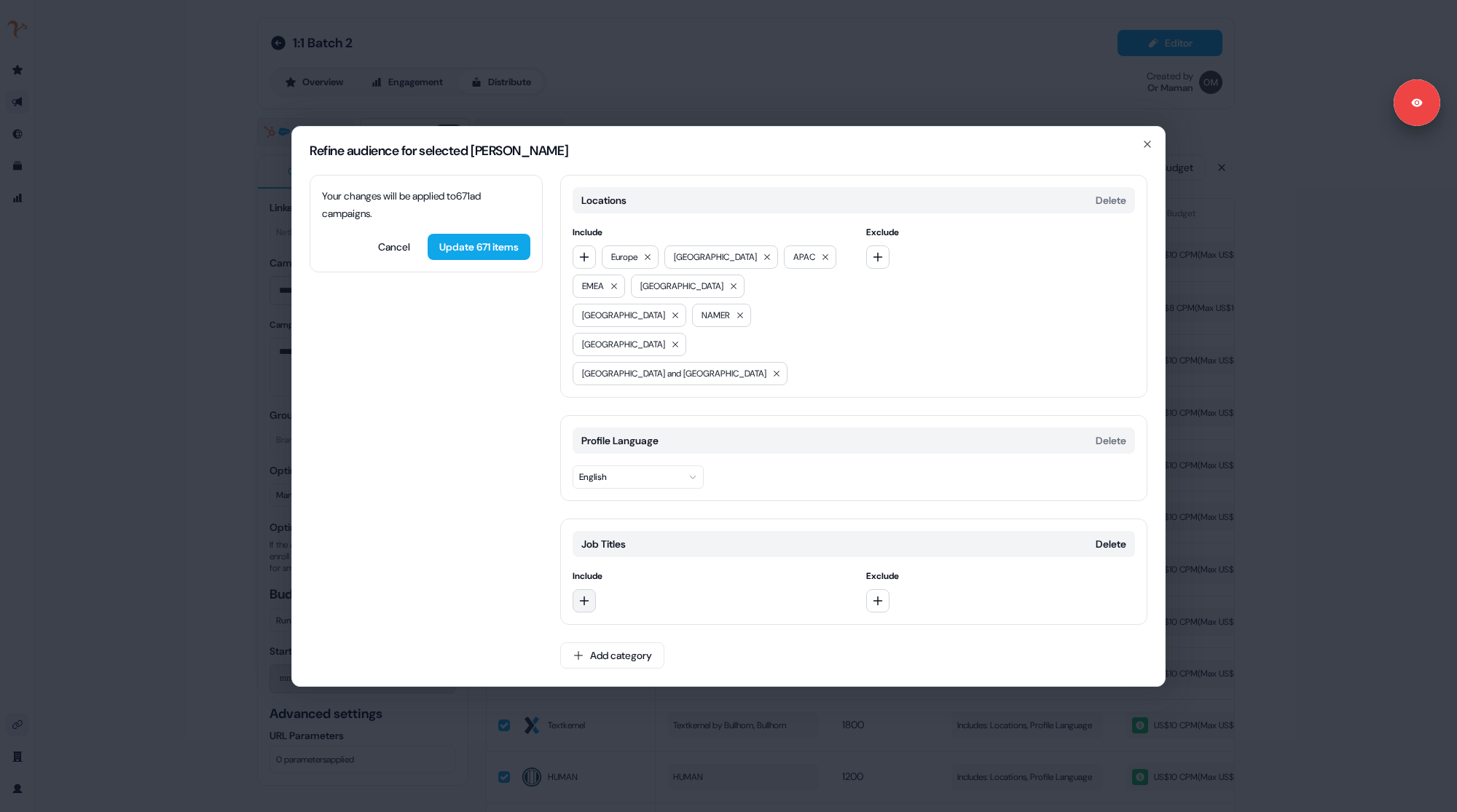
click at [575, 589] on button "button" at bounding box center [584, 601] width 23 height 23
click at [633, 585] on input at bounding box center [677, 570] width 209 height 29
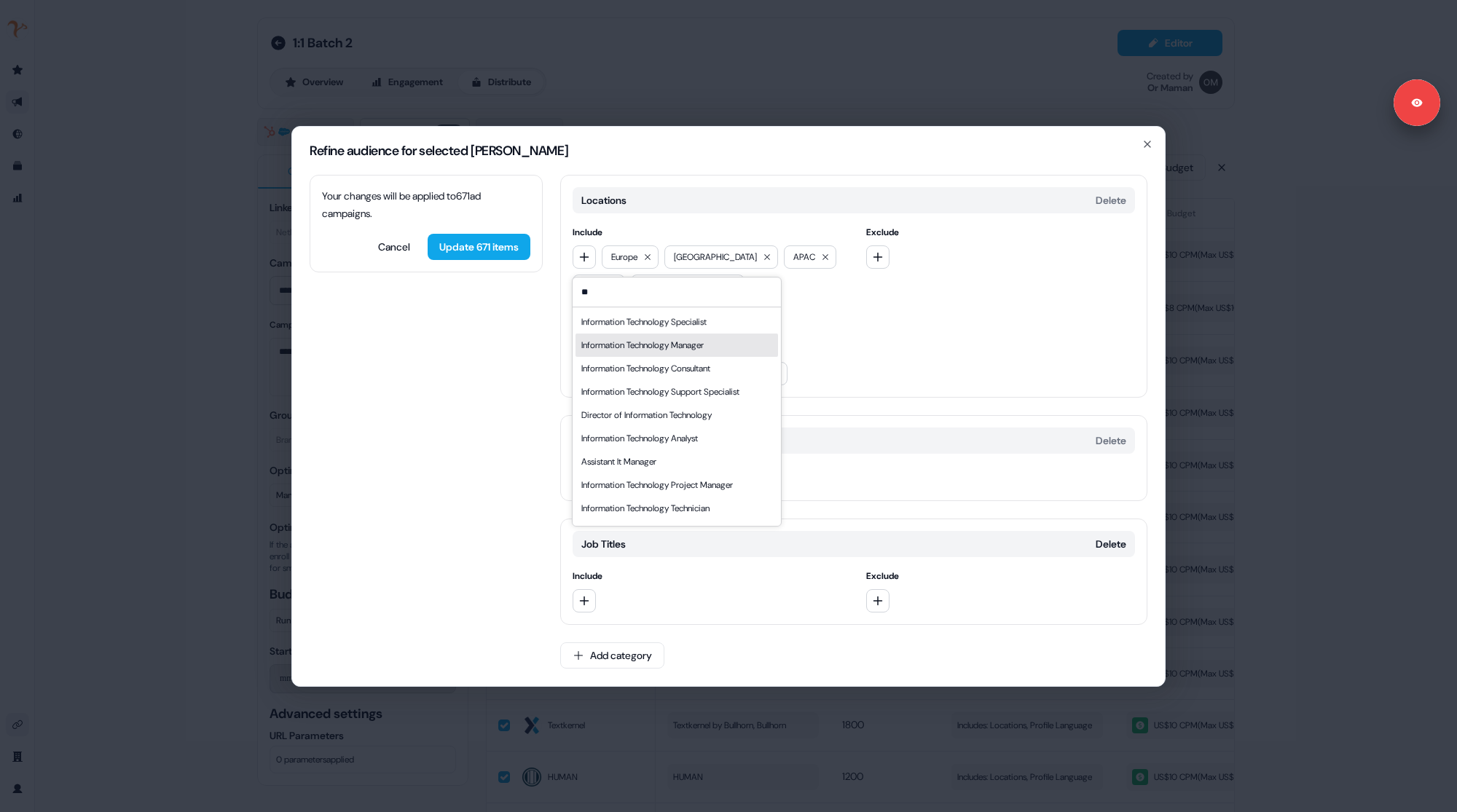
type input "**"
click at [636, 352] on div "Information Technology Manager" at bounding box center [643, 344] width 122 height 15
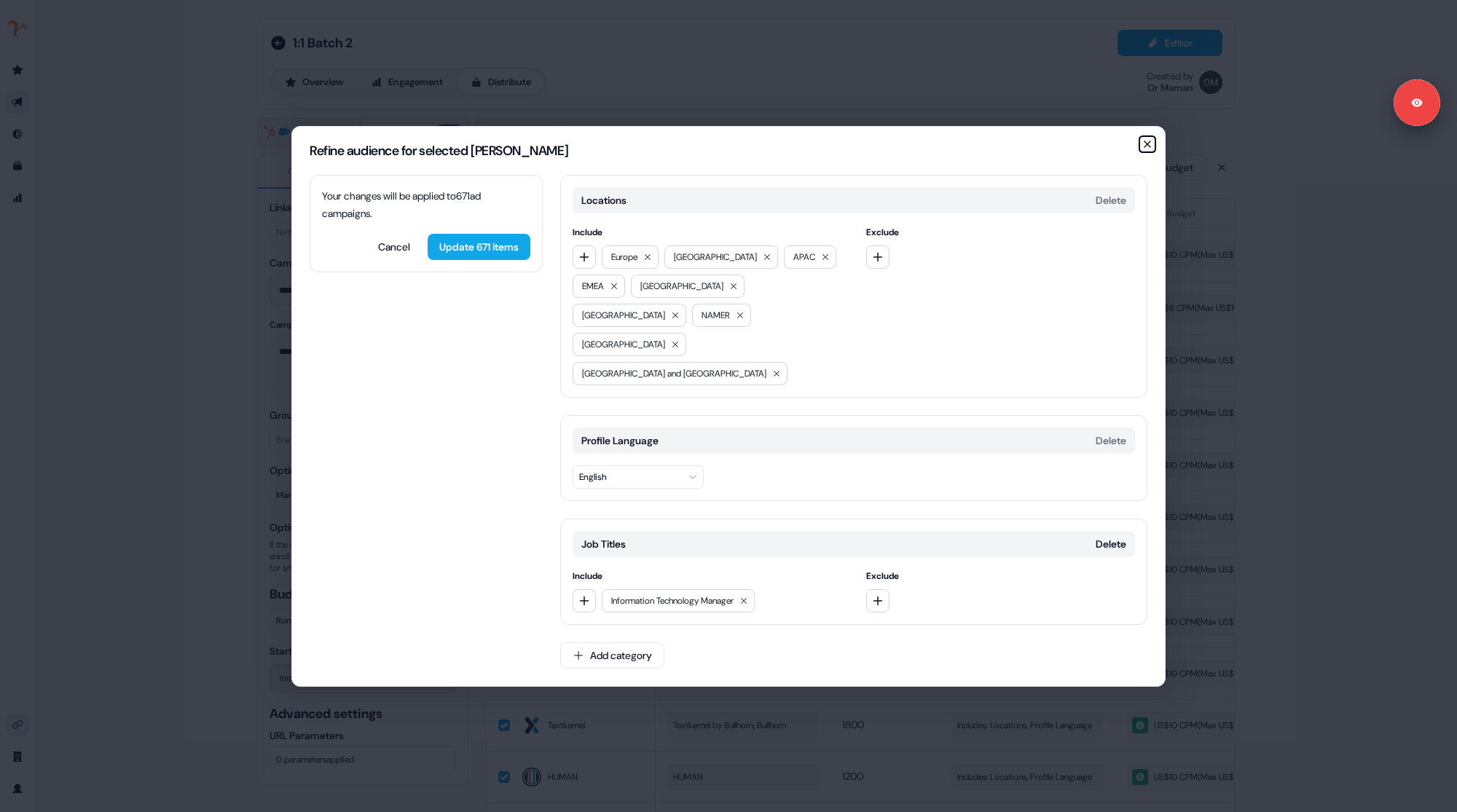
click at [1146, 147] on icon "button" at bounding box center [1147, 145] width 6 height 6
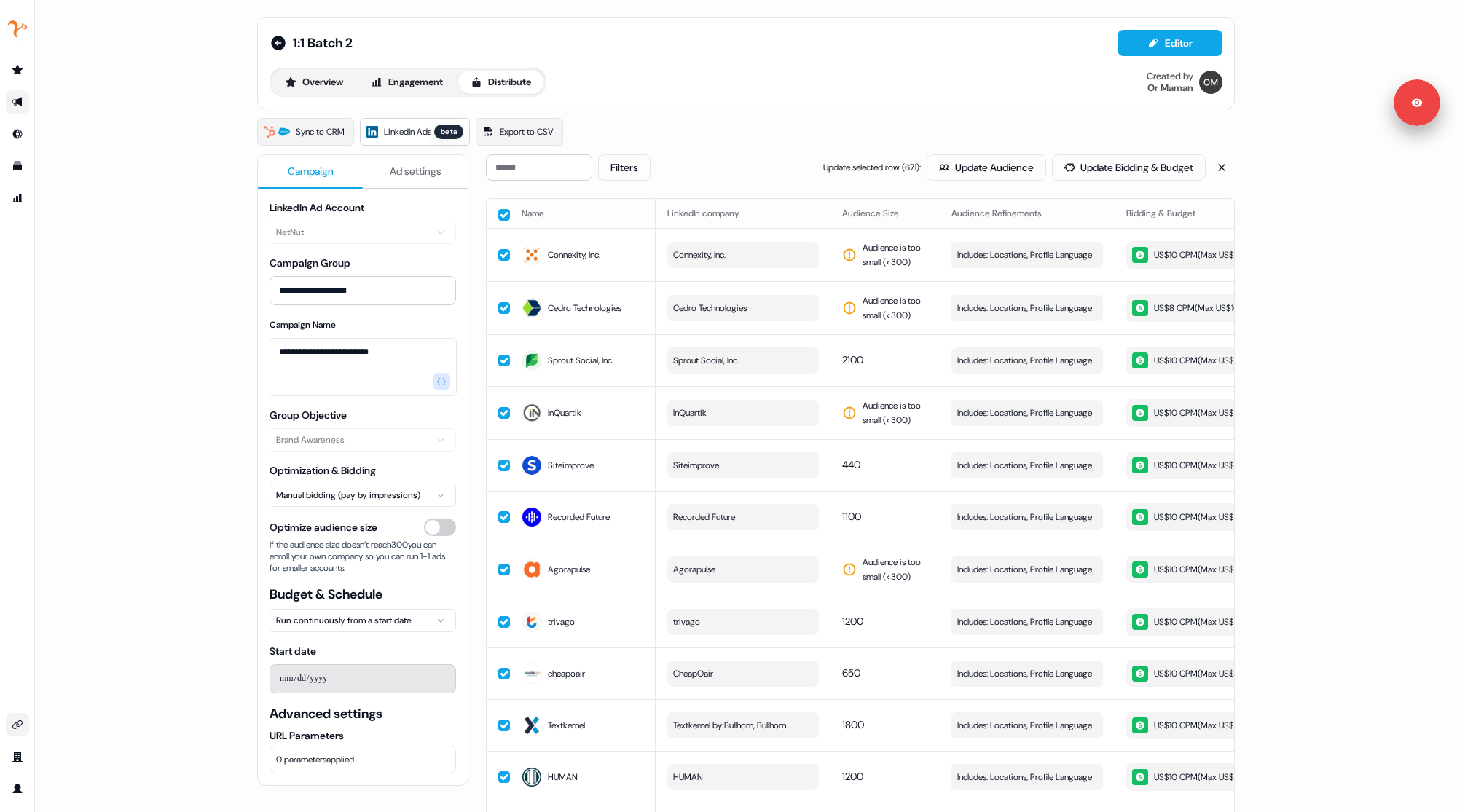
click at [763, 127] on div "Sync to CRM LinkedIn Ads beta Export to CSV" at bounding box center [745, 132] width 977 height 28
click at [420, 92] on button "Engagement" at bounding box center [407, 82] width 97 height 23
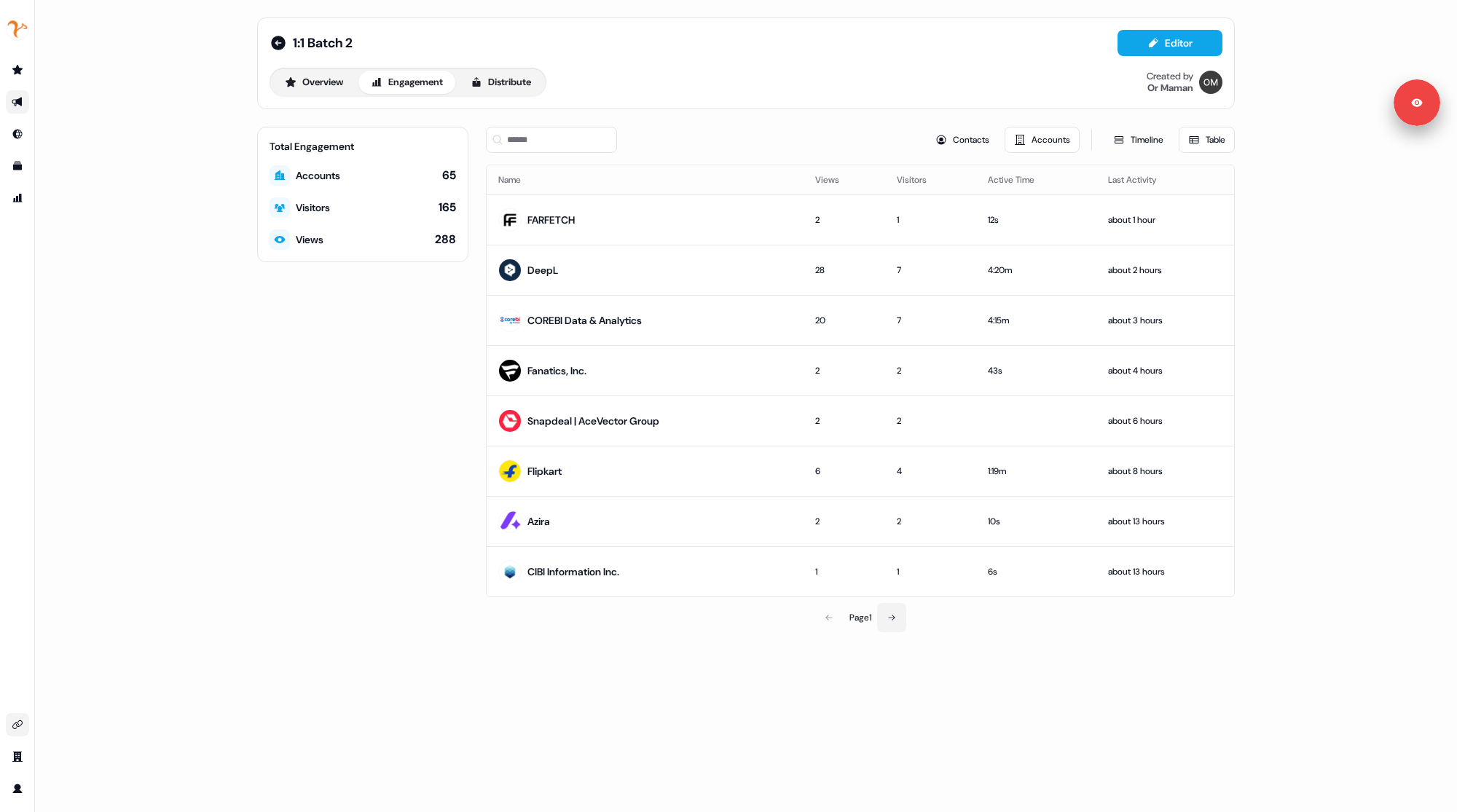
click at [902, 614] on button at bounding box center [892, 618] width 29 height 29
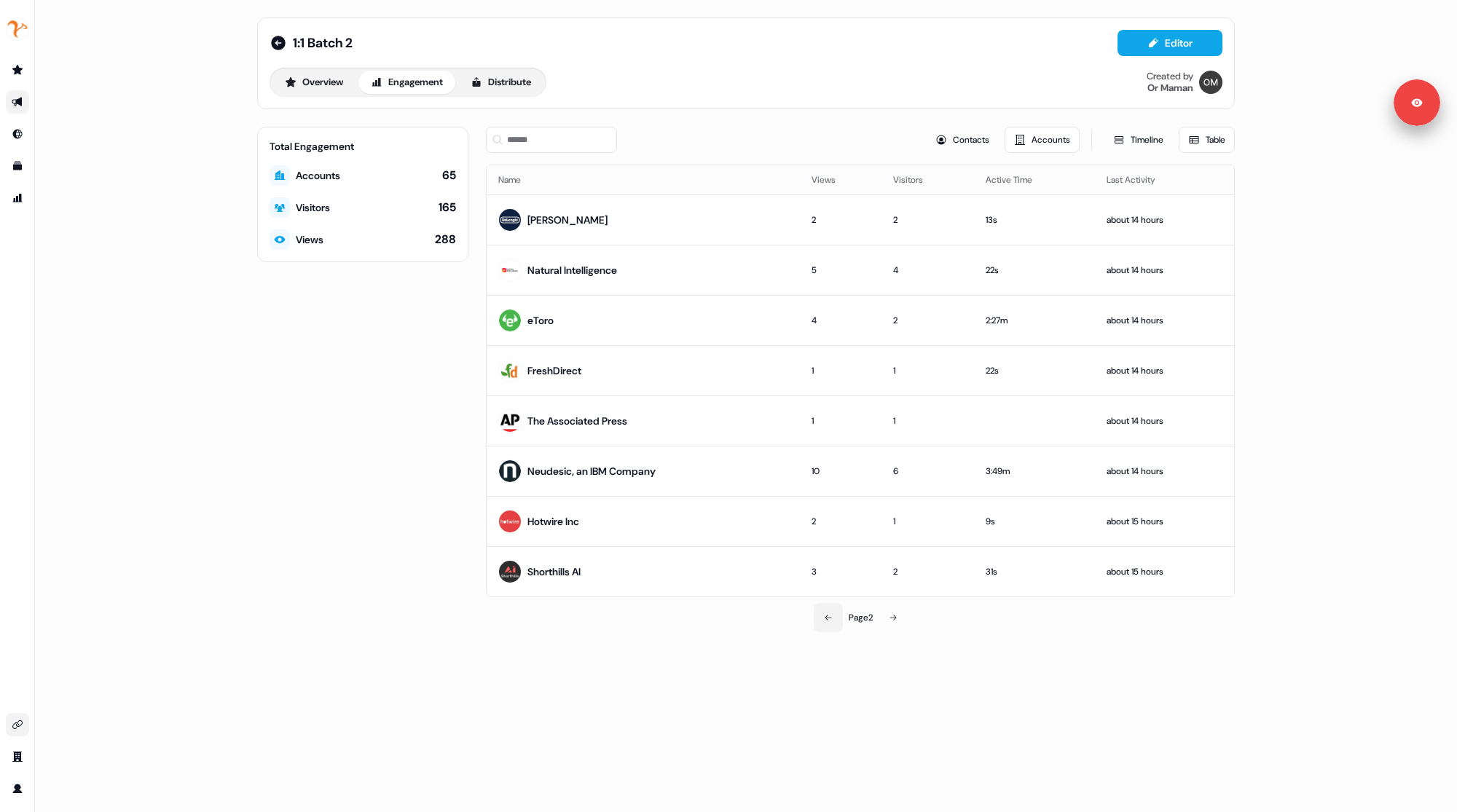
click at [824, 618] on button at bounding box center [829, 618] width 29 height 29
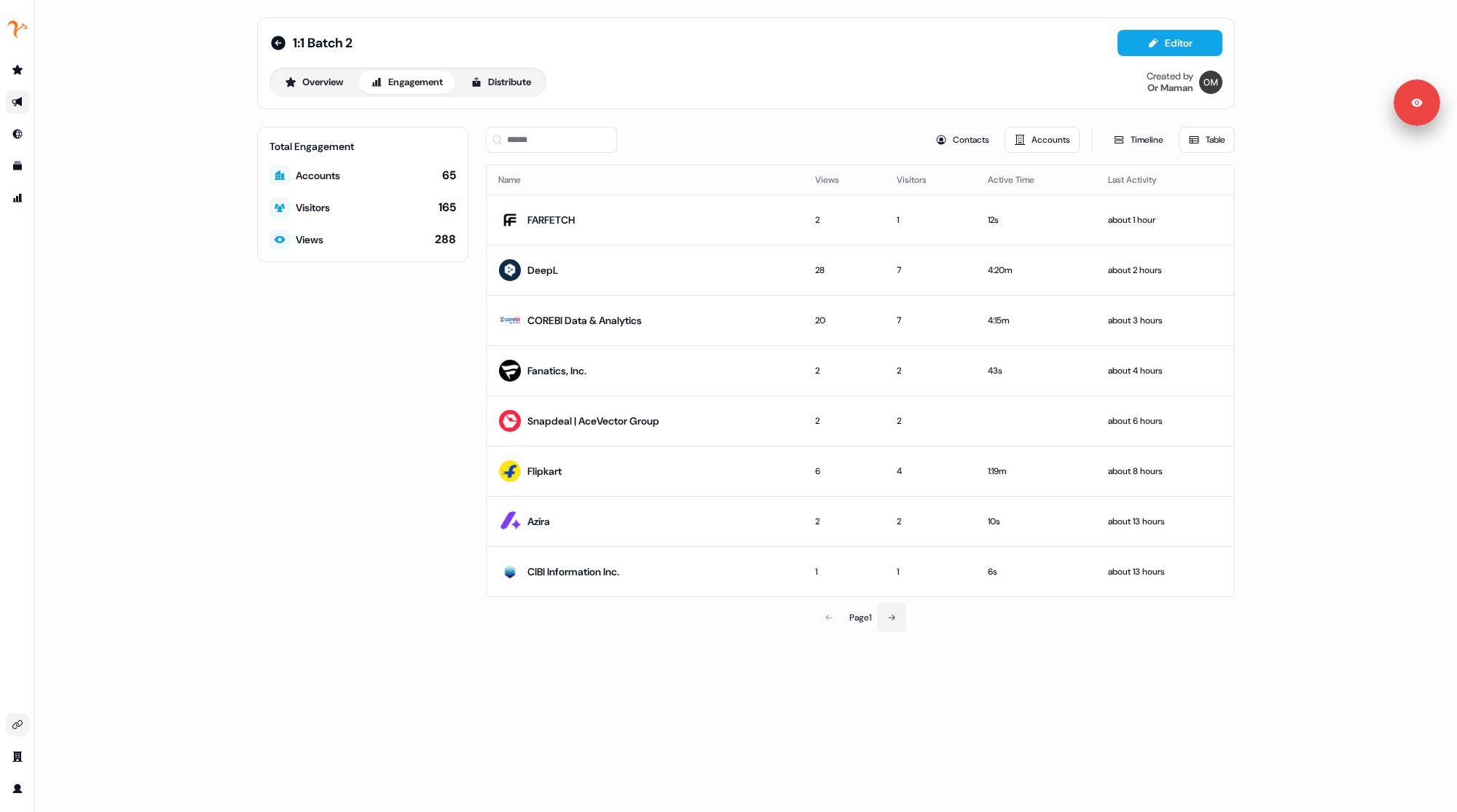
click at [891, 606] on button at bounding box center [892, 618] width 29 height 29
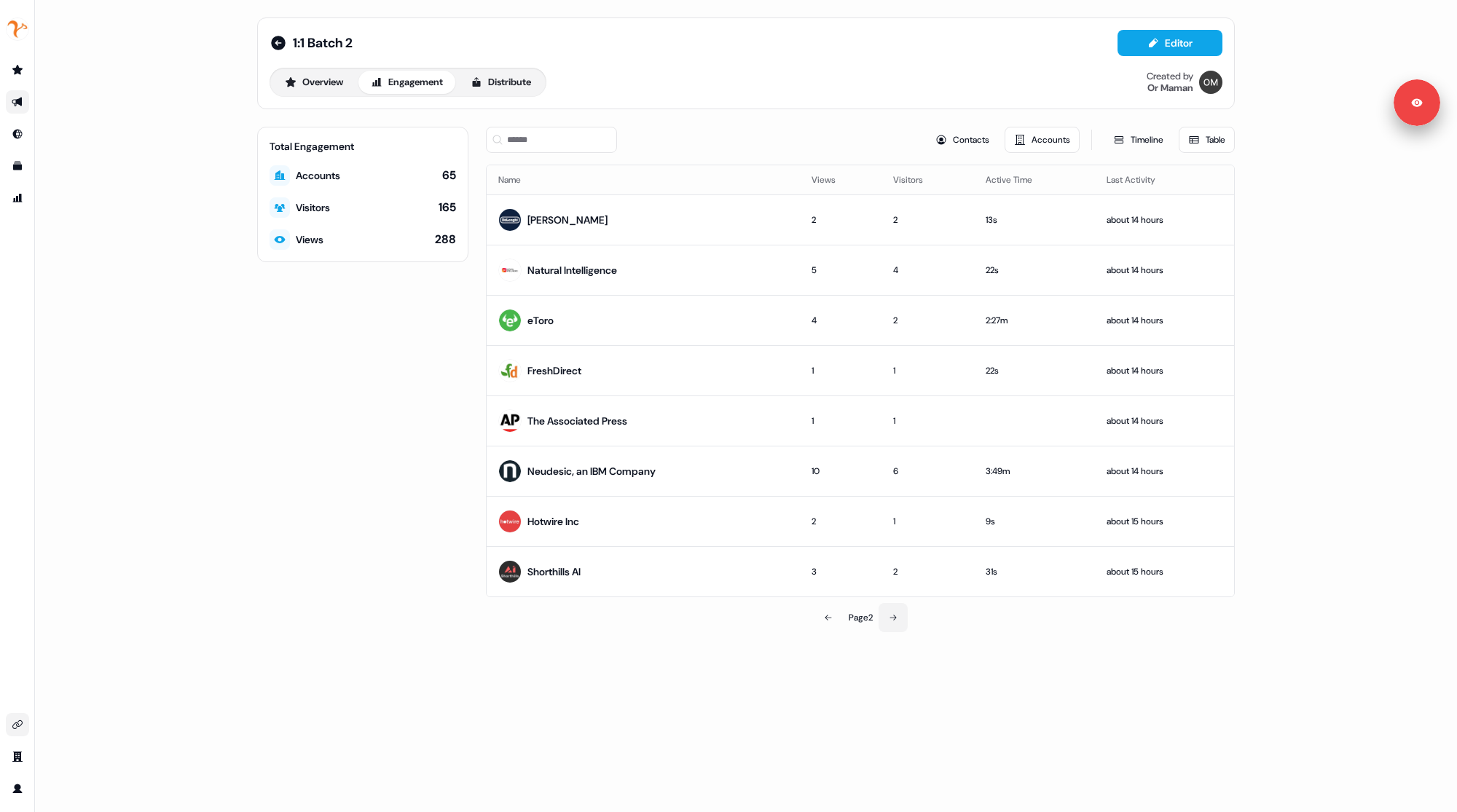
click at [899, 619] on button at bounding box center [893, 618] width 29 height 29
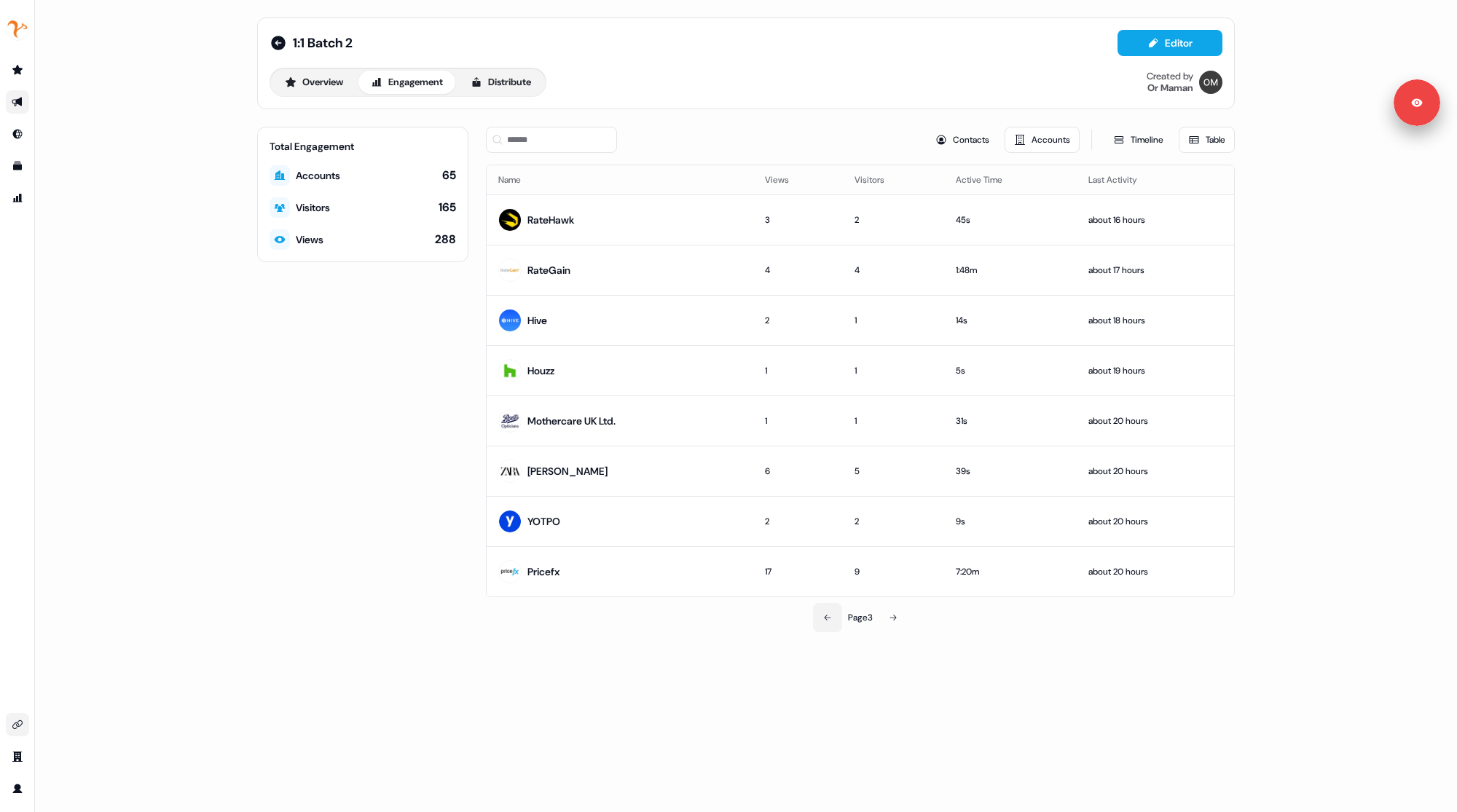
click at [824, 615] on icon at bounding box center [827, 618] width 7 height 6
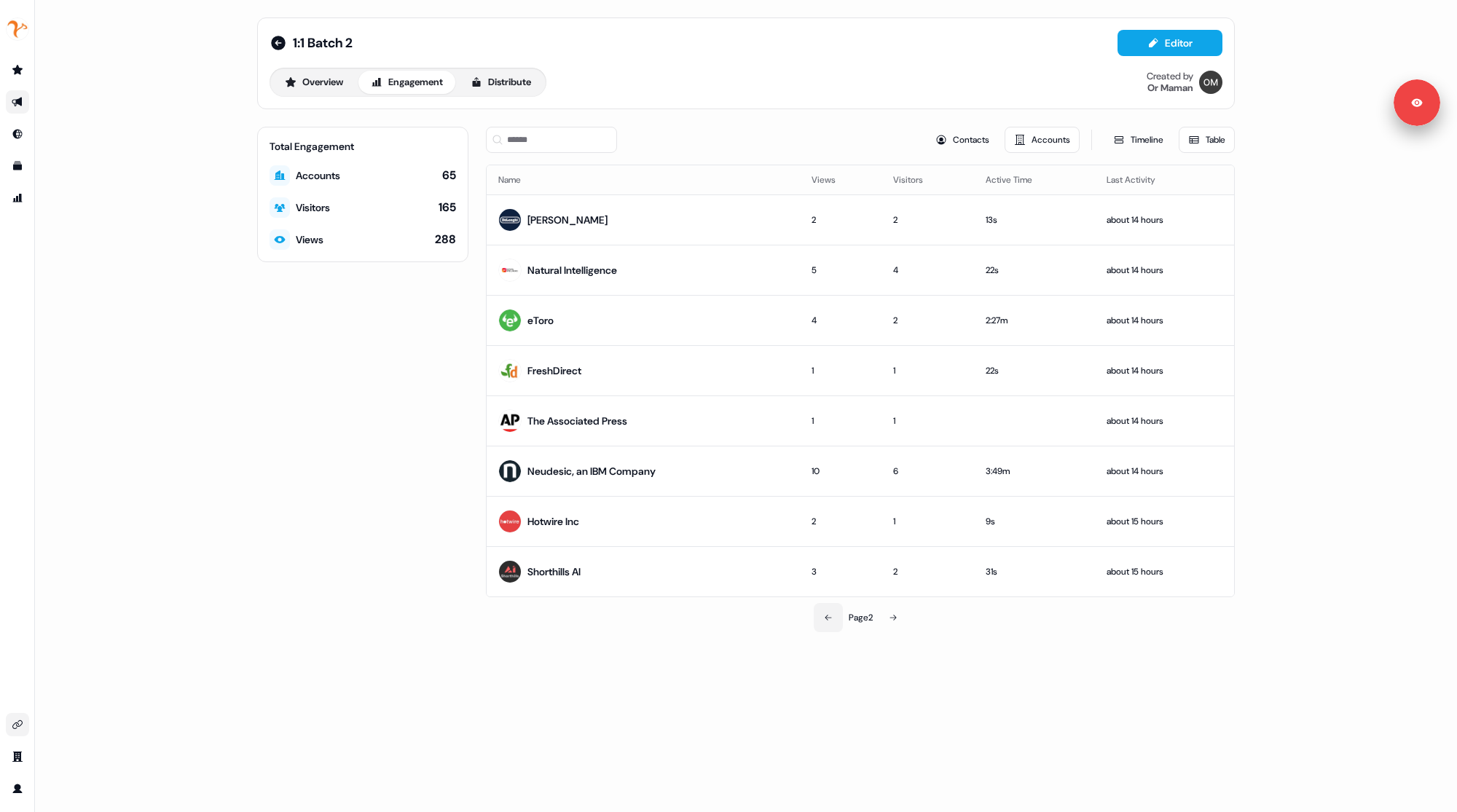
click at [825, 615] on icon at bounding box center [828, 618] width 7 height 6
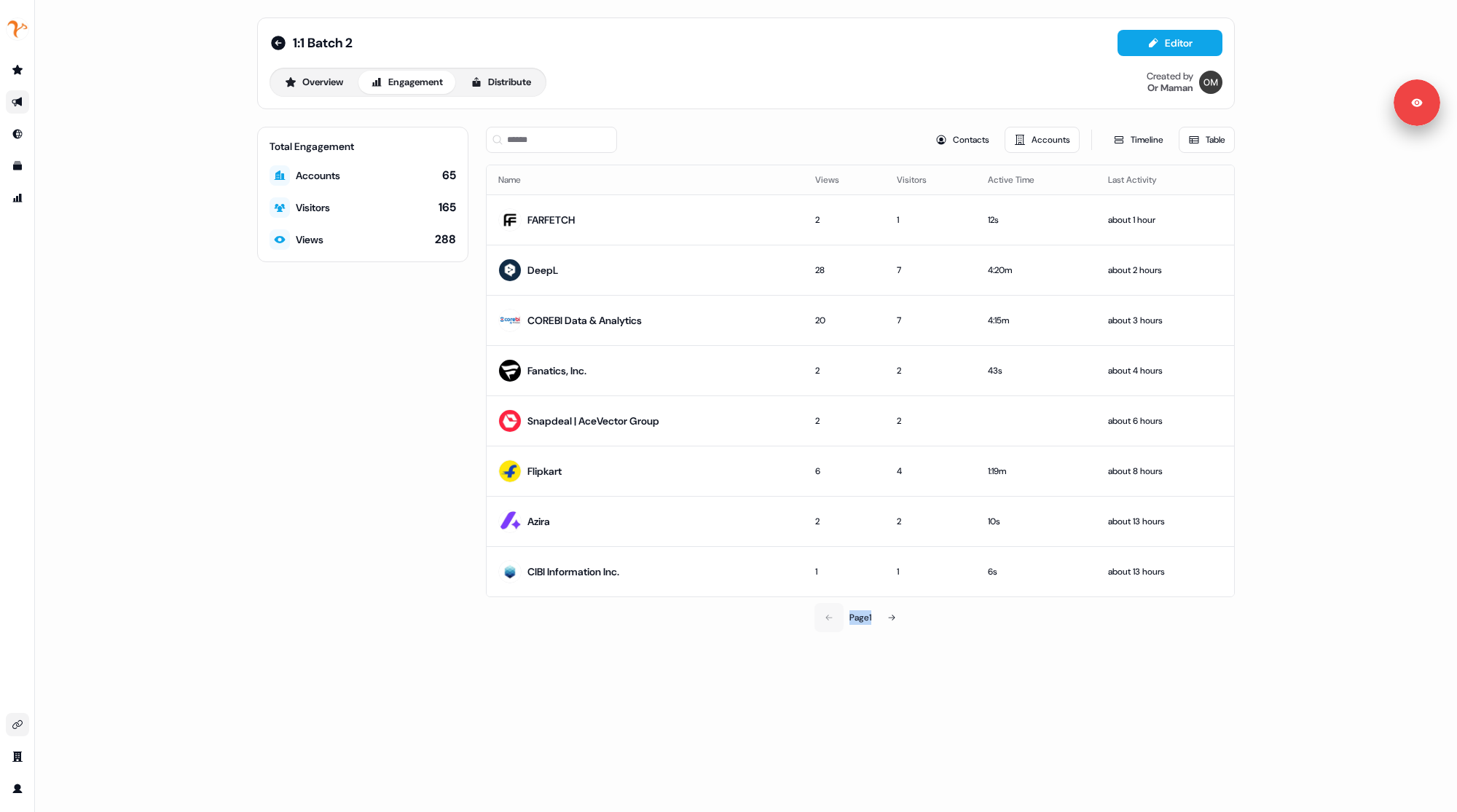
click at [824, 613] on div "Page 1" at bounding box center [860, 618] width 242 height 29
click at [398, 474] on div "Total Engagement Accounts 65 Visitors 165 Views 288" at bounding box center [363, 379] width 212 height 505
click at [278, 42] on icon at bounding box center [278, 43] width 15 height 15
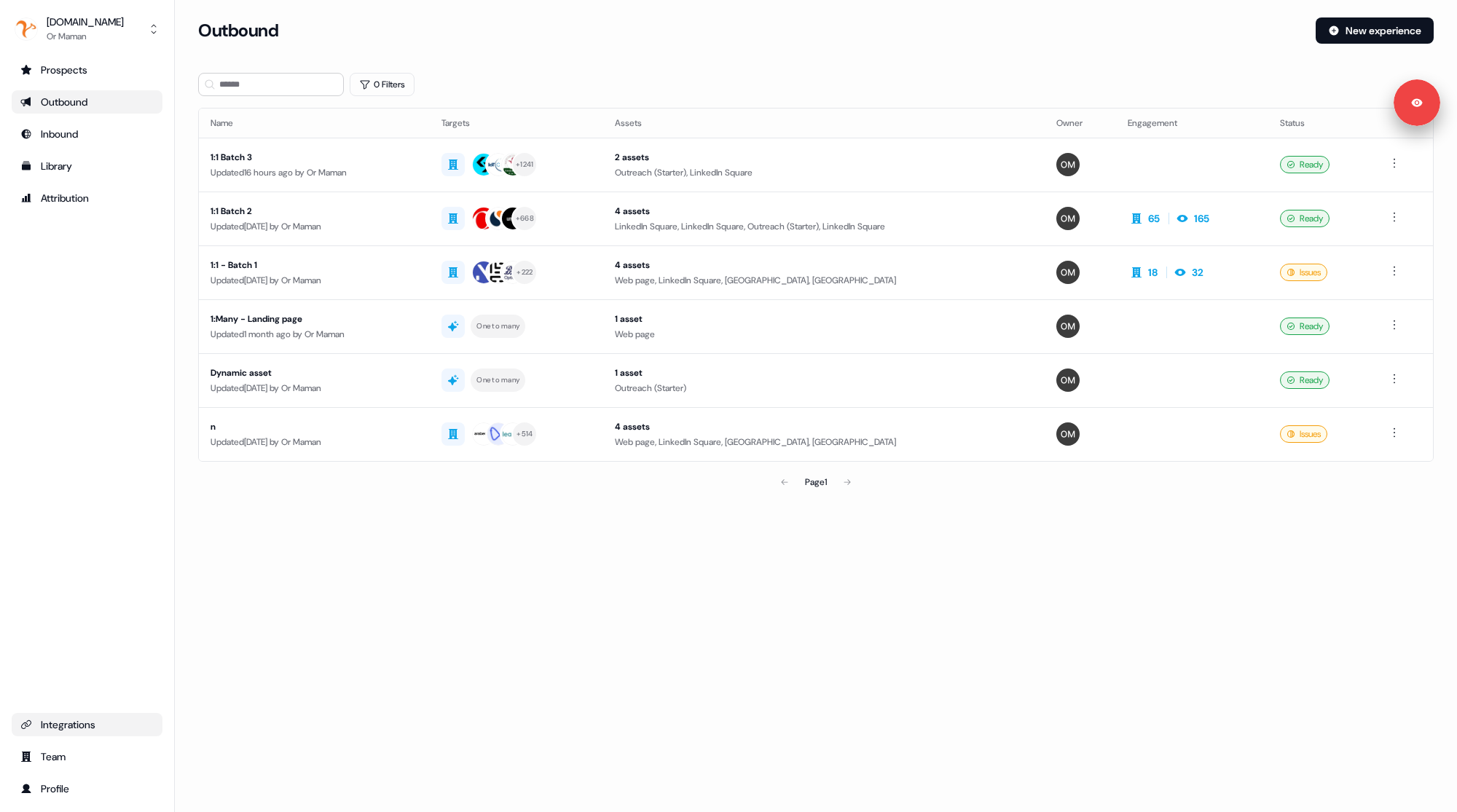
click at [453, 45] on div "Outbound New experience" at bounding box center [815, 39] width 1236 height 44
click at [658, 50] on div "Outbound New experience" at bounding box center [815, 39] width 1236 height 44
click at [376, 214] on div "1:1 Batch 2" at bounding box center [315, 211] width 208 height 15
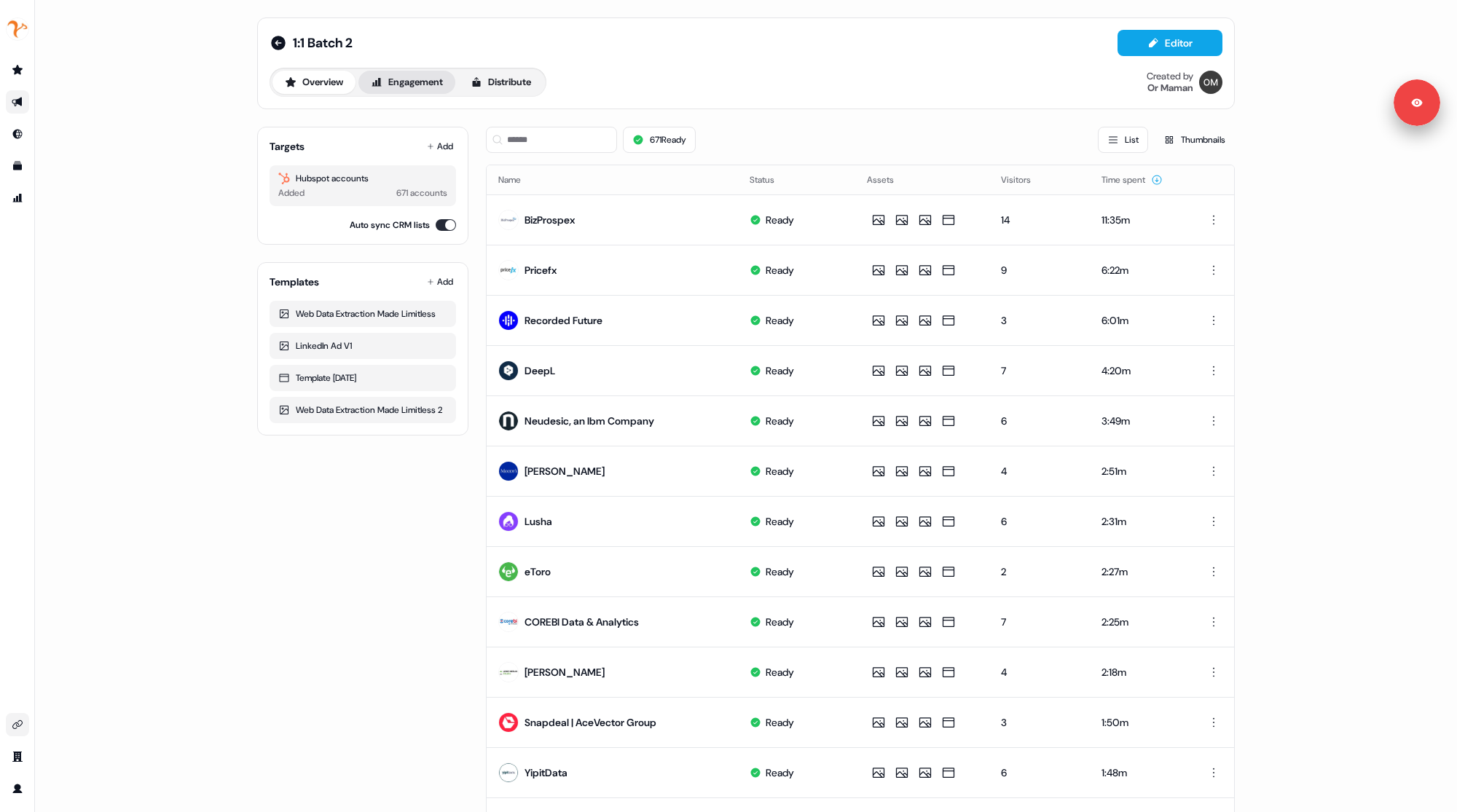
click at [403, 81] on button "Engagement" at bounding box center [407, 82] width 97 height 23
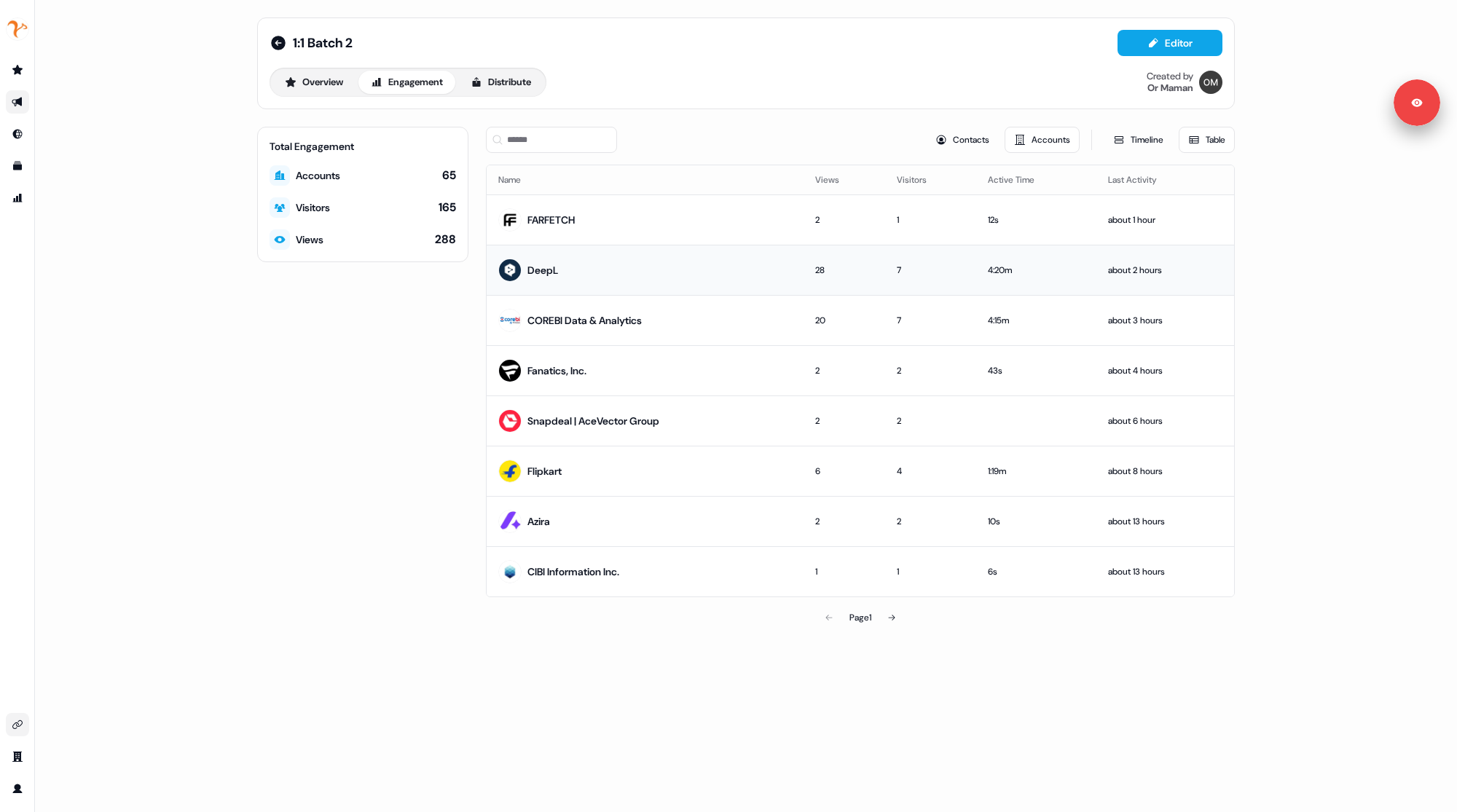
click at [714, 272] on td "DeepL" at bounding box center [645, 270] width 317 height 50
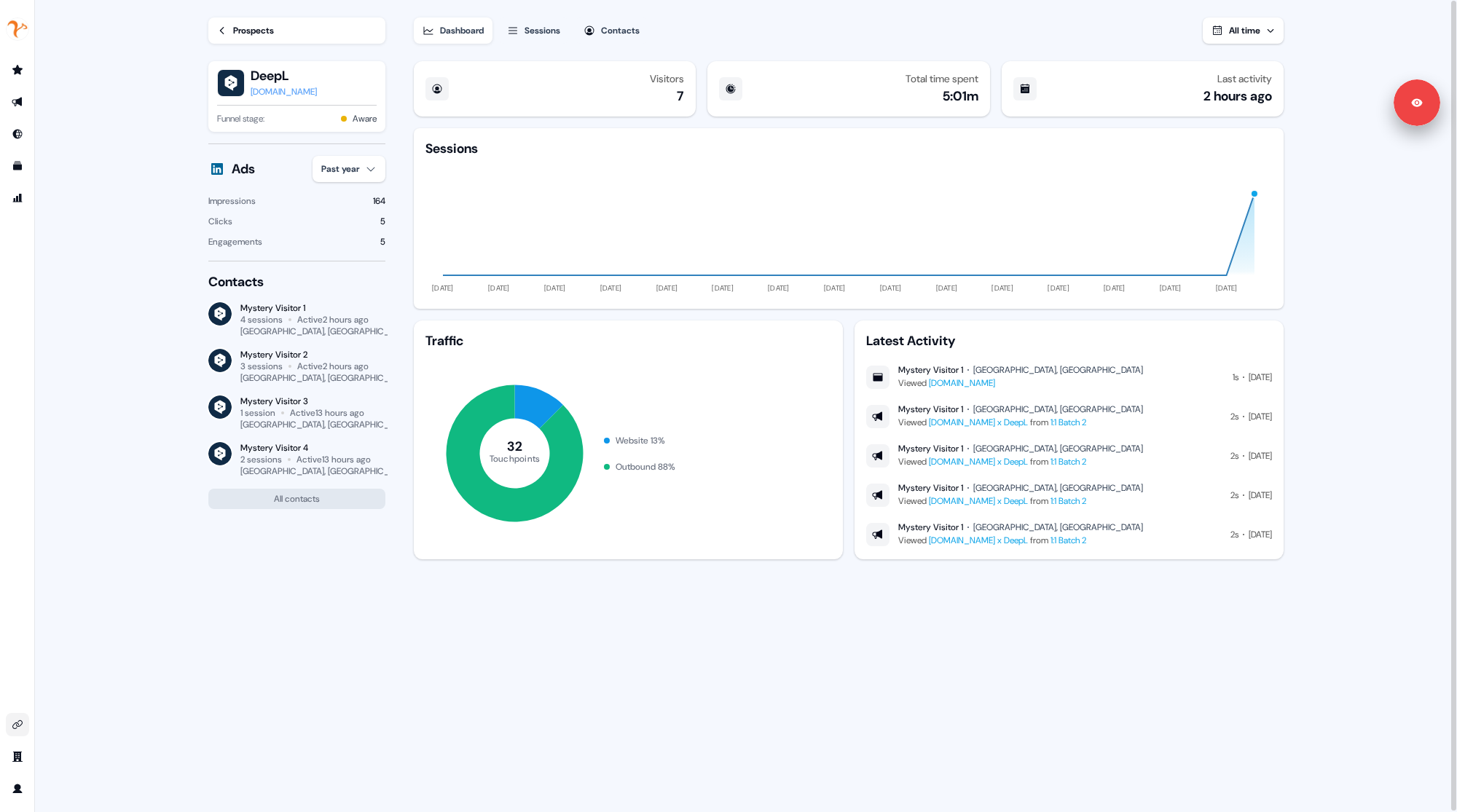
click at [548, 30] on div "Sessions" at bounding box center [543, 30] width 36 height 15
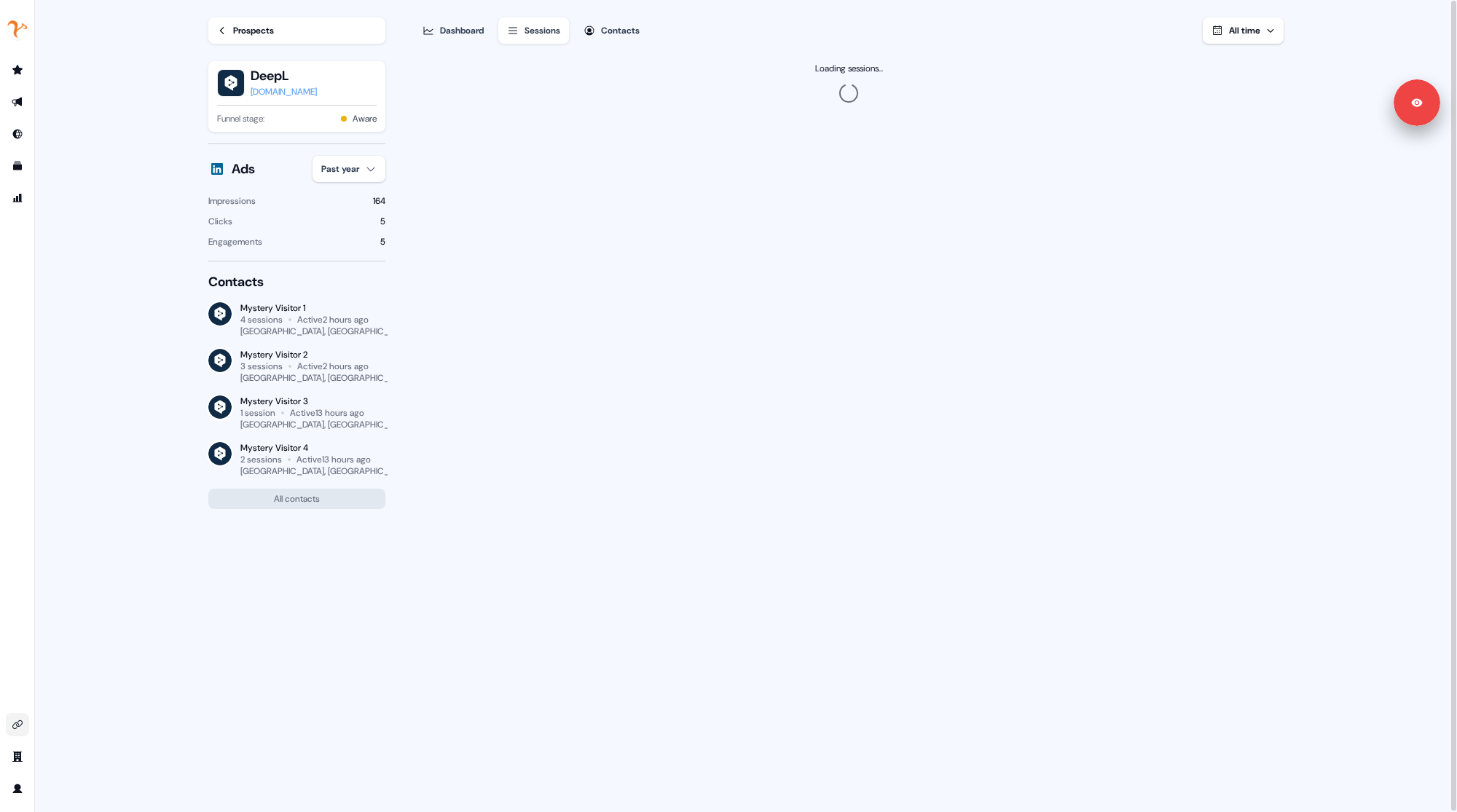
click at [634, 35] on div "Contacts" at bounding box center [620, 30] width 39 height 15
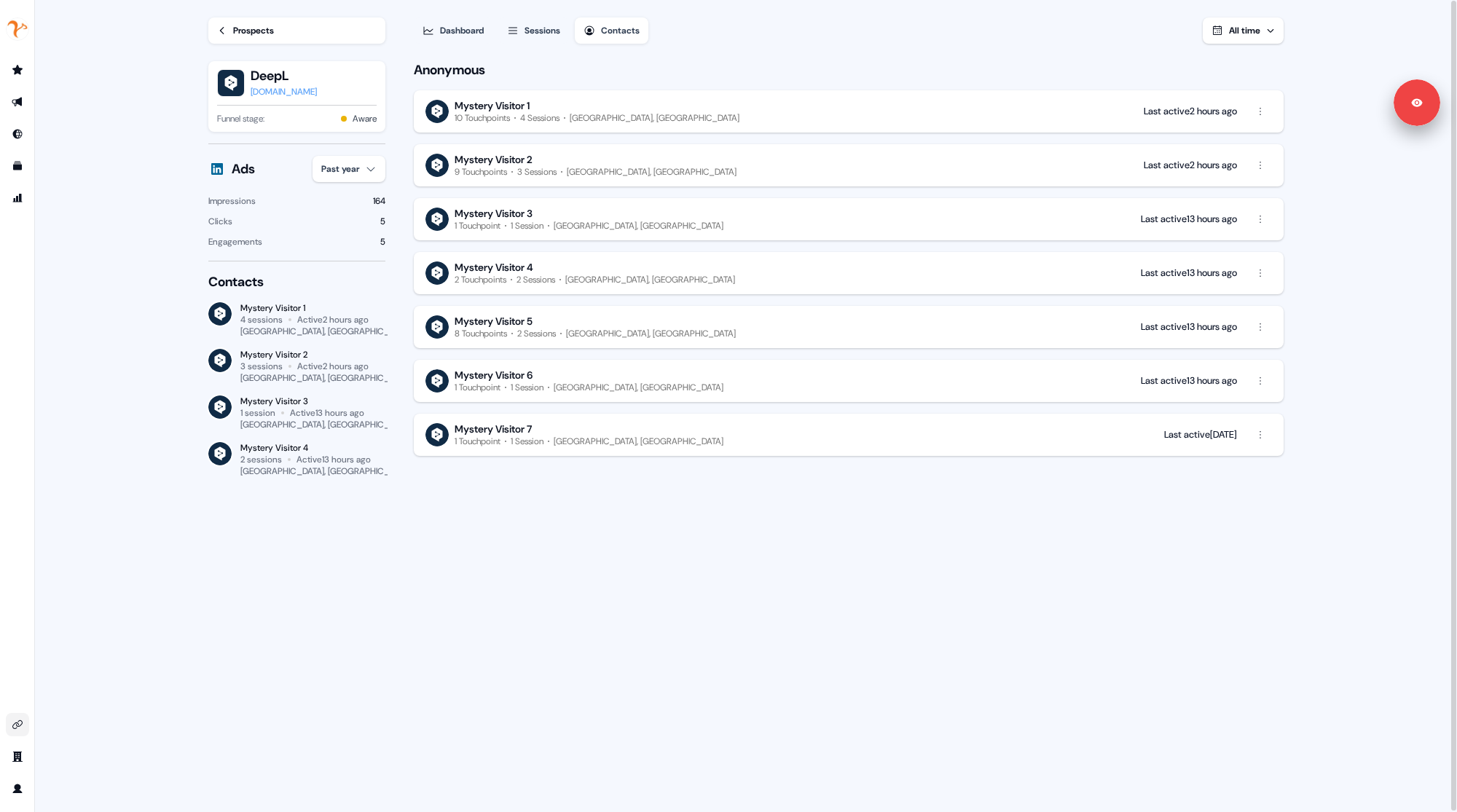
click at [315, 25] on link "Prospects" at bounding box center [297, 30] width 177 height 26
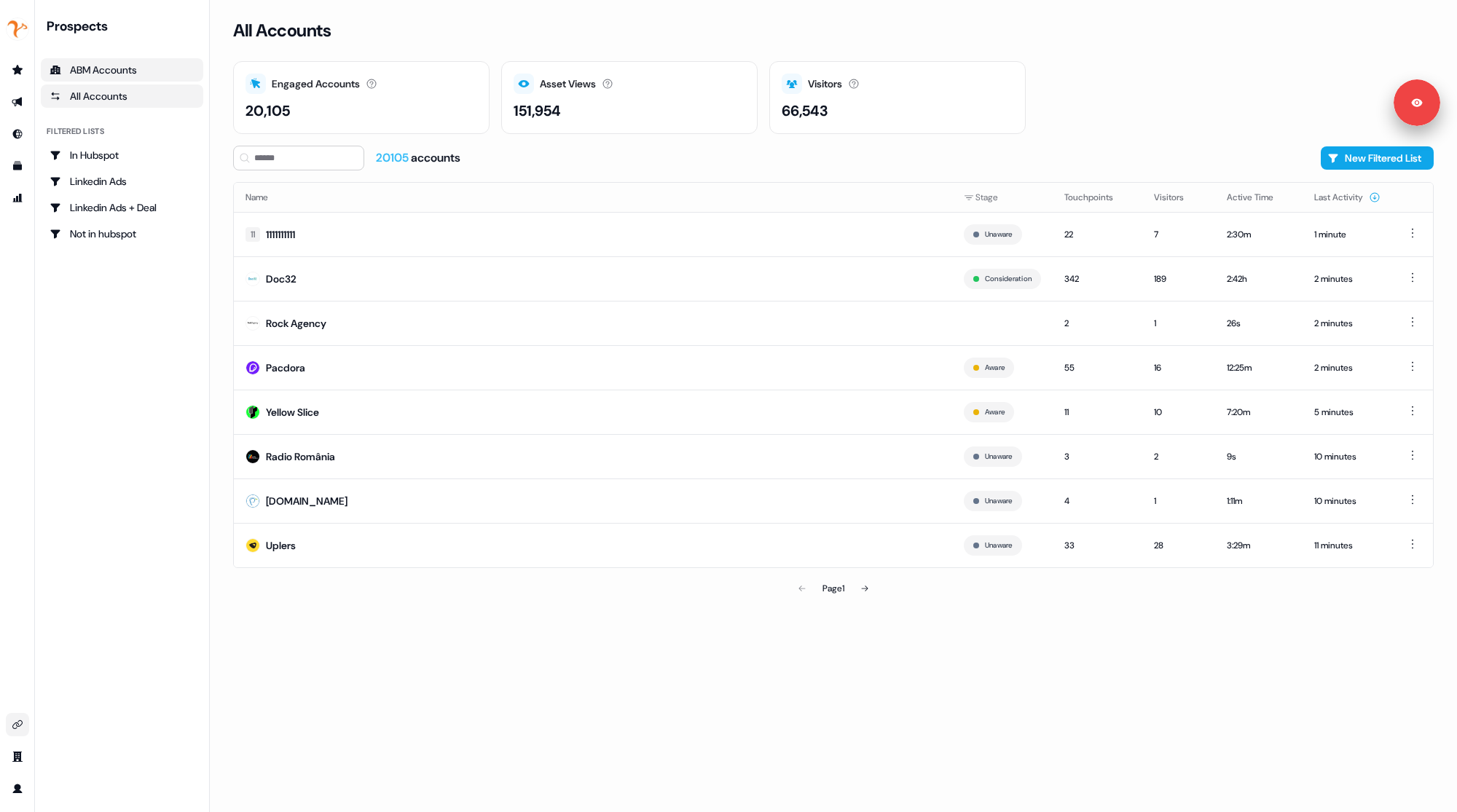
click at [93, 77] on div "ABM Accounts" at bounding box center [121, 70] width 145 height 15
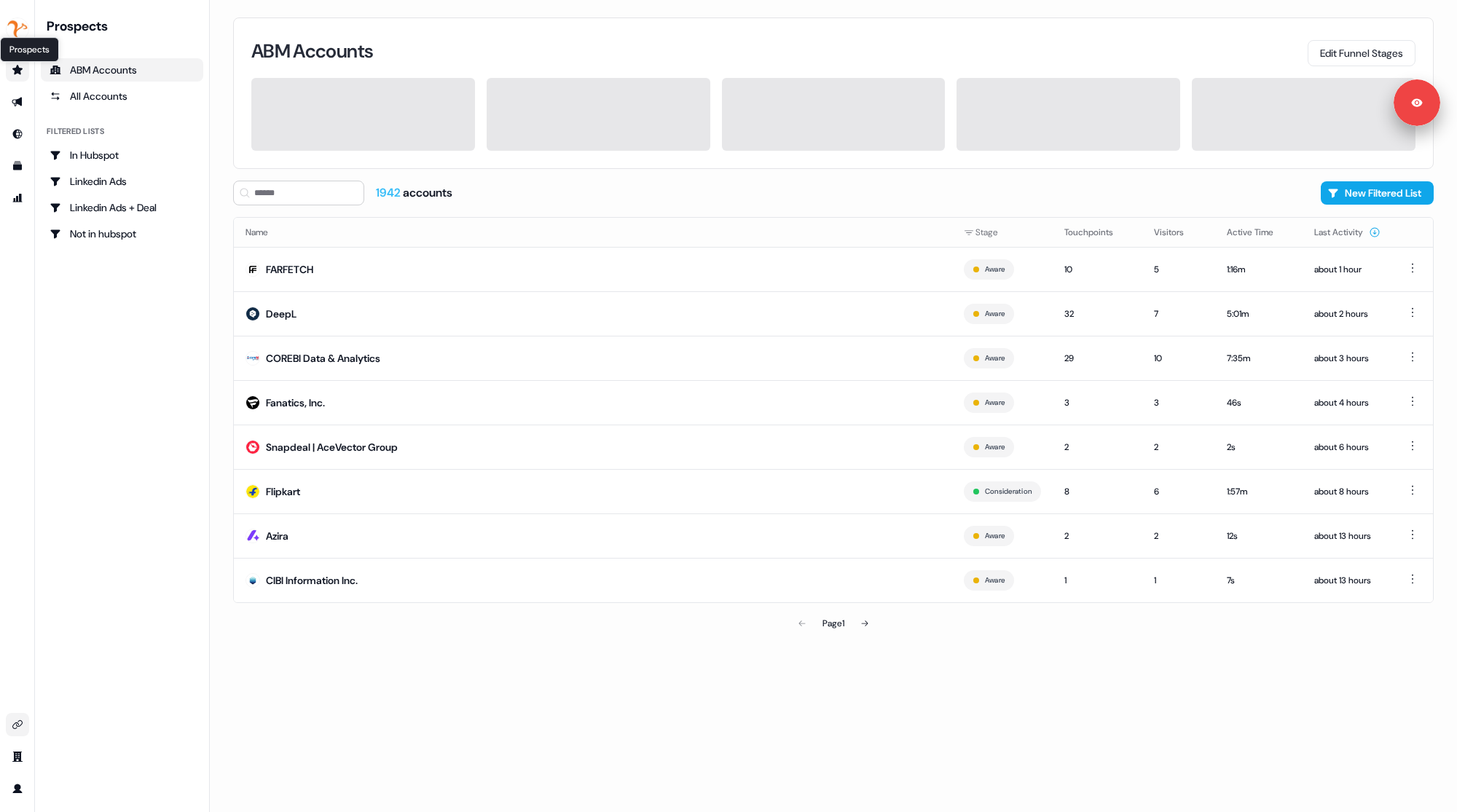
click at [15, 72] on icon "Go to prospects" at bounding box center [17, 70] width 11 height 10
click at [92, 68] on div "ABM Accounts" at bounding box center [121, 70] width 145 height 15
click at [367, 116] on div at bounding box center [363, 114] width 223 height 73
click at [842, 54] on div "ABM Accounts Edit Funnel Stages" at bounding box center [834, 51] width 1165 height 31
click at [225, 159] on div "ABM Accounts Edit Funnel Stages 1942 accounts New Filtered List Name Stage Touc…" at bounding box center [833, 406] width 1247 height 812
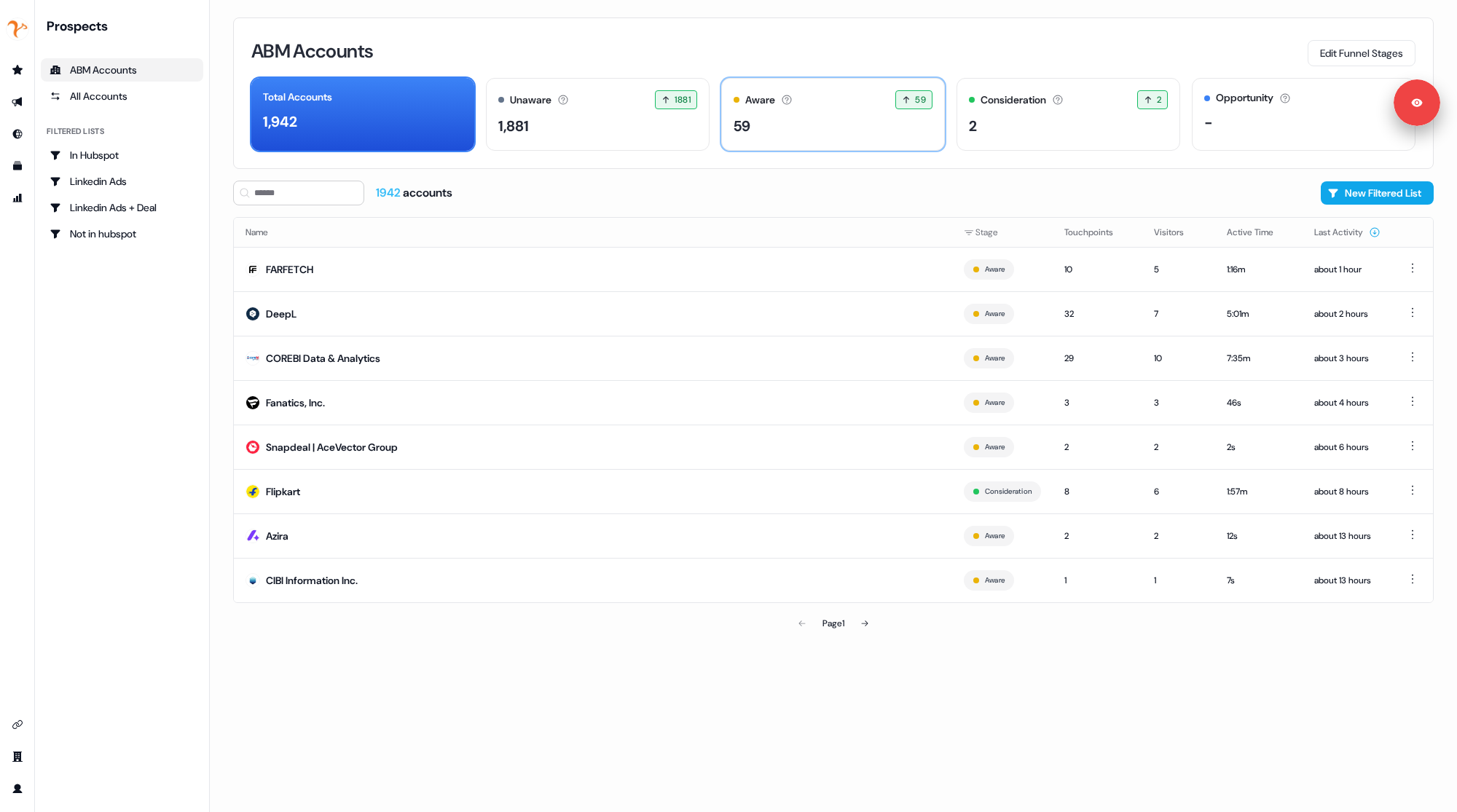
click at [844, 122] on div "59" at bounding box center [833, 126] width 199 height 22
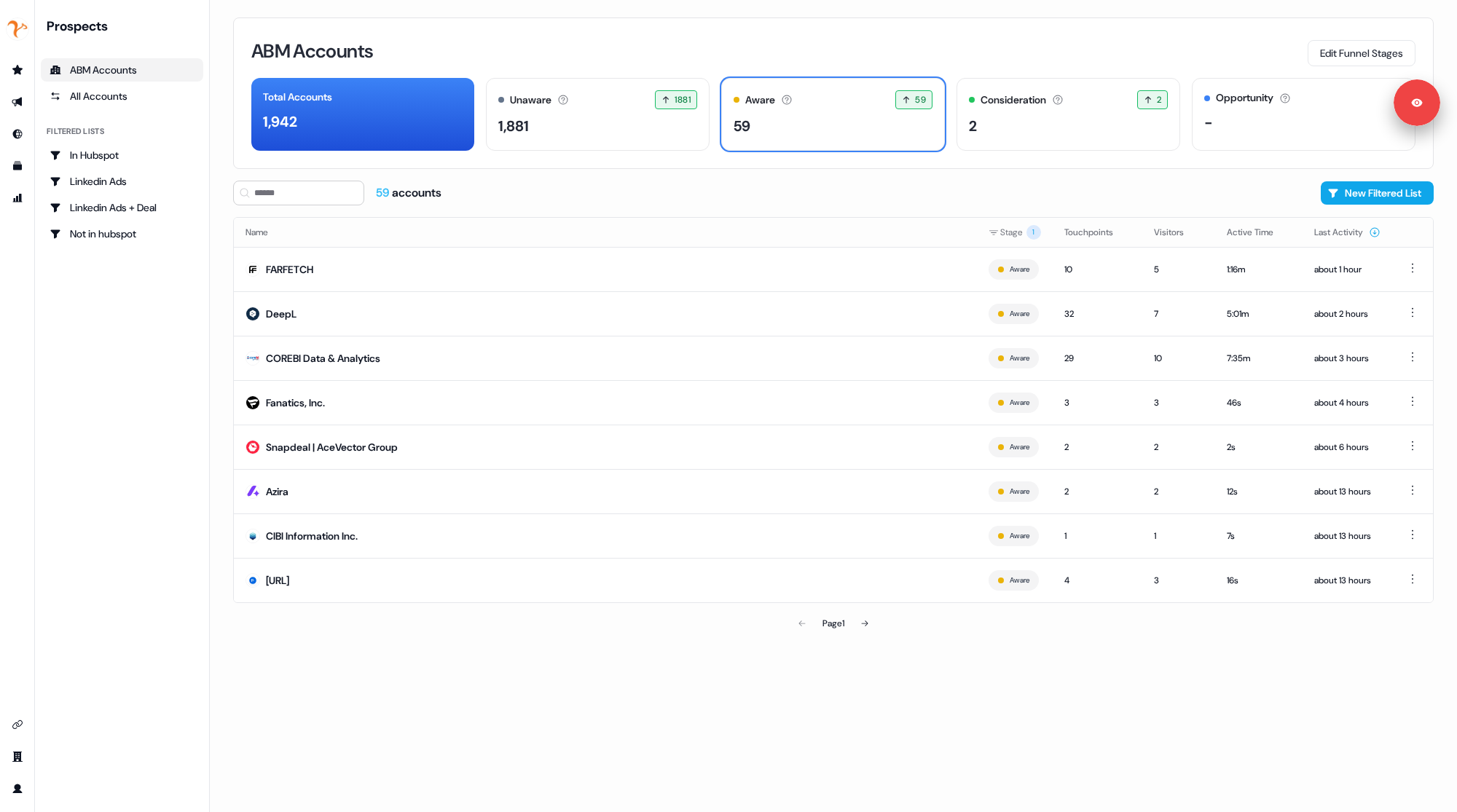
click at [936, 210] on div "59 accounts New Filtered List Name Stage 1 Touchpoints Visitors Active Time Las…" at bounding box center [833, 408] width 1201 height 457
click at [1355, 196] on button "New Filtered List" at bounding box center [1377, 193] width 113 height 23
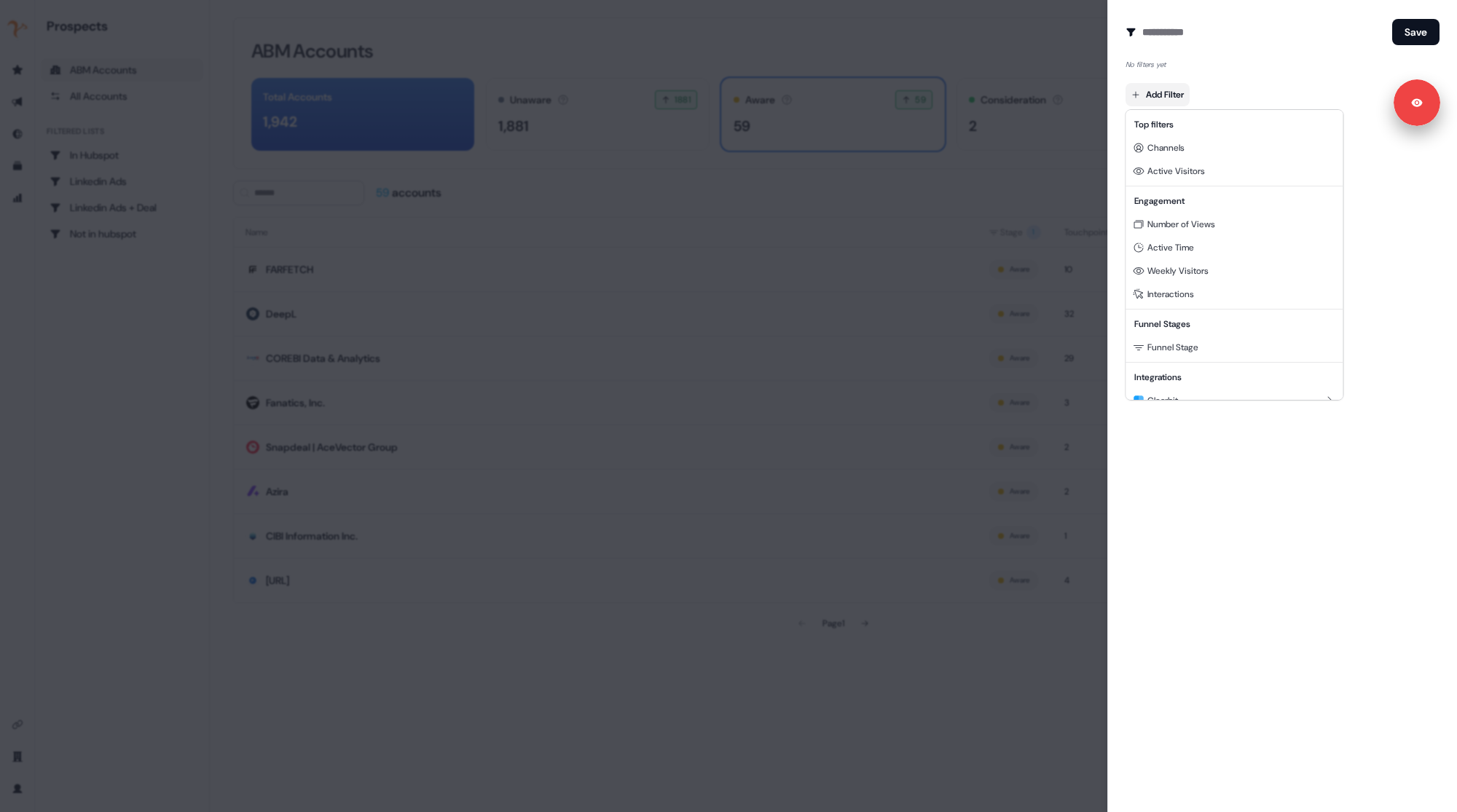
click at [1143, 99] on body "For the best experience switch devices to a bigger screen. Go to Userled.io Pro…" at bounding box center [728, 406] width 1457 height 812
click at [1059, 50] on div at bounding box center [728, 406] width 1457 height 812
click at [1413, 47] on form "Create Audience Filter Create a new audience by setting a name and configuring …" at bounding box center [1283, 62] width 315 height 89
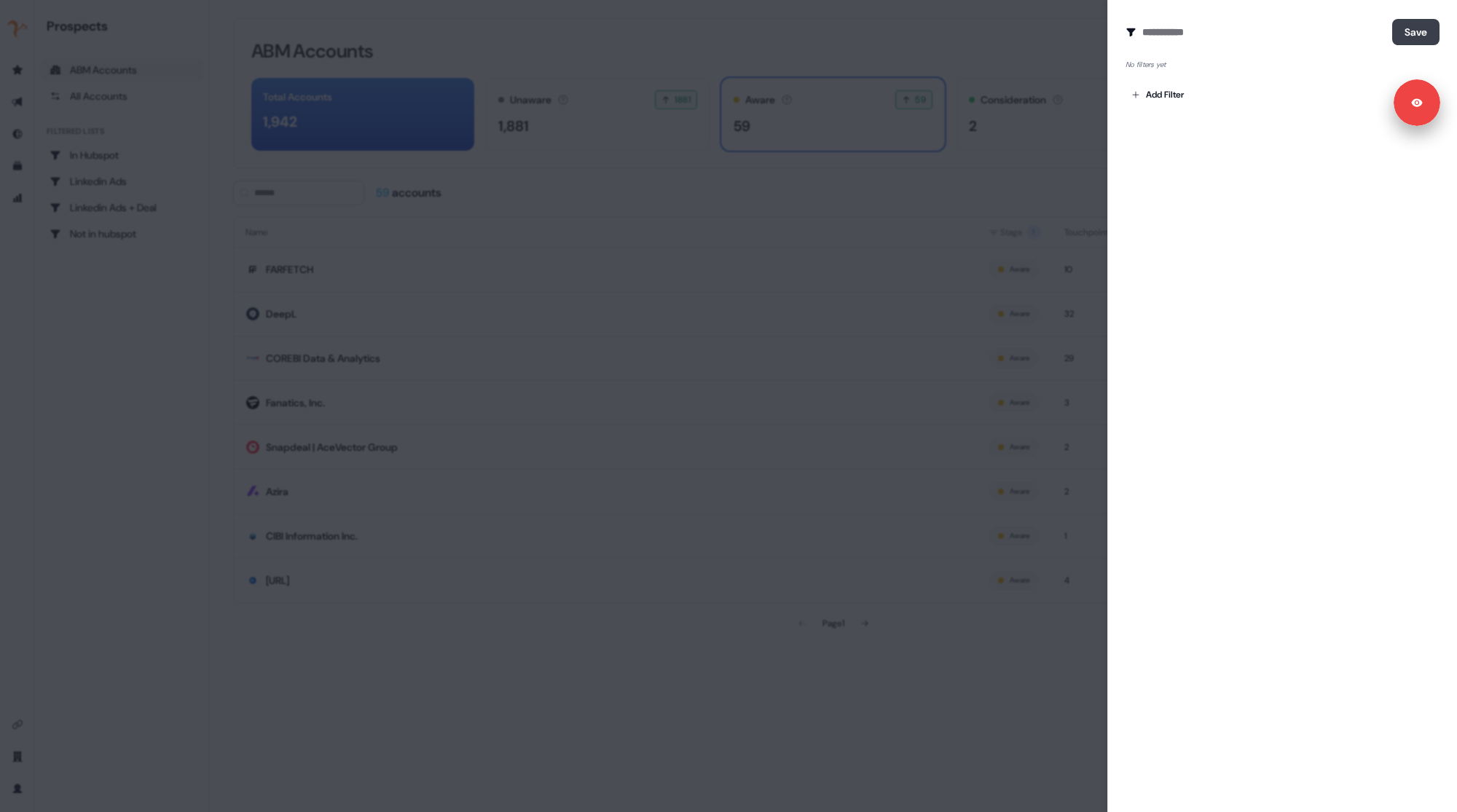
click at [1408, 34] on button "Save" at bounding box center [1416, 32] width 48 height 26
click at [1006, 211] on div at bounding box center [728, 406] width 1457 height 812
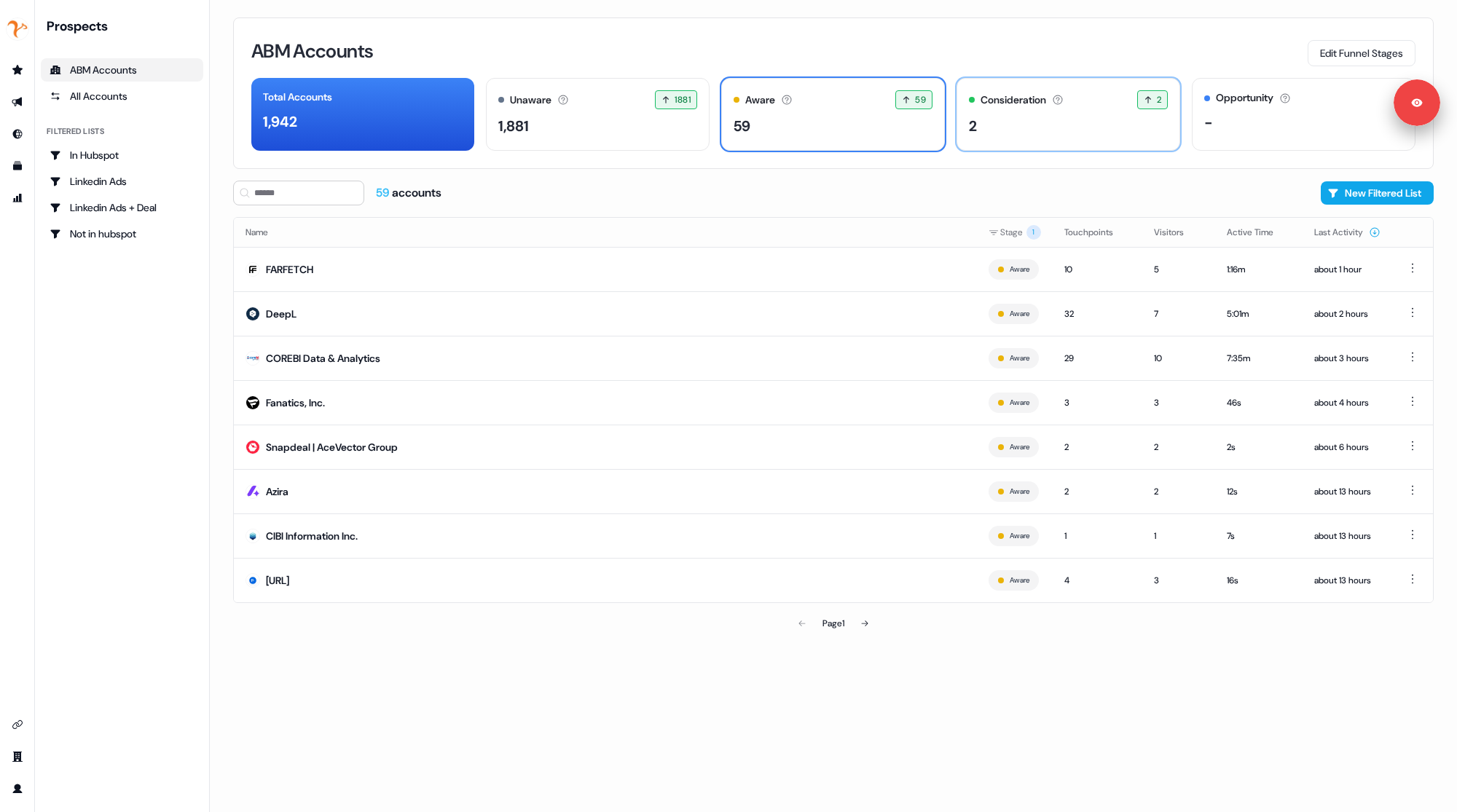
click at [1014, 139] on div "Consideration Accounts with 25+ minutes of usage and 2+ visitors in the last 60…" at bounding box center [1069, 114] width 223 height 73
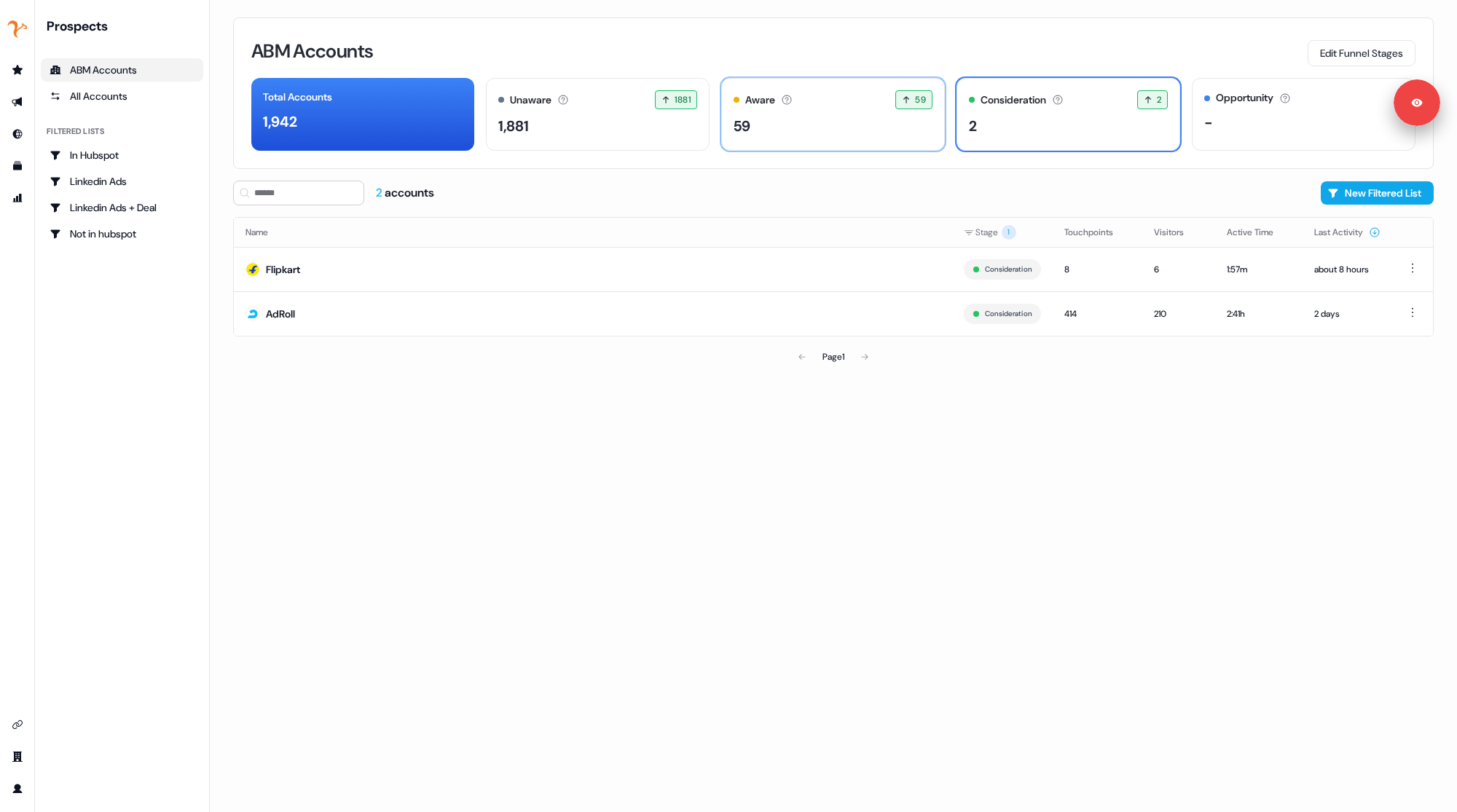
click at [826, 105] on div "Aware Accounts with 5+ minutes of usage or significant LinkedIn ad engagement! …" at bounding box center [833, 100] width 199 height 19
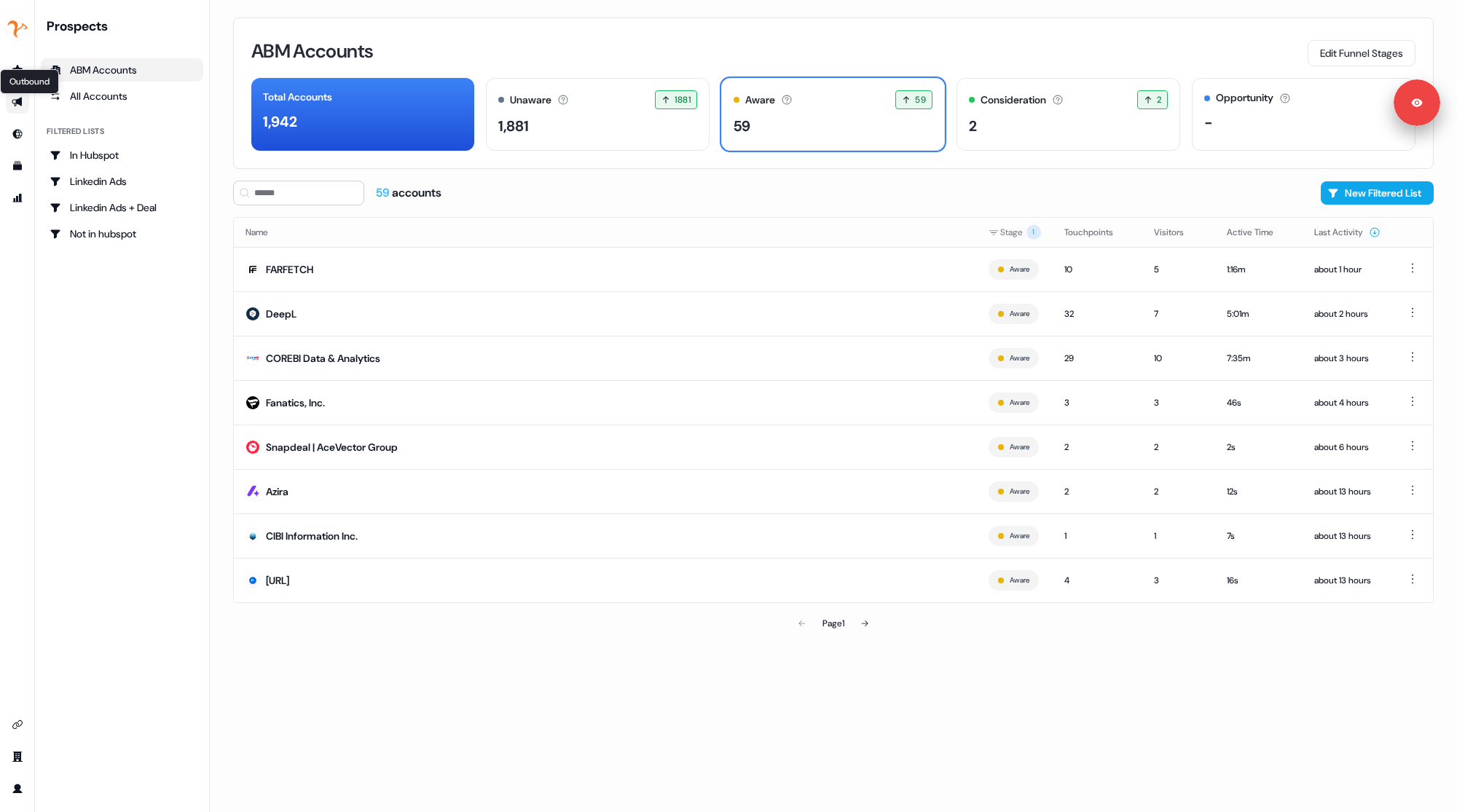
click at [18, 104] on icon "Go to outbound experience" at bounding box center [17, 103] width 11 height 10
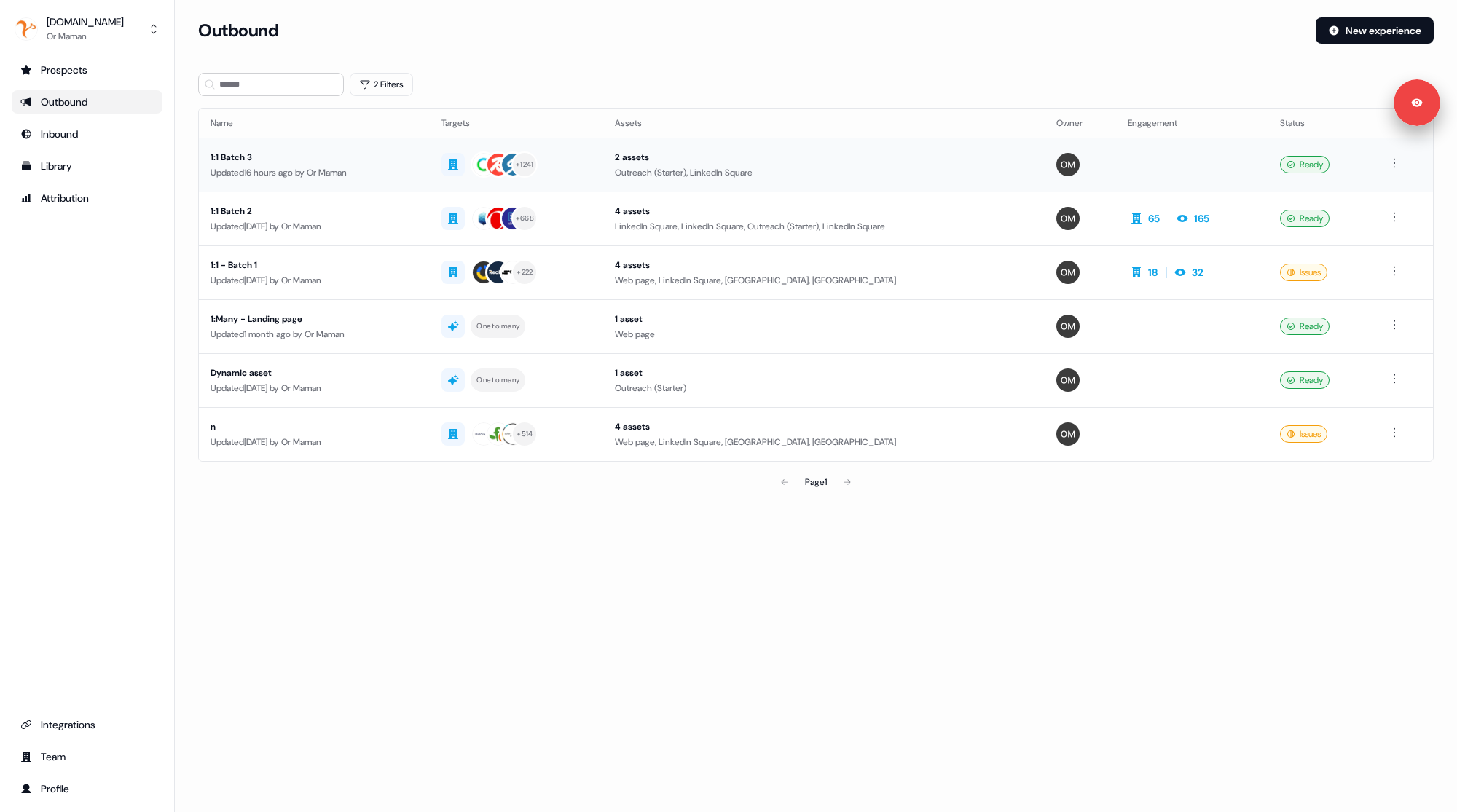
click at [410, 165] on div "Updated 16 hours ago by Or Maman" at bounding box center [315, 172] width 208 height 15
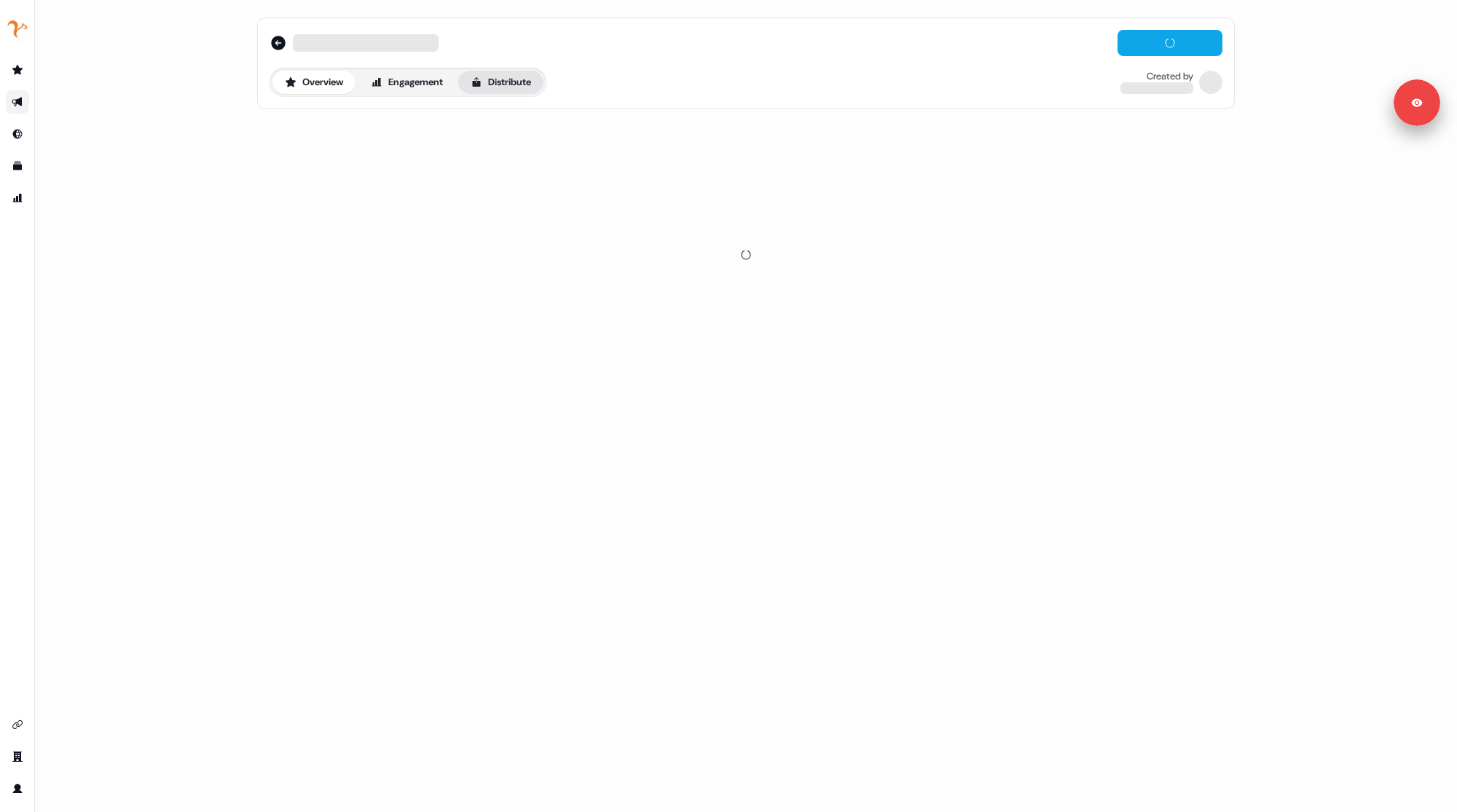
click at [514, 83] on button "Distribute" at bounding box center [501, 82] width 85 height 23
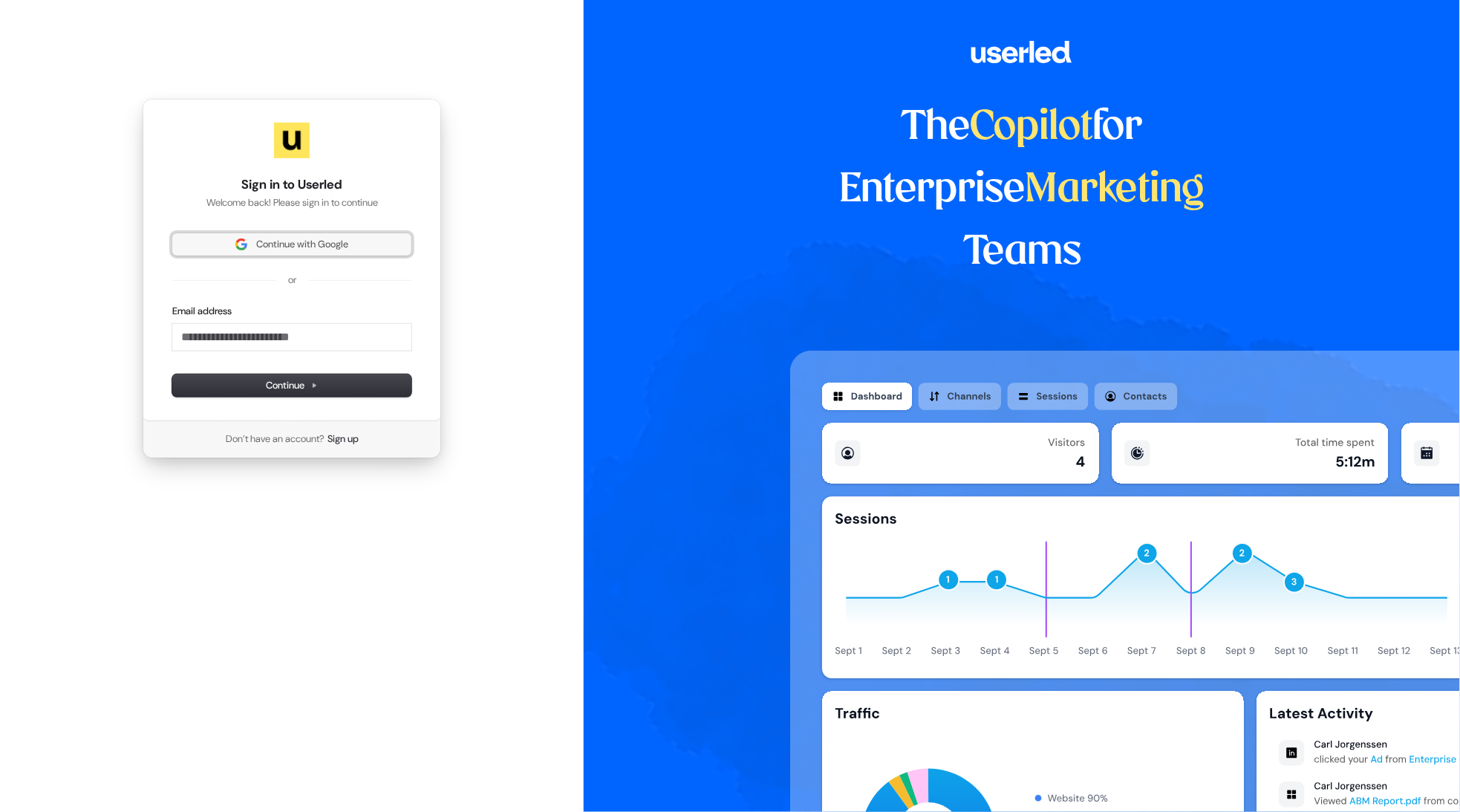
click at [260, 242] on span "Continue with Google" at bounding box center [302, 244] width 92 height 14
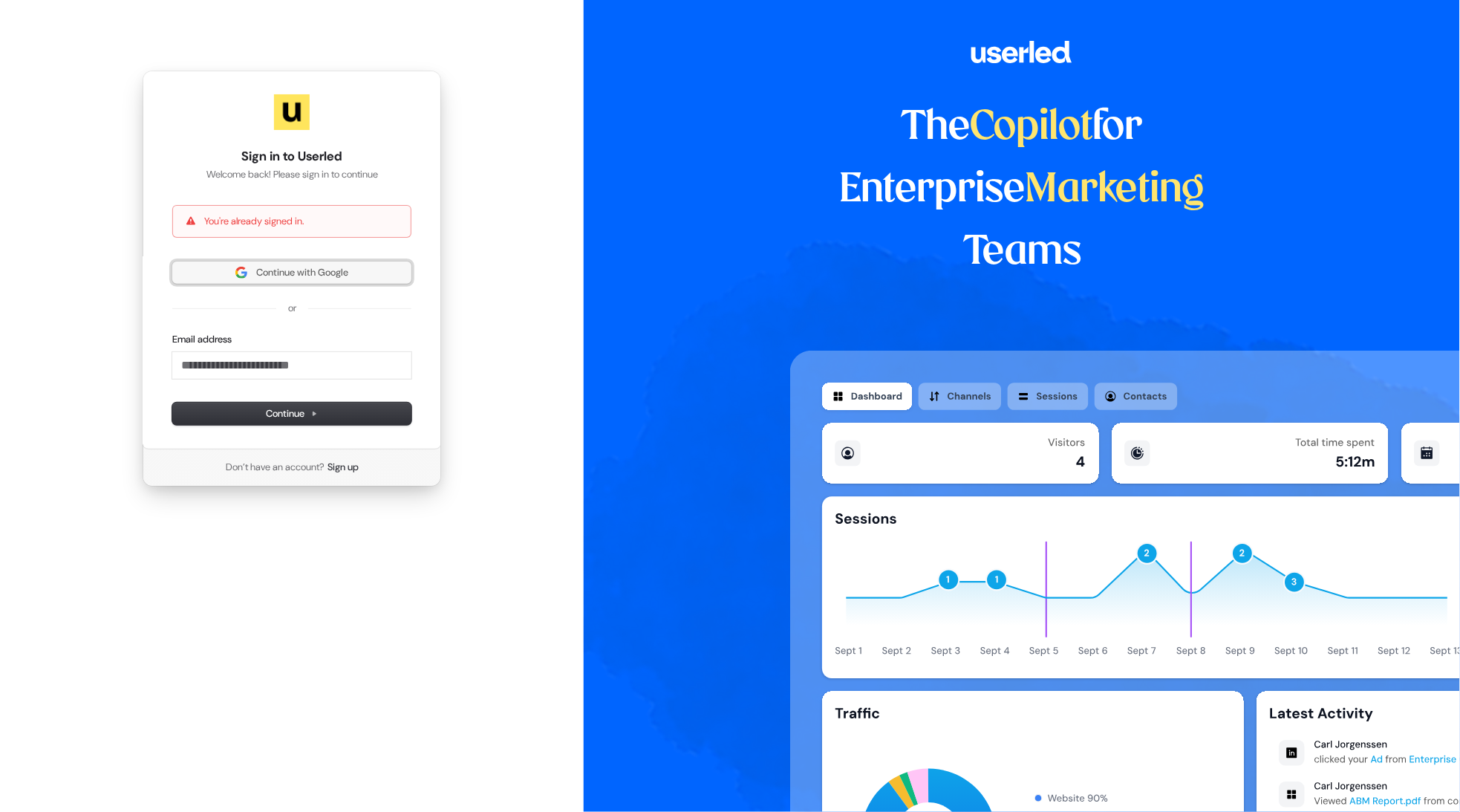
click at [300, 274] on span "Continue with Google" at bounding box center [302, 273] width 92 height 14
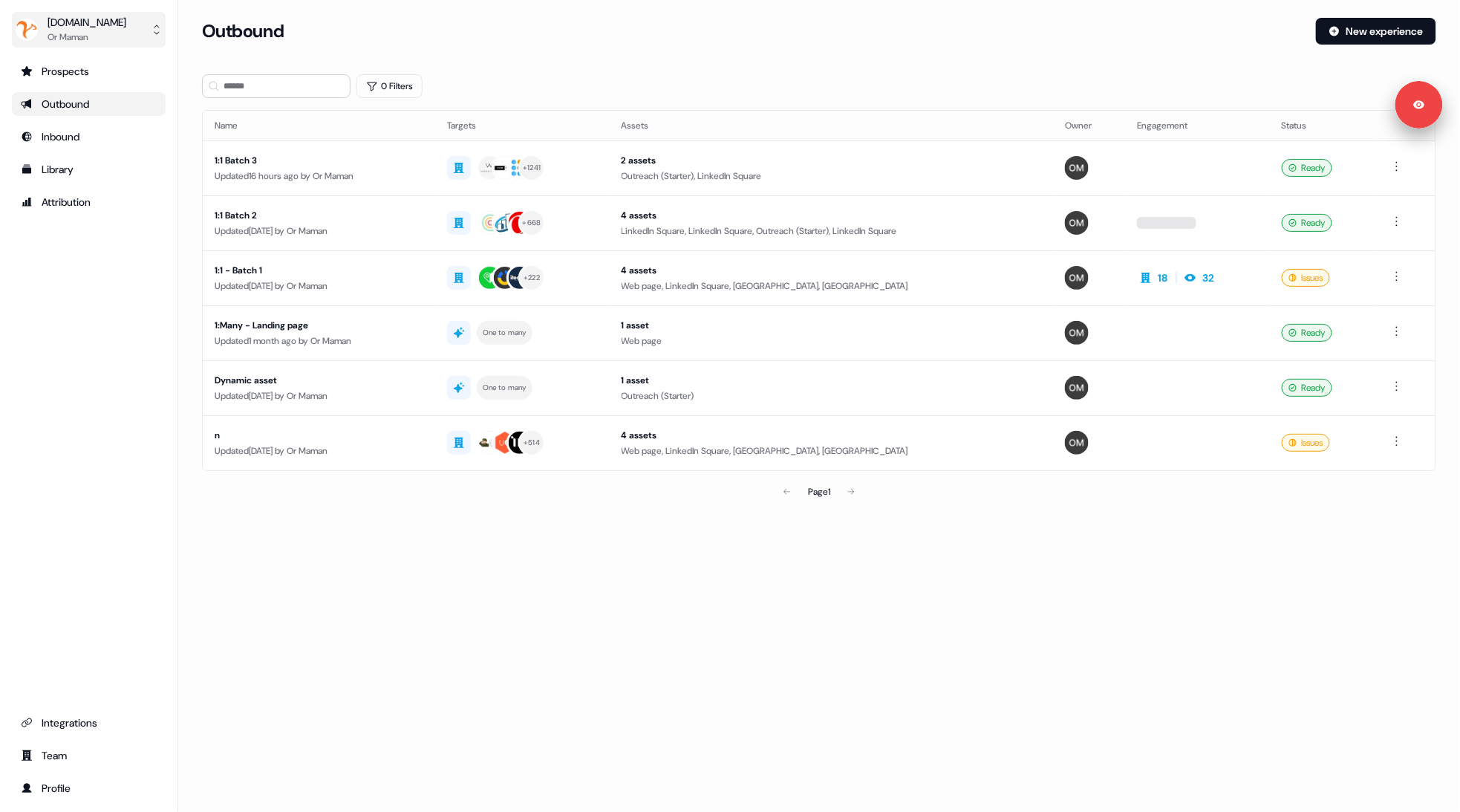
click at [92, 26] on div "[DOMAIN_NAME]" at bounding box center [87, 22] width 79 height 15
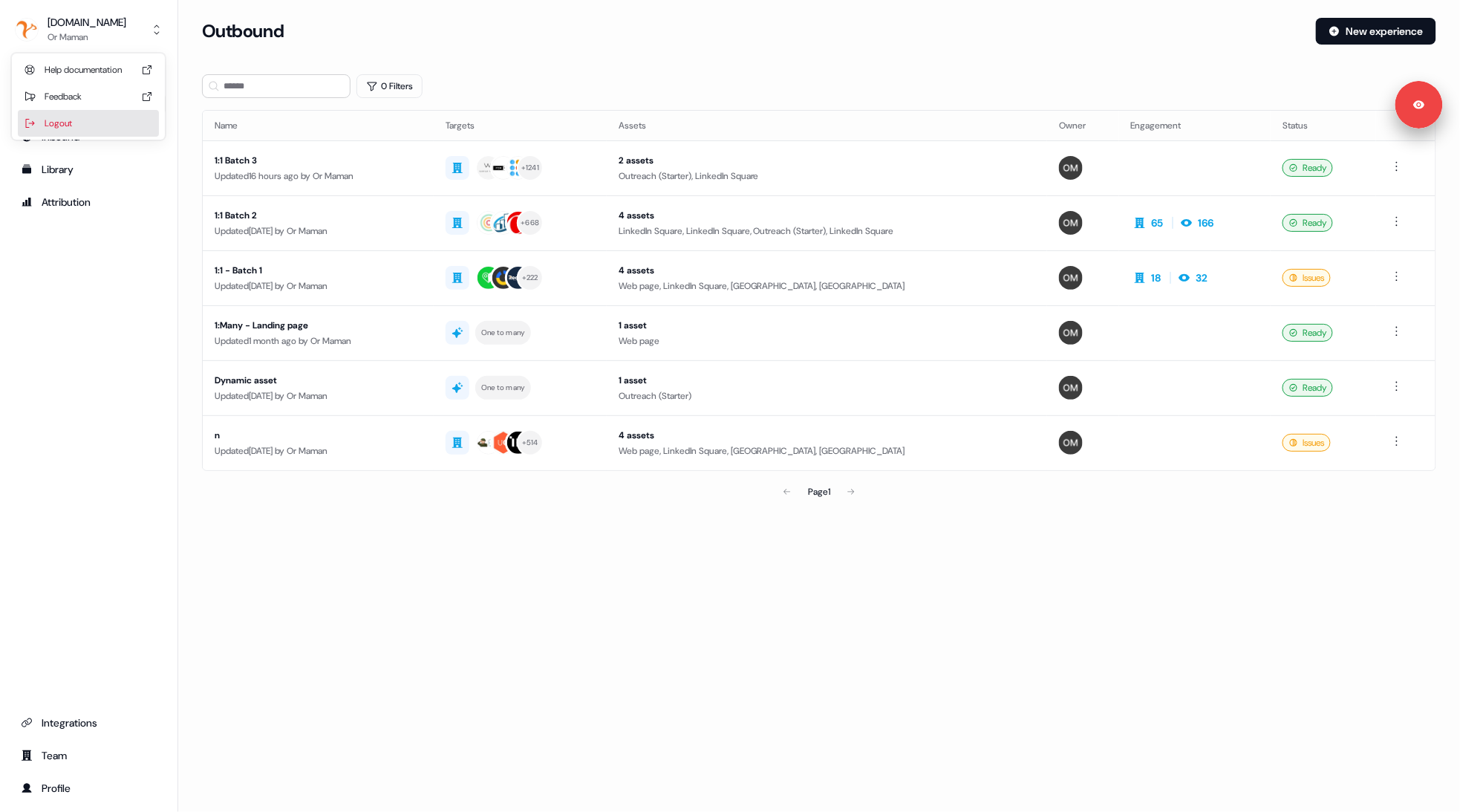
click at [100, 121] on div "Logout" at bounding box center [88, 123] width 141 height 27
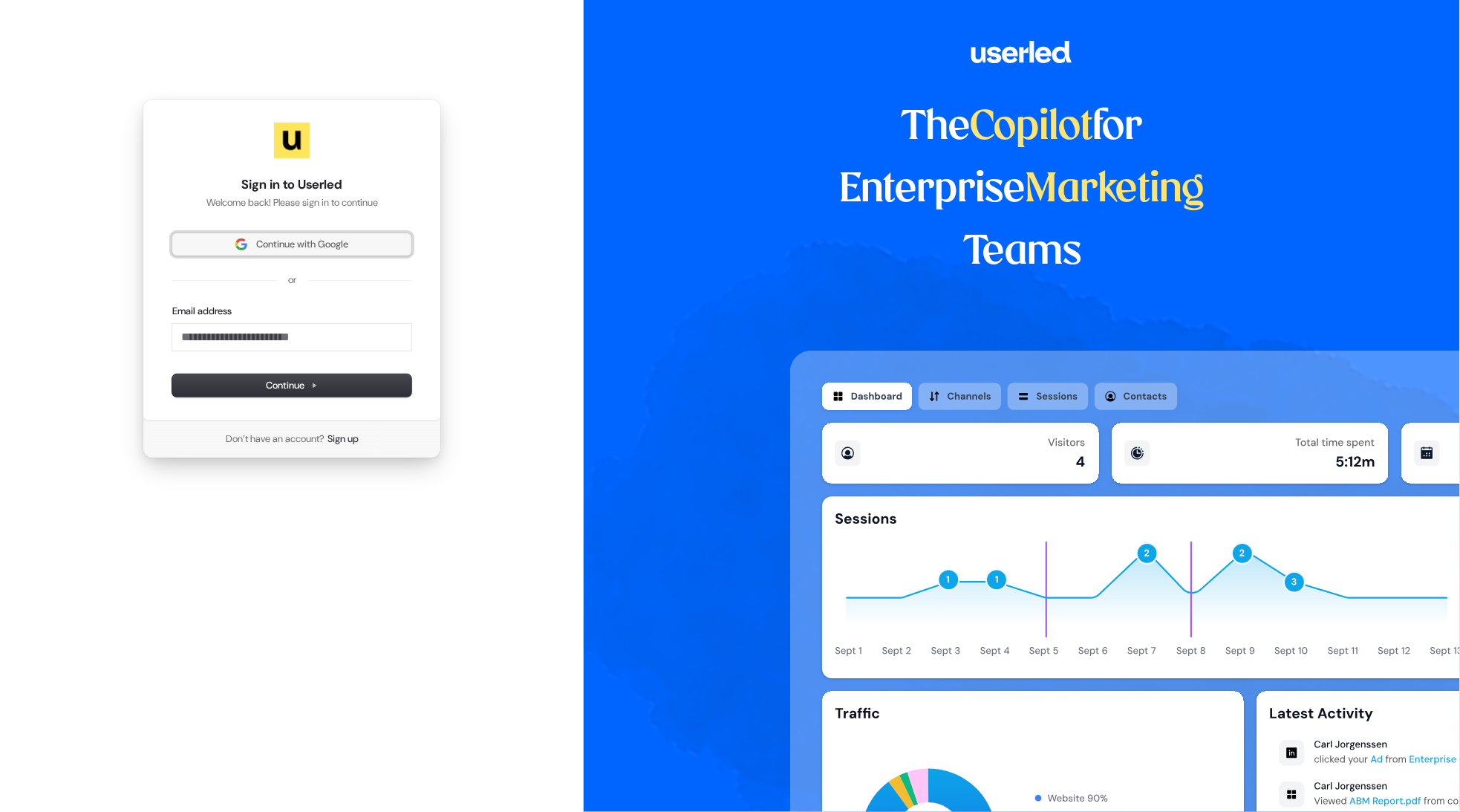
click at [251, 246] on span "Continue with Google" at bounding box center [292, 244] width 222 height 14
